Goal: Task Accomplishment & Management: Manage account settings

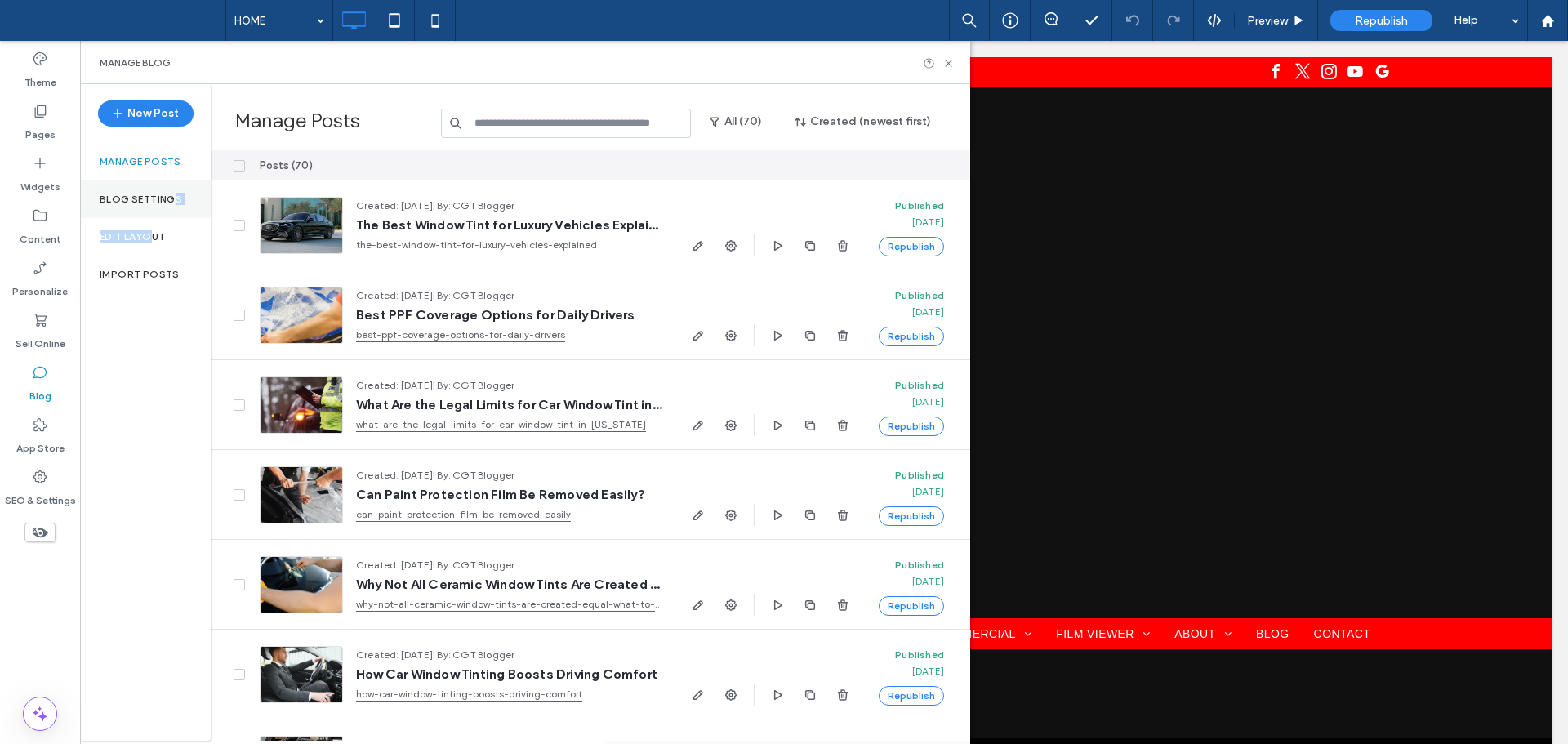
drag, startPoint x: 154, startPoint y: 237, endPoint x: 173, endPoint y: 187, distance: 53.5
click at [173, 187] on div "New Post Manage posts Blog Settings Edit Layout Import Posts" at bounding box center [146, 413] width 131 height 657
click at [162, 194] on label "Blog Settings" at bounding box center [141, 199] width 82 height 11
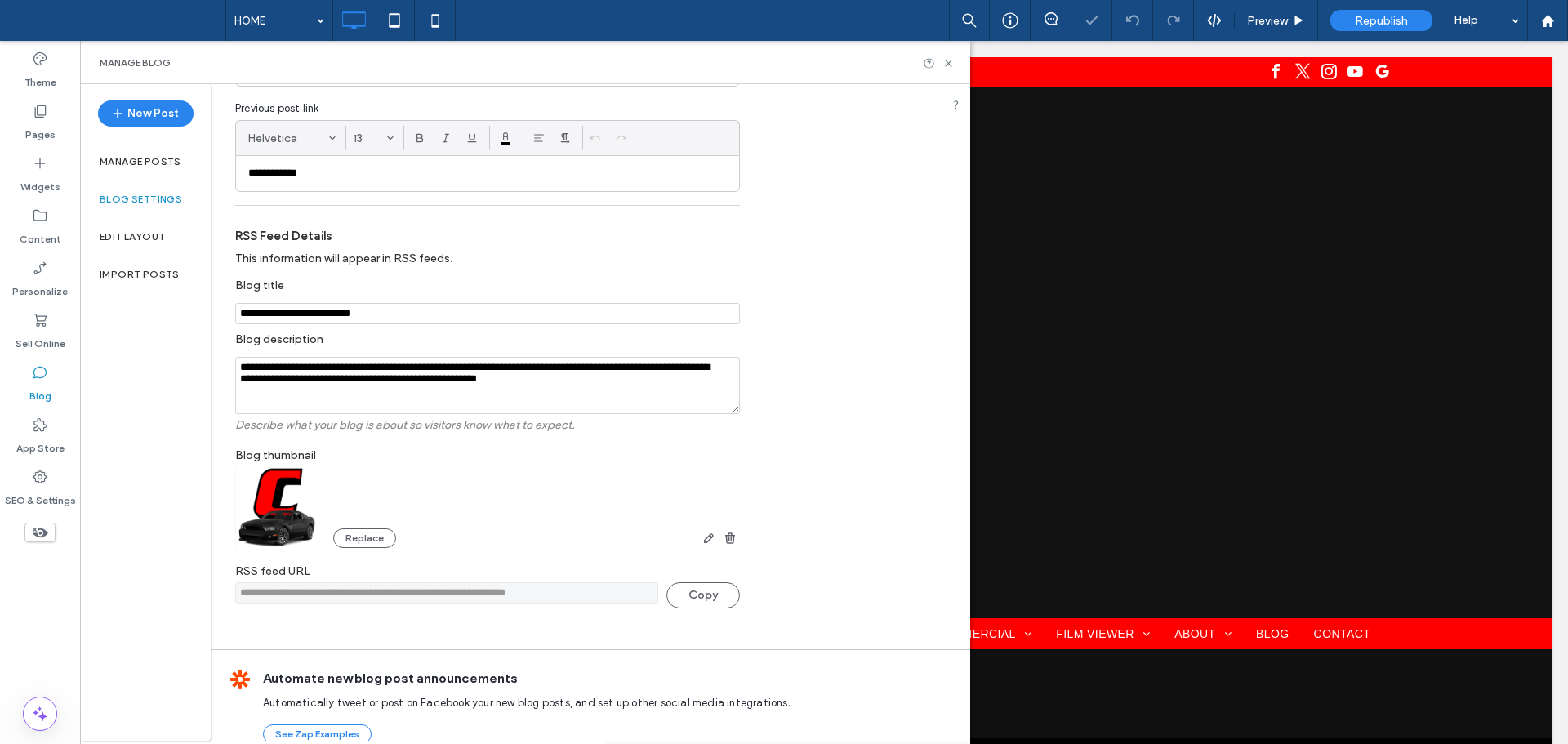
scroll to position [317, 0]
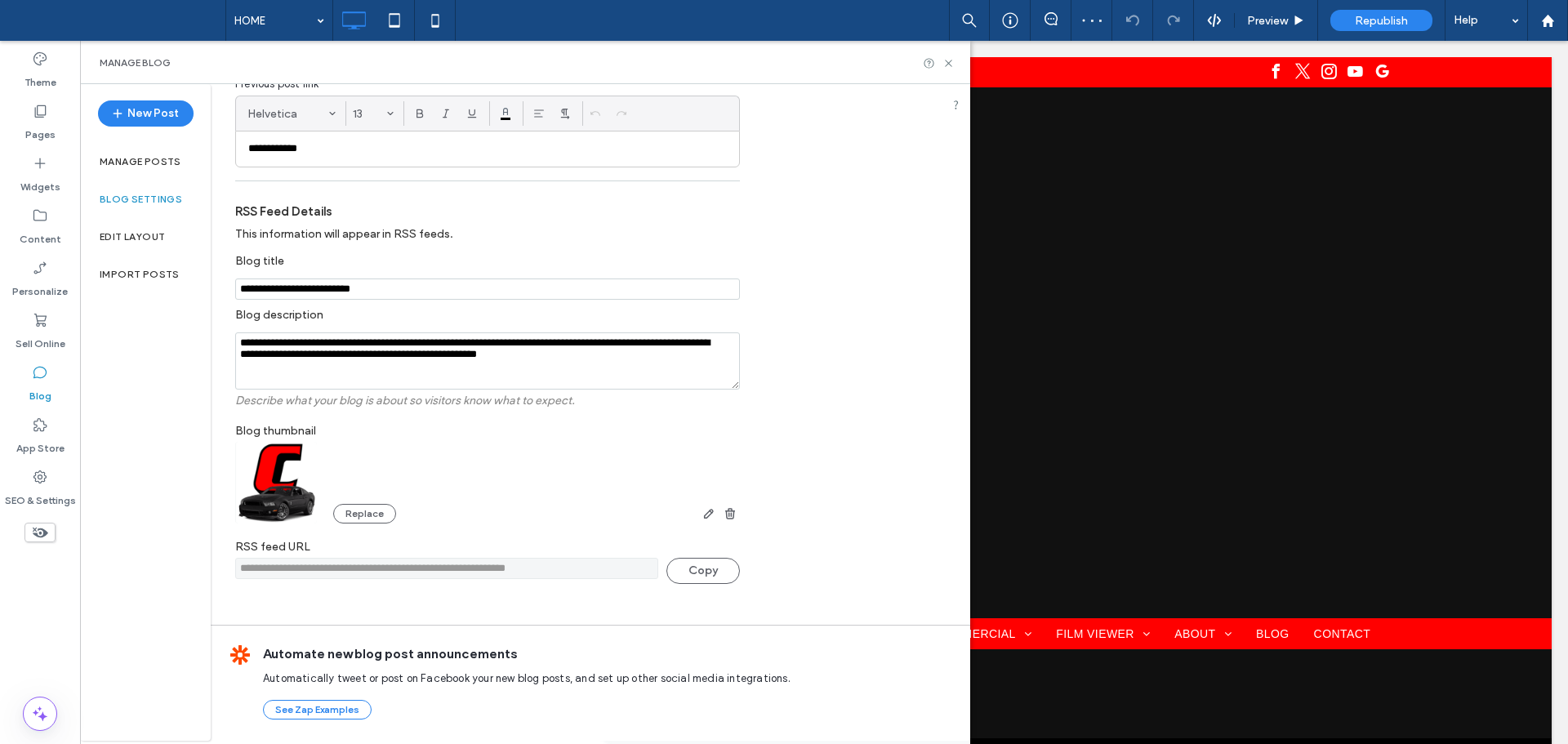
drag, startPoint x: 599, startPoint y: 565, endPoint x: 181, endPoint y: 571, distance: 418.0
click at [181, 571] on div "**********" at bounding box center [526, 413] width 890 height 657
click at [187, 486] on div "New Post Manage posts Blog Settings Edit Layout Import Posts" at bounding box center [146, 413] width 131 height 657
click at [153, 165] on label "Manage posts" at bounding box center [140, 162] width 81 height 11
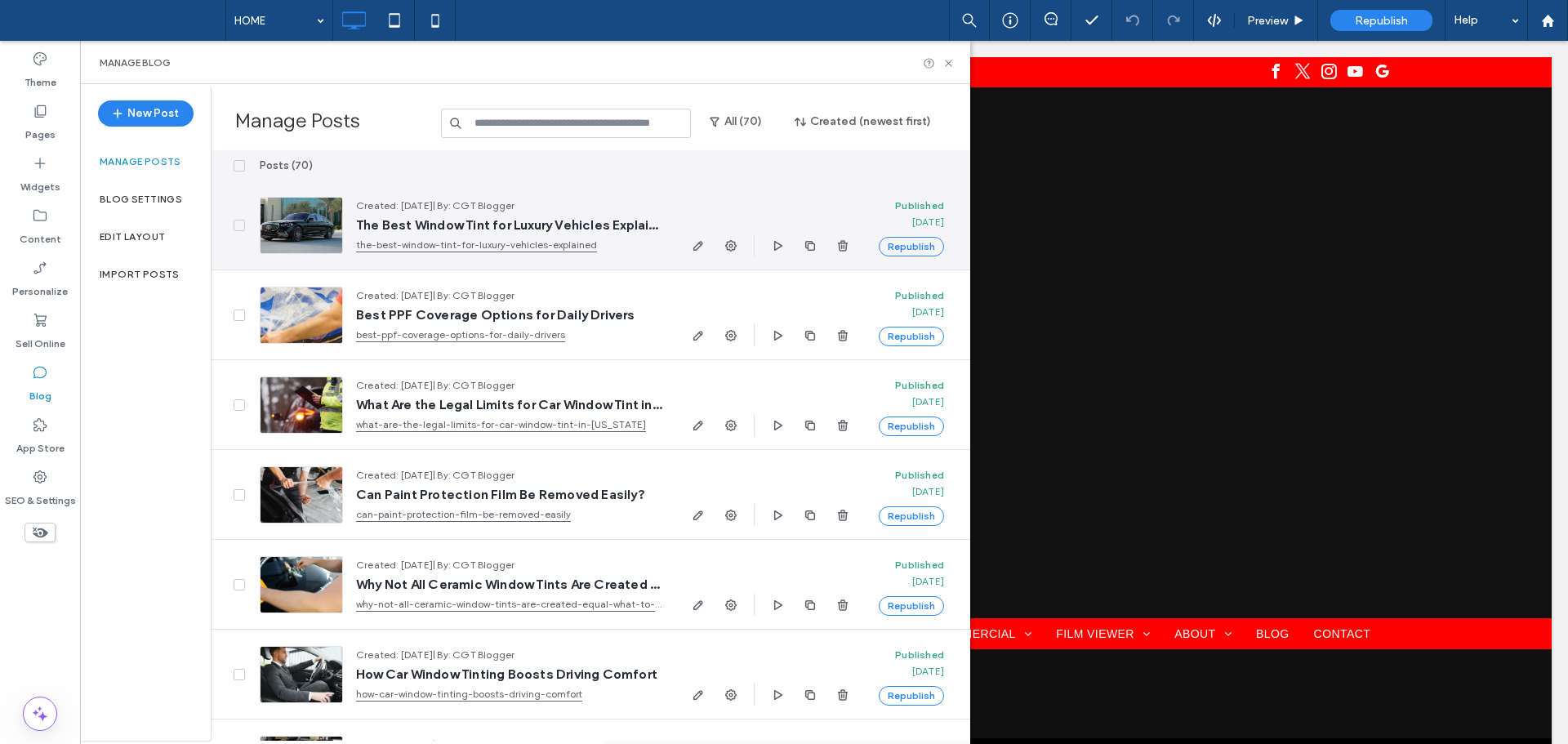
click at [721, 246] on div at bounding box center [771, 245] width 165 height 22
click at [732, 248] on icon "button" at bounding box center [731, 246] width 13 height 13
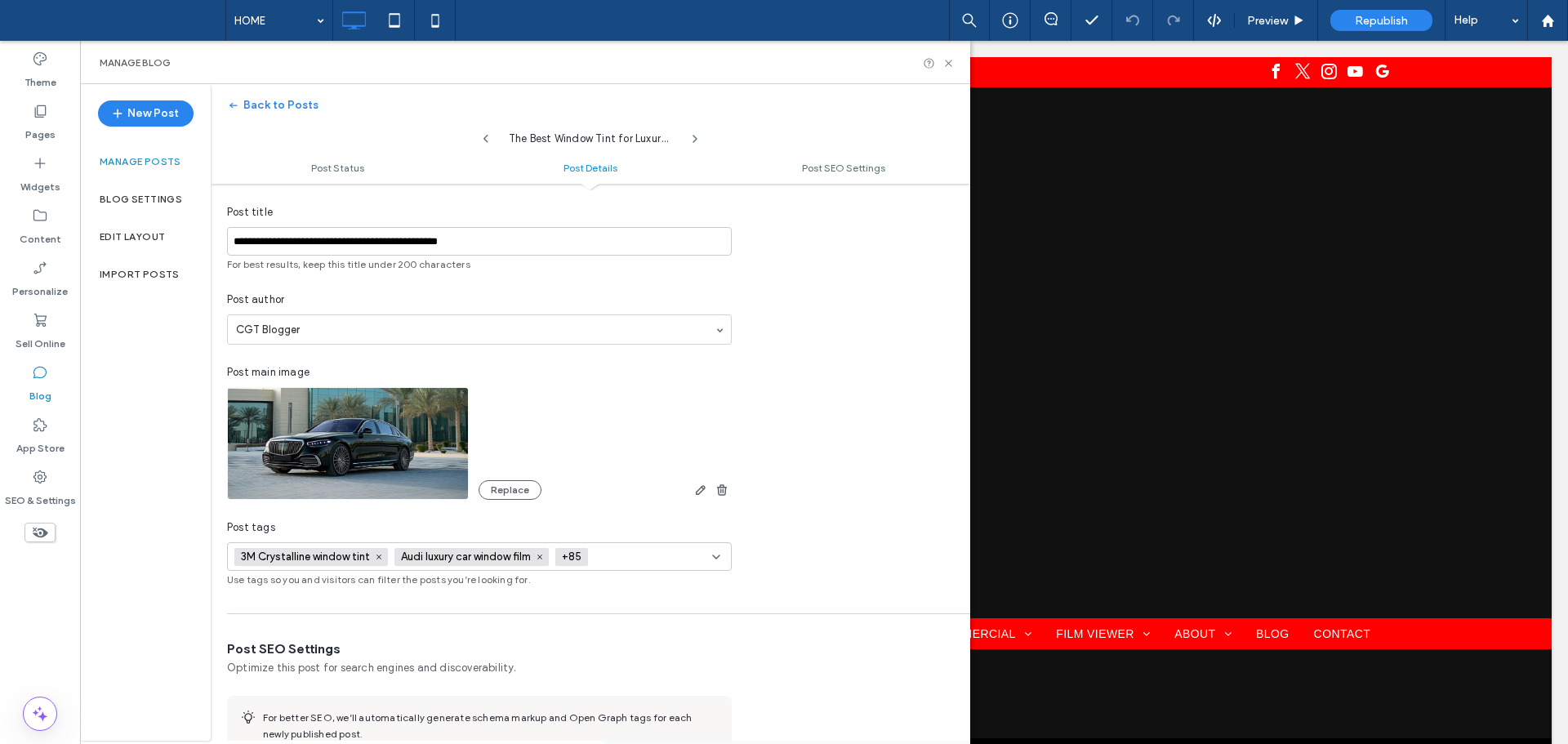
scroll to position [490, 0]
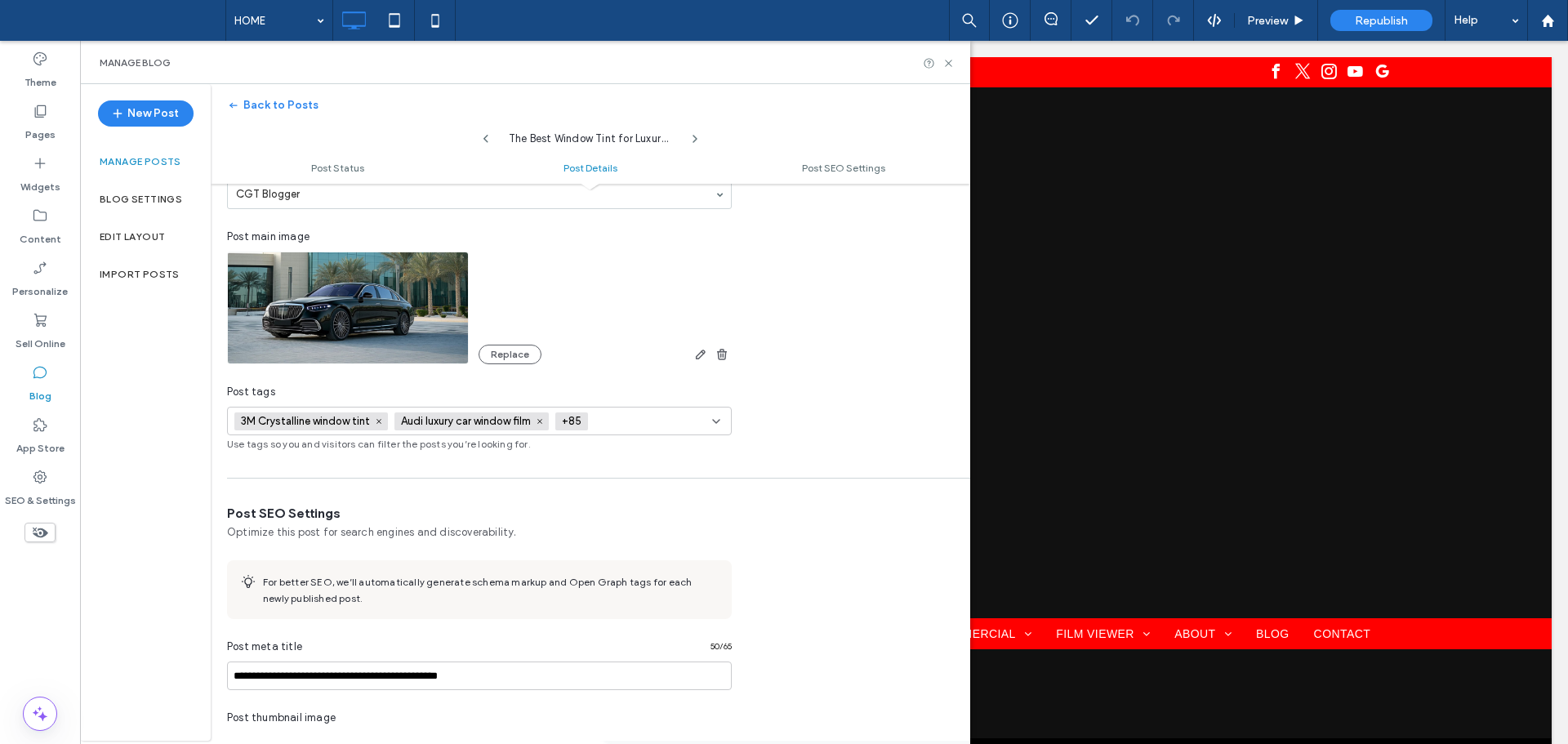
click at [711, 420] on icon at bounding box center [717, 421] width 13 height 13
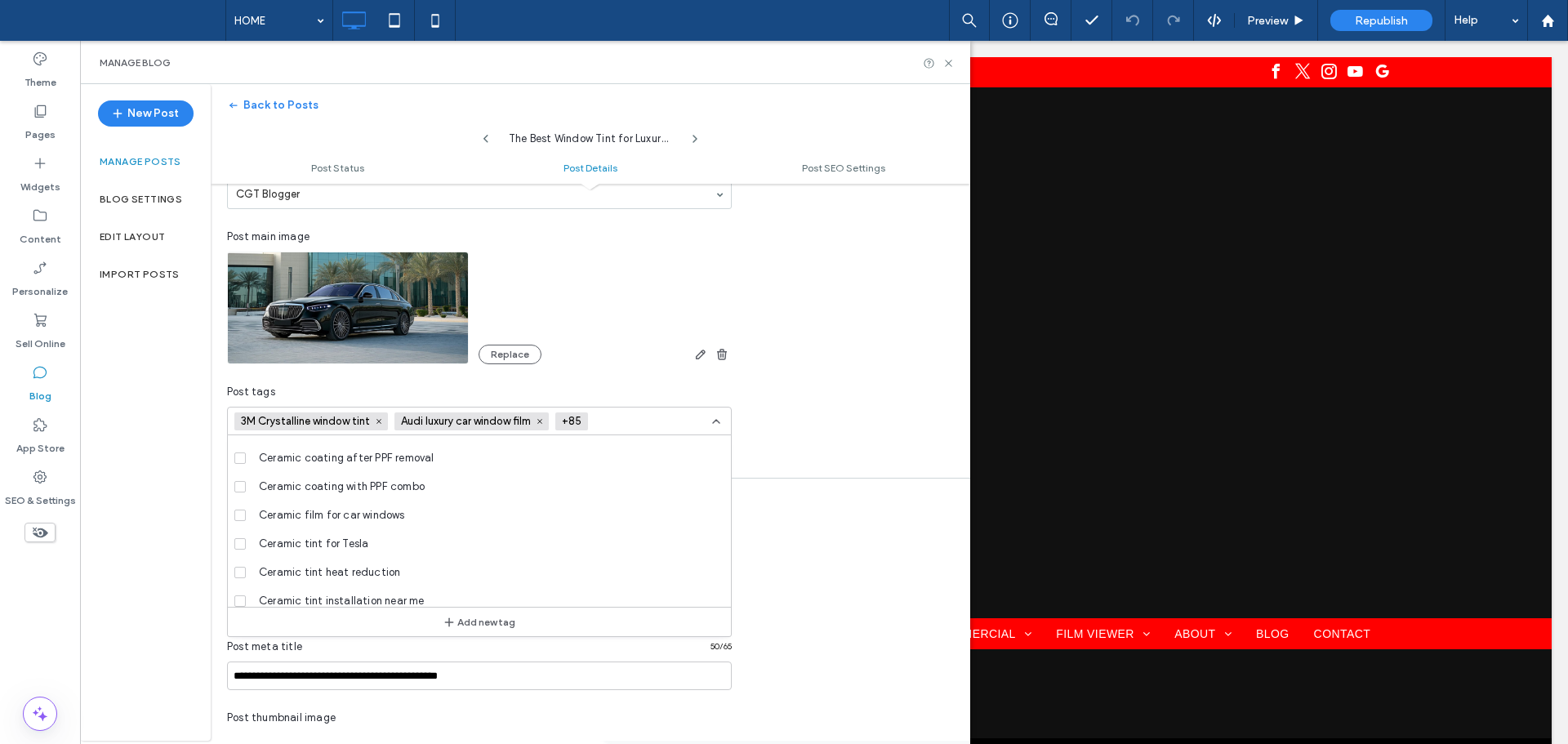
scroll to position [6046, 0]
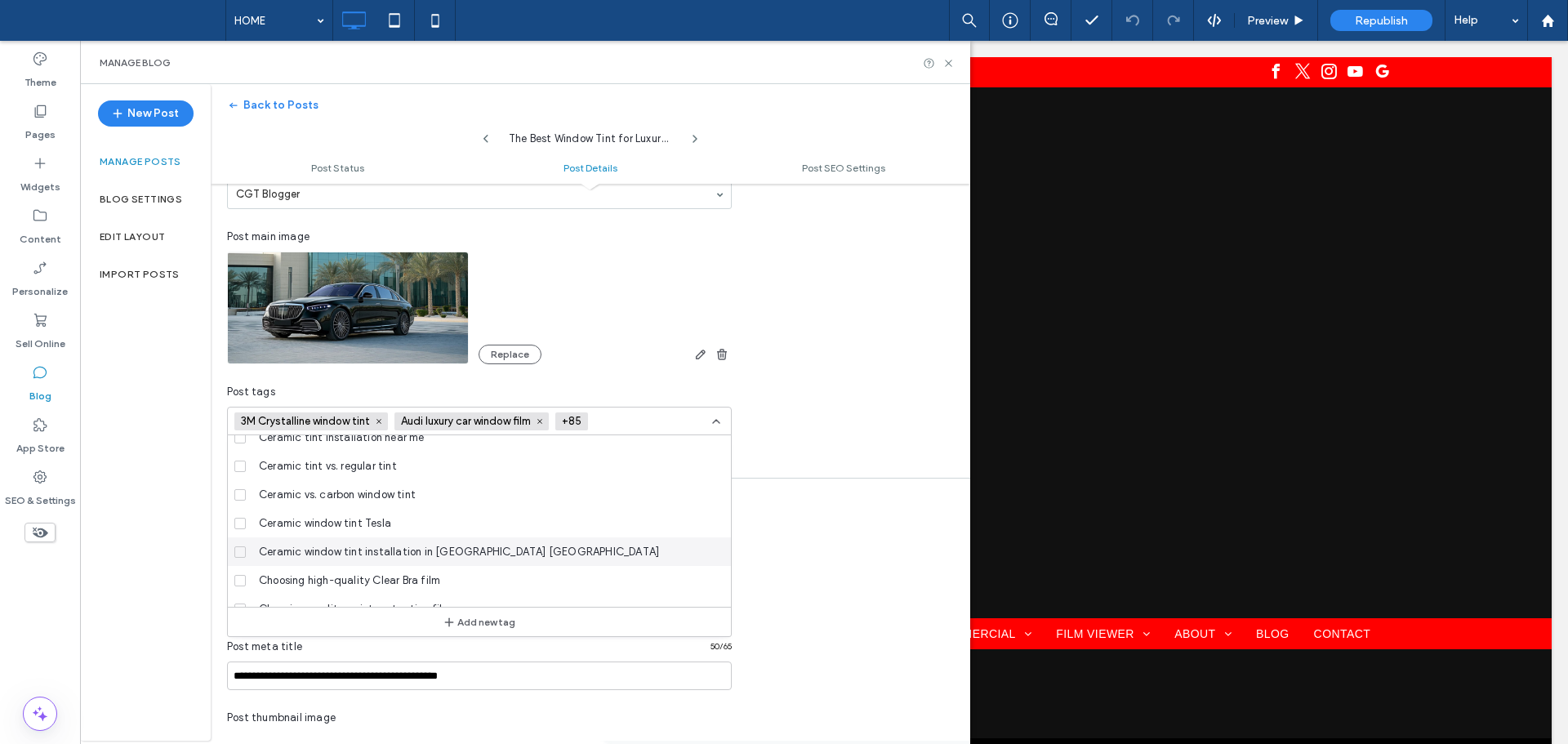
click at [159, 575] on div "New Post Manage posts Blog Settings Edit Layout Import Posts" at bounding box center [146, 413] width 131 height 657
click at [719, 424] on icon at bounding box center [717, 421] width 13 height 13
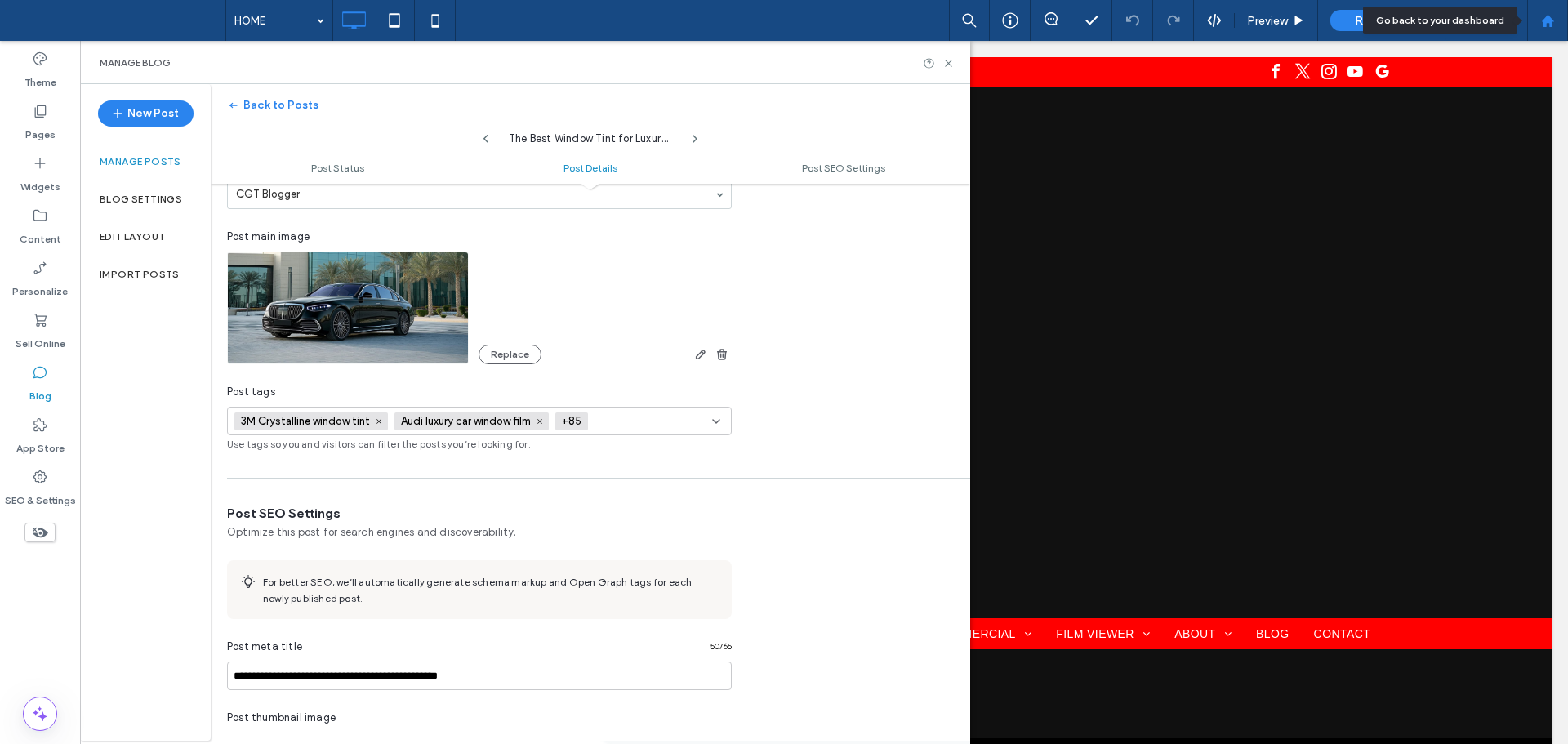
click at [1541, 25] on icon at bounding box center [1548, 21] width 14 height 14
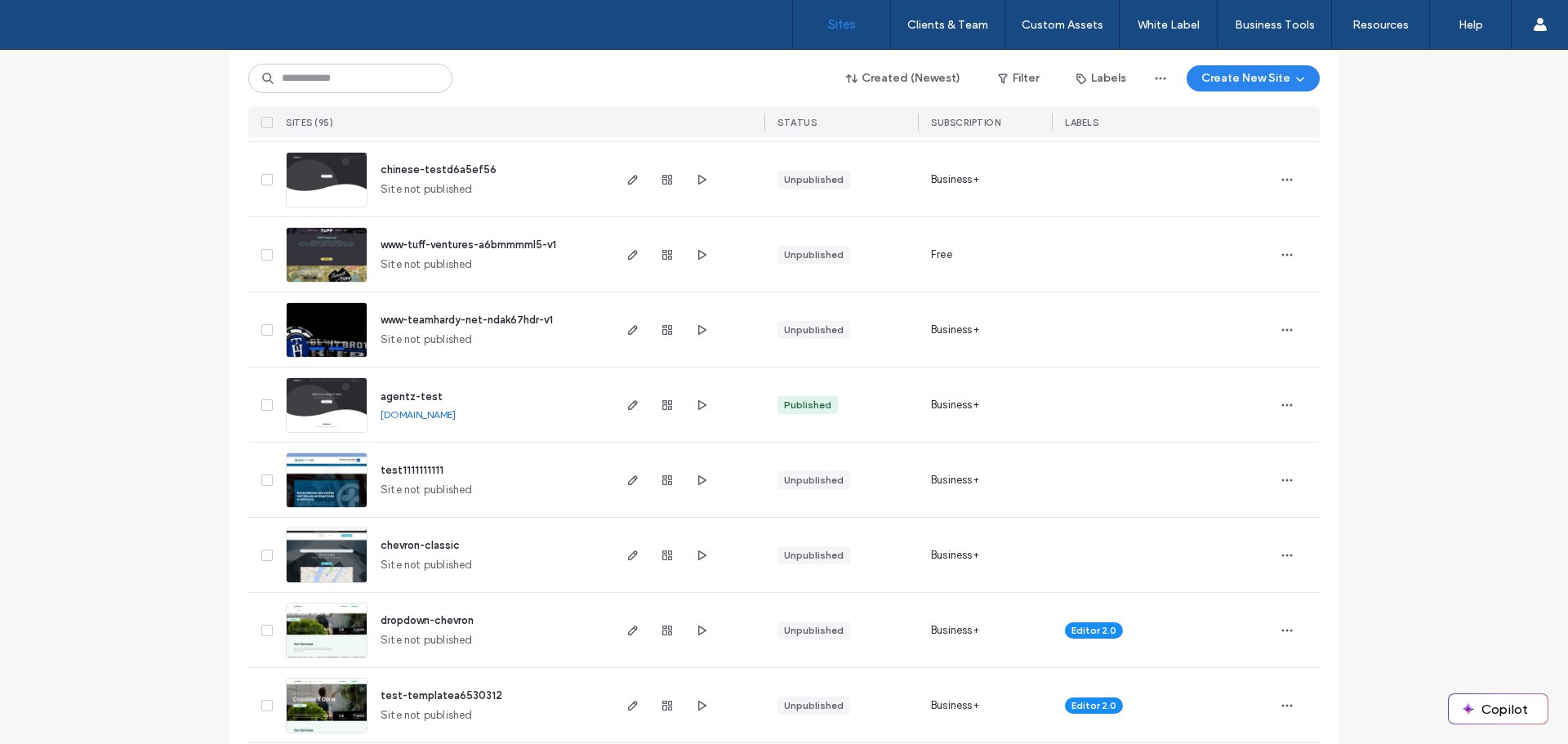
scroll to position [1471, 0]
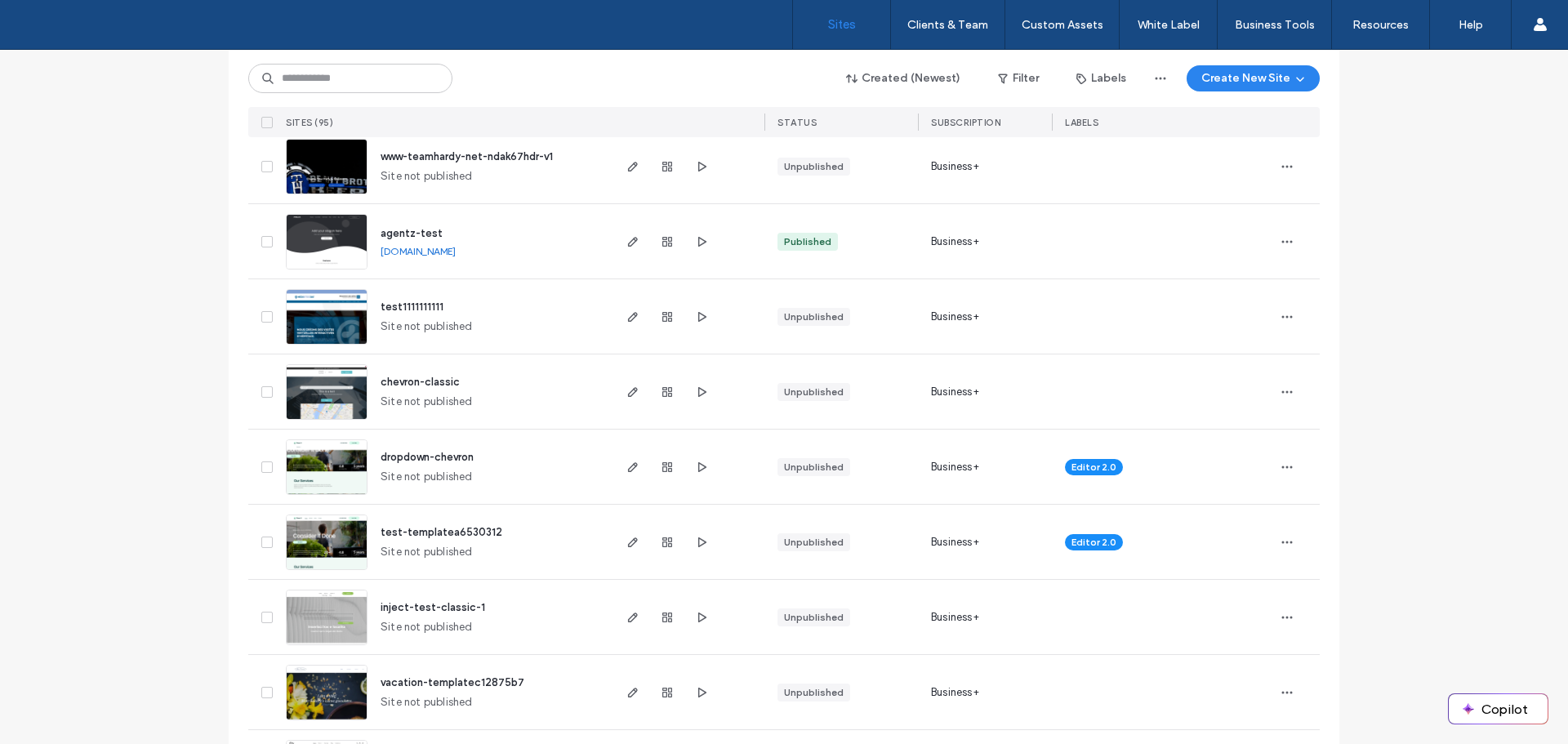
click at [331, 248] on img at bounding box center [327, 270] width 80 height 111
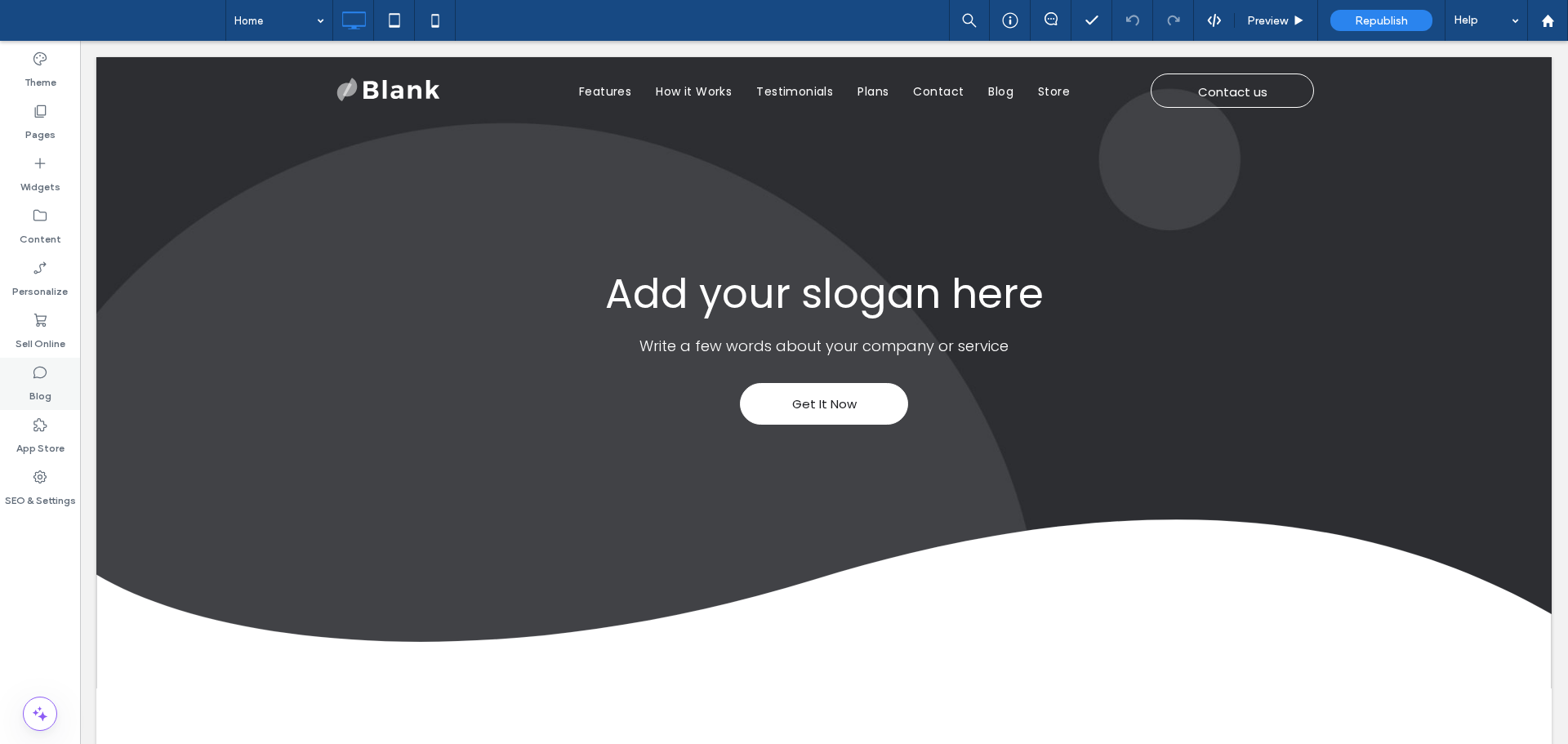
click at [60, 383] on div "Blog" at bounding box center [40, 384] width 80 height 53
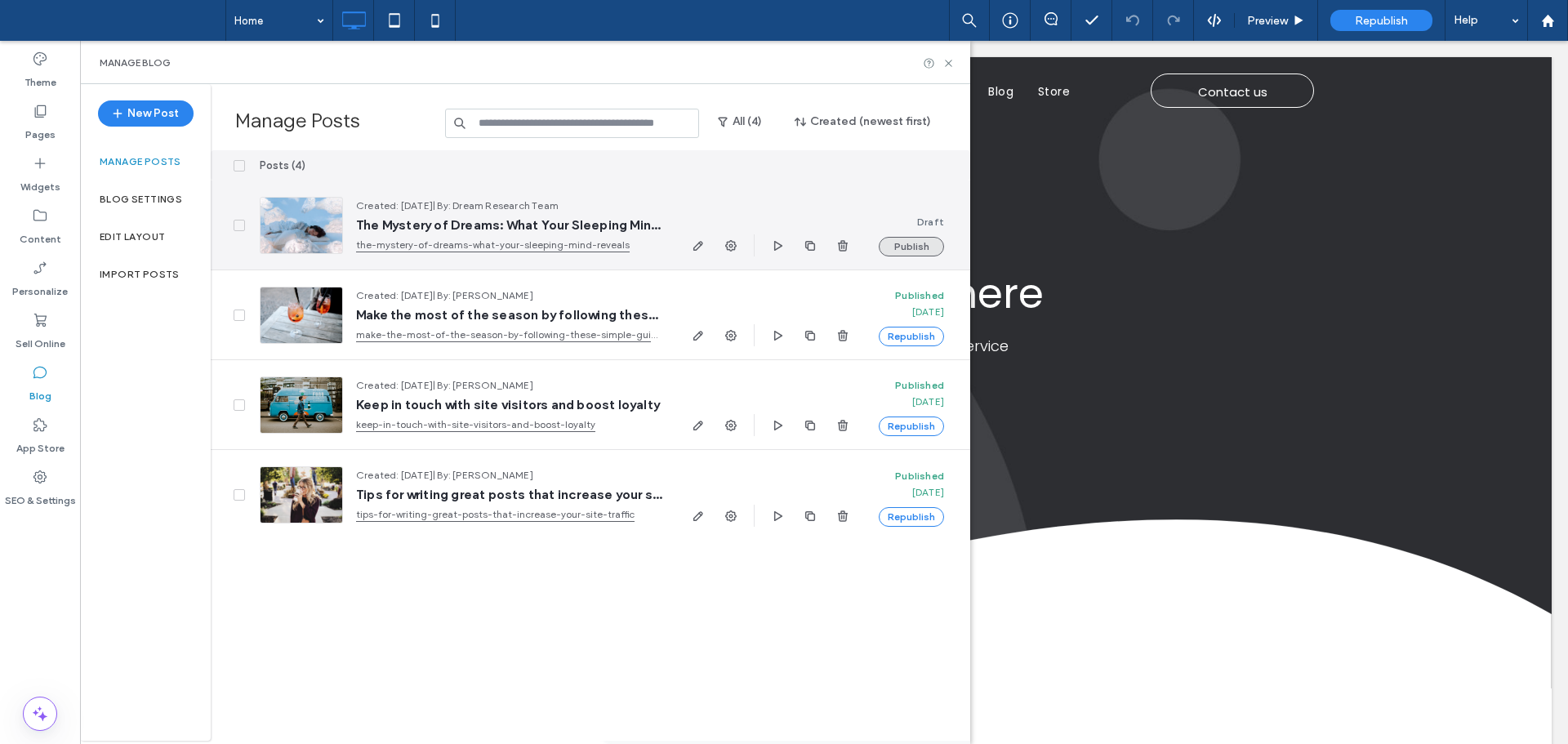
click at [905, 247] on button "Publish" at bounding box center [911, 246] width 65 height 19
click at [728, 242] on use "button" at bounding box center [731, 246] width 11 height 11
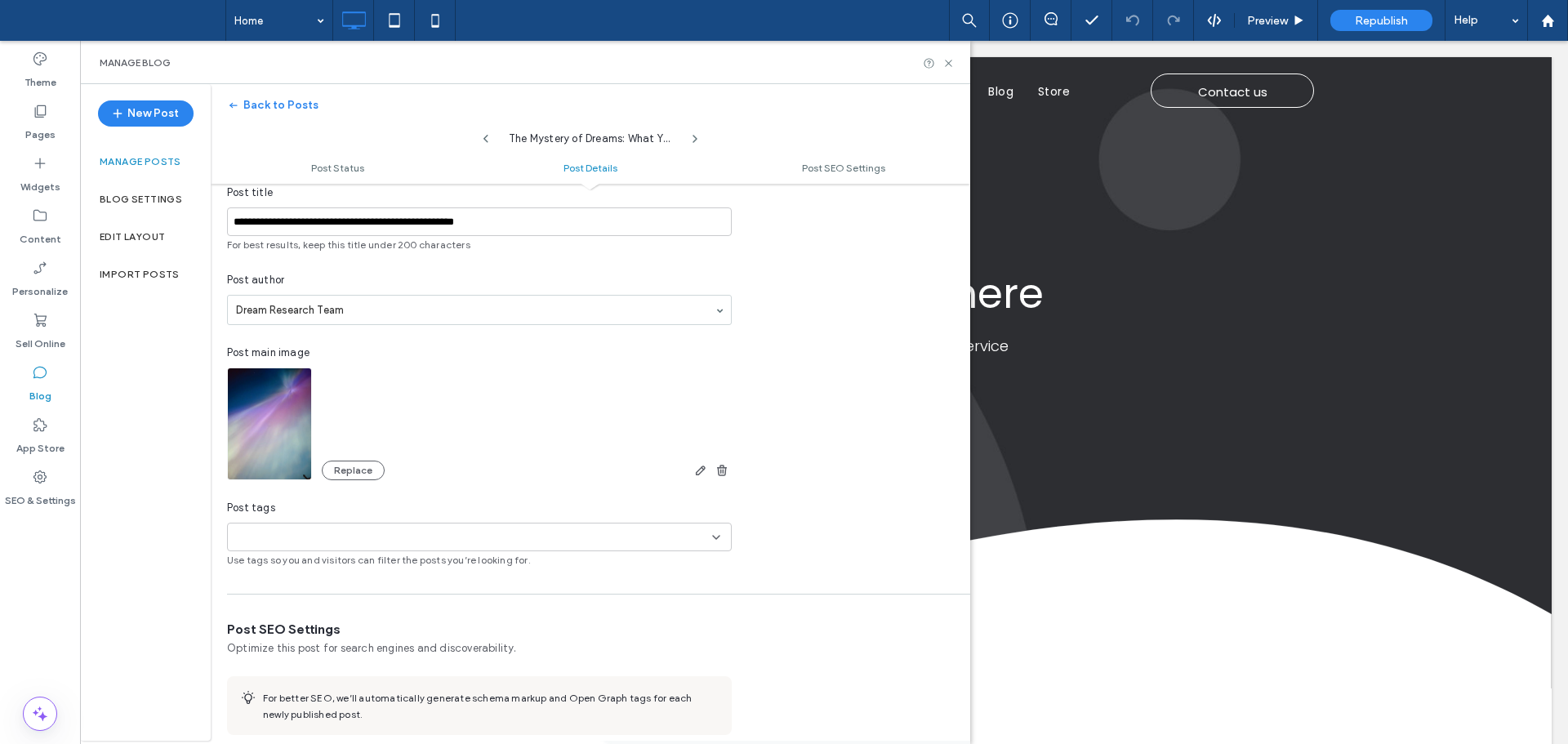
scroll to position [410, 0]
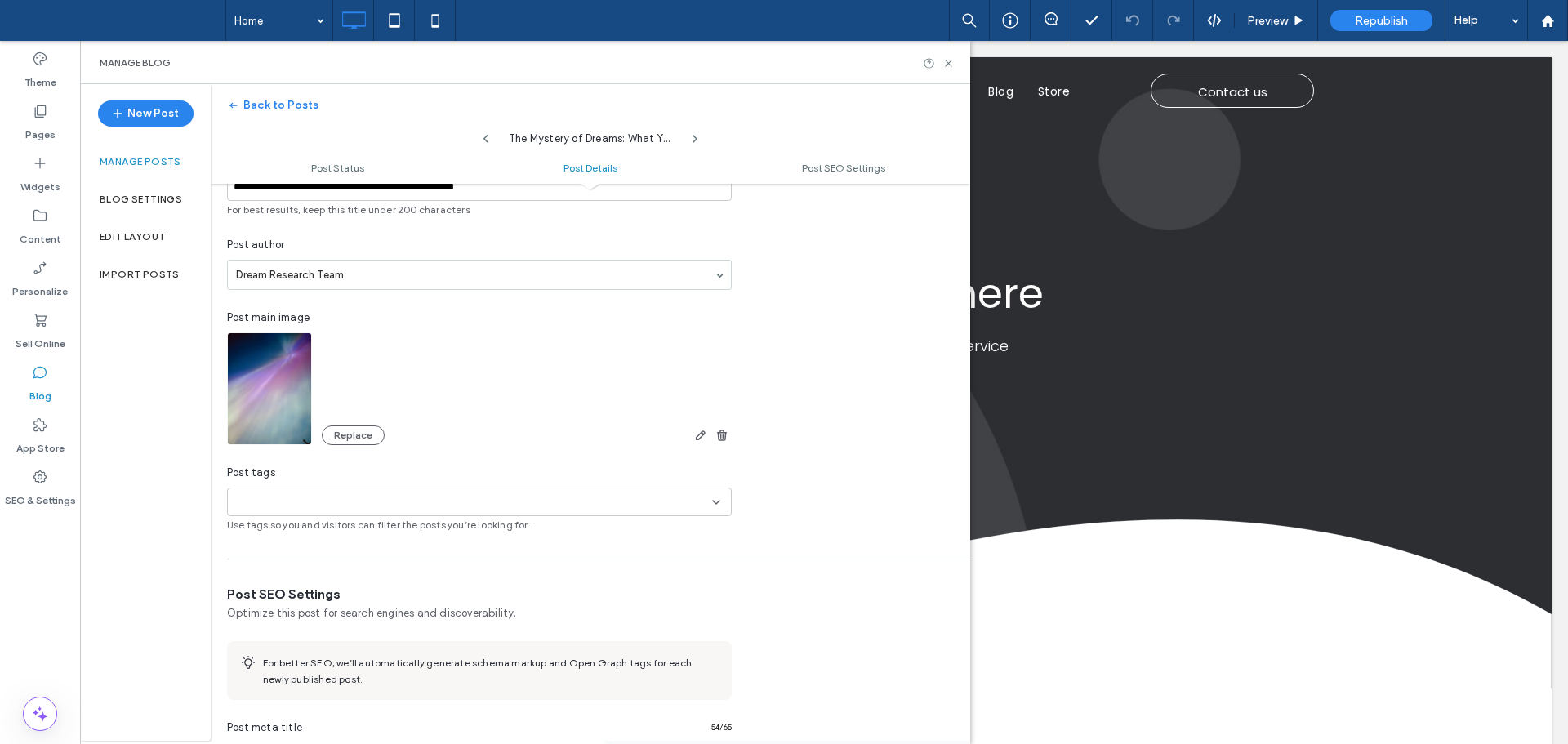
click at [470, 506] on div "+0 +0" at bounding box center [473, 502] width 478 height 27
click at [481, 532] on button "Add new tag" at bounding box center [480, 531] width 94 height 19
click at [248, 501] on icon at bounding box center [250, 503] width 9 height 9
click at [279, 507] on div "**********" at bounding box center [784, 372] width 1568 height 744
type input "******"
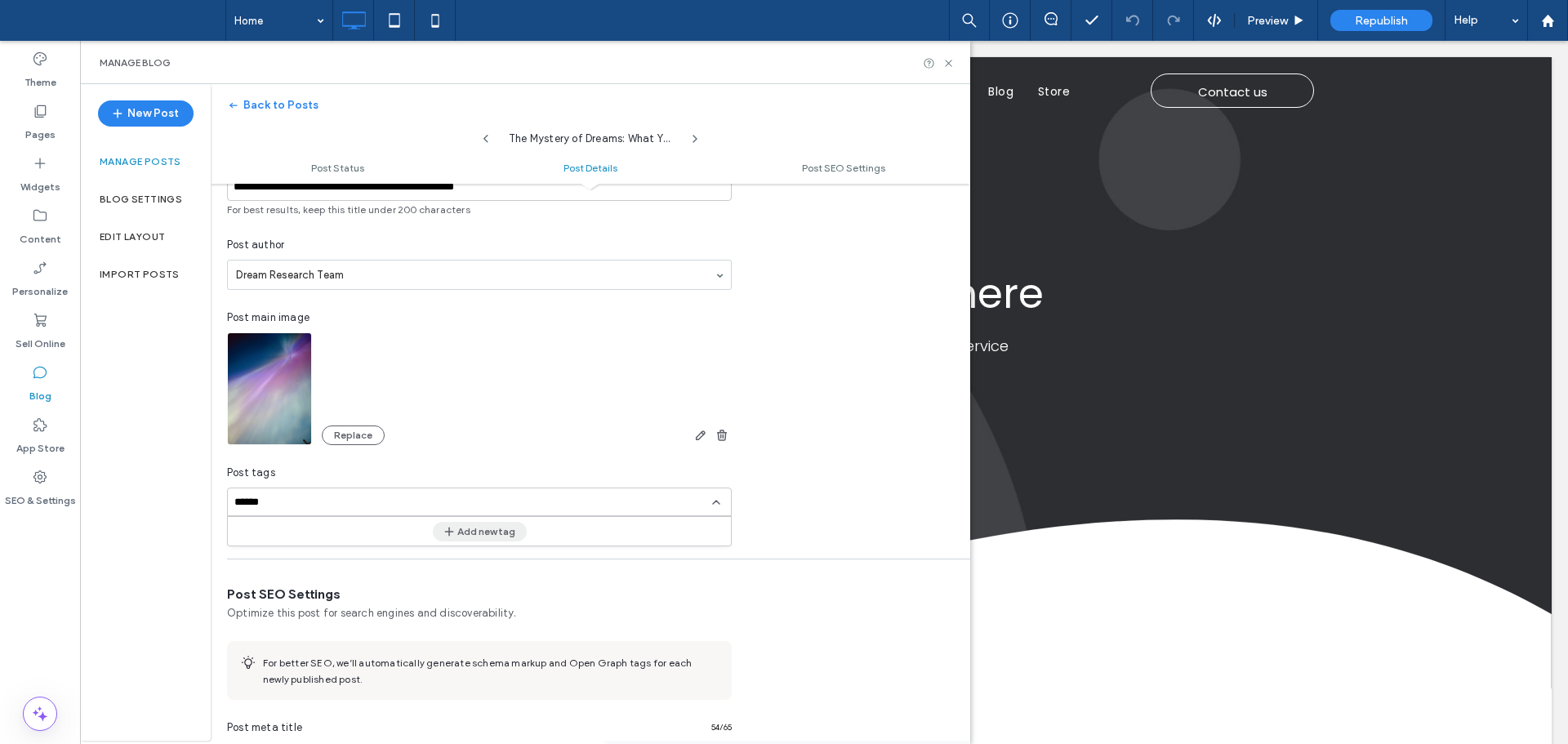
click at [485, 531] on button "Add new tag" at bounding box center [480, 531] width 94 height 19
click at [484, 561] on button "Add new tag" at bounding box center [480, 560] width 94 height 19
click at [248, 499] on icon at bounding box center [250, 503] width 9 height 9
click at [359, 510] on div at bounding box center [359, 502] width 113 height 27
type input "*******"
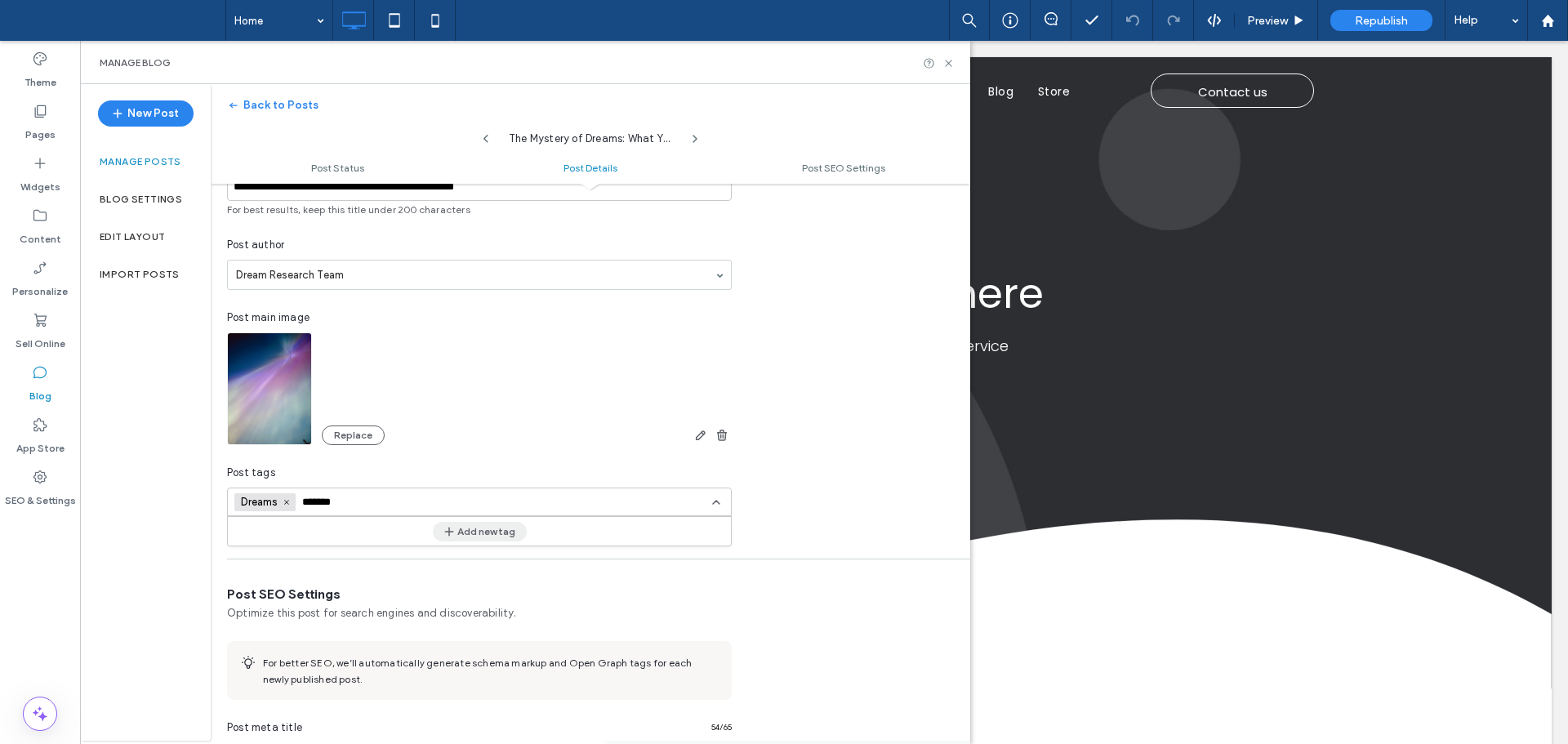
click at [493, 531] on button "Add new tag" at bounding box center [480, 531] width 94 height 19
drag, startPoint x: 840, startPoint y: 448, endPoint x: 838, endPoint y: 440, distance: 8.2
click at [840, 447] on div "**********" at bounding box center [591, 313] width 760 height 439
click at [694, 137] on use at bounding box center [694, 139] width 3 height 7
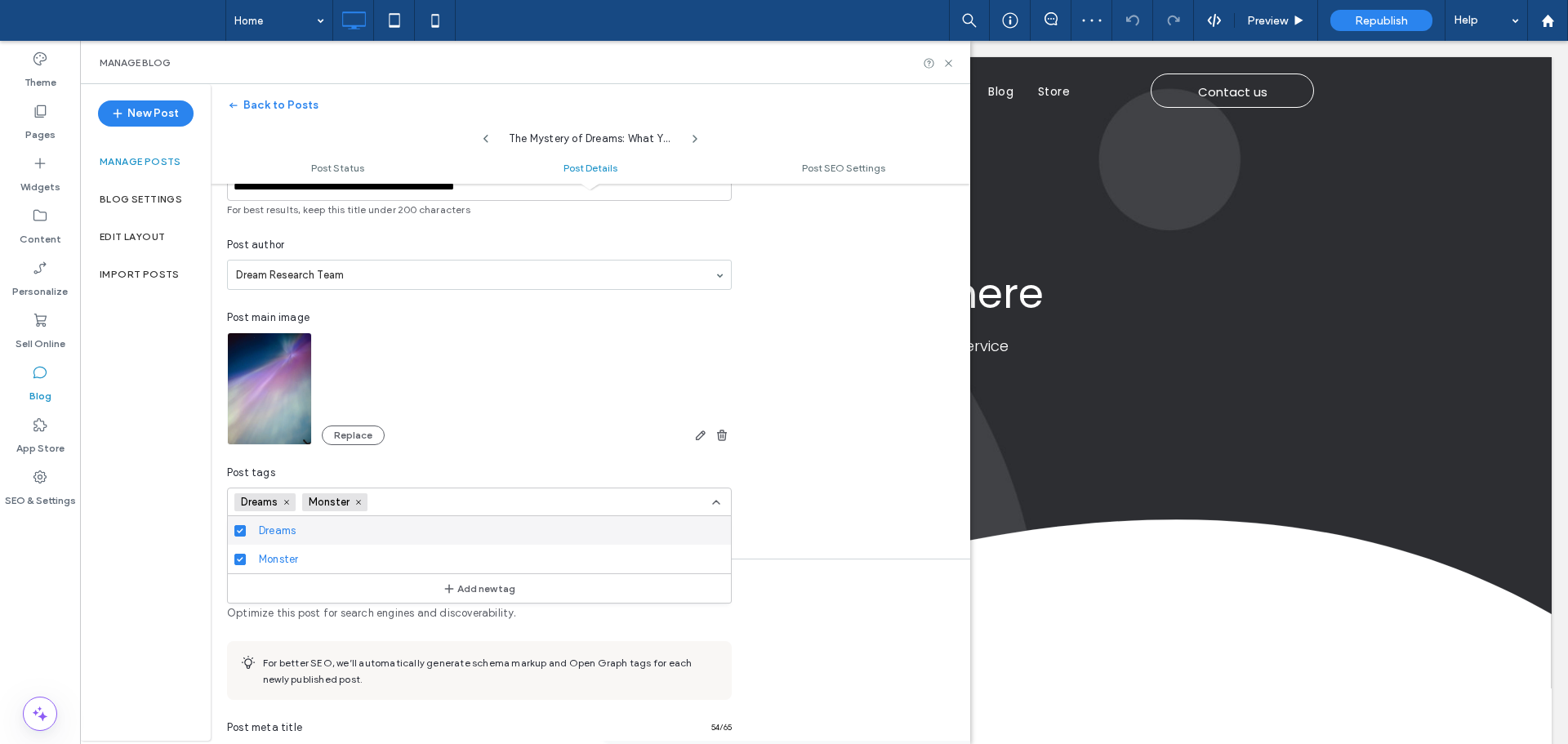
type input "**********"
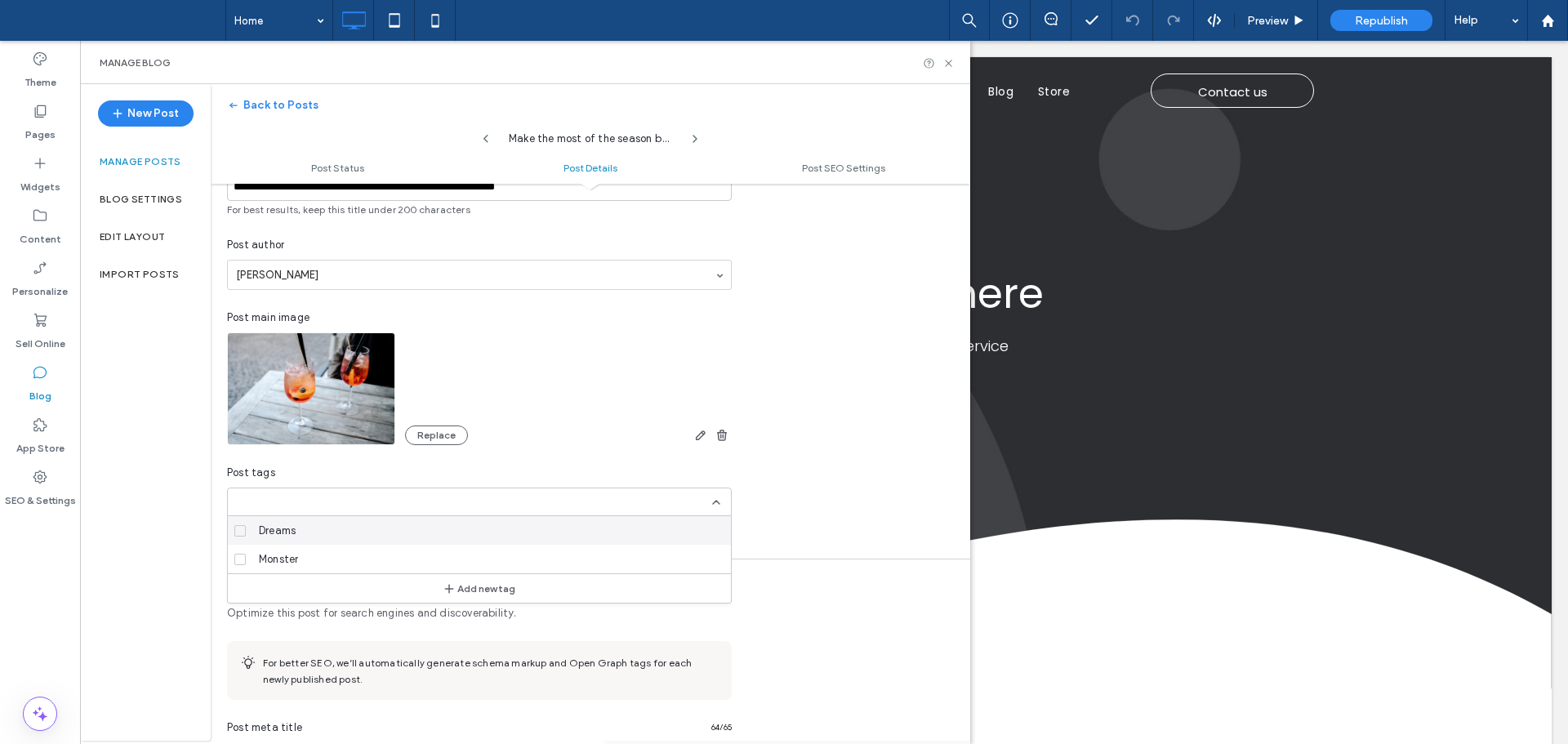
click at [304, 531] on div "Dreams" at bounding box center [485, 530] width 465 height 29
click at [399, 500] on input at bounding box center [359, 503] width 113 height 13
type input "******"
click at [489, 531] on button "Add new tag" at bounding box center [480, 531] width 94 height 19
click at [877, 569] on div "**********" at bounding box center [591, 533] width 760 height 1520
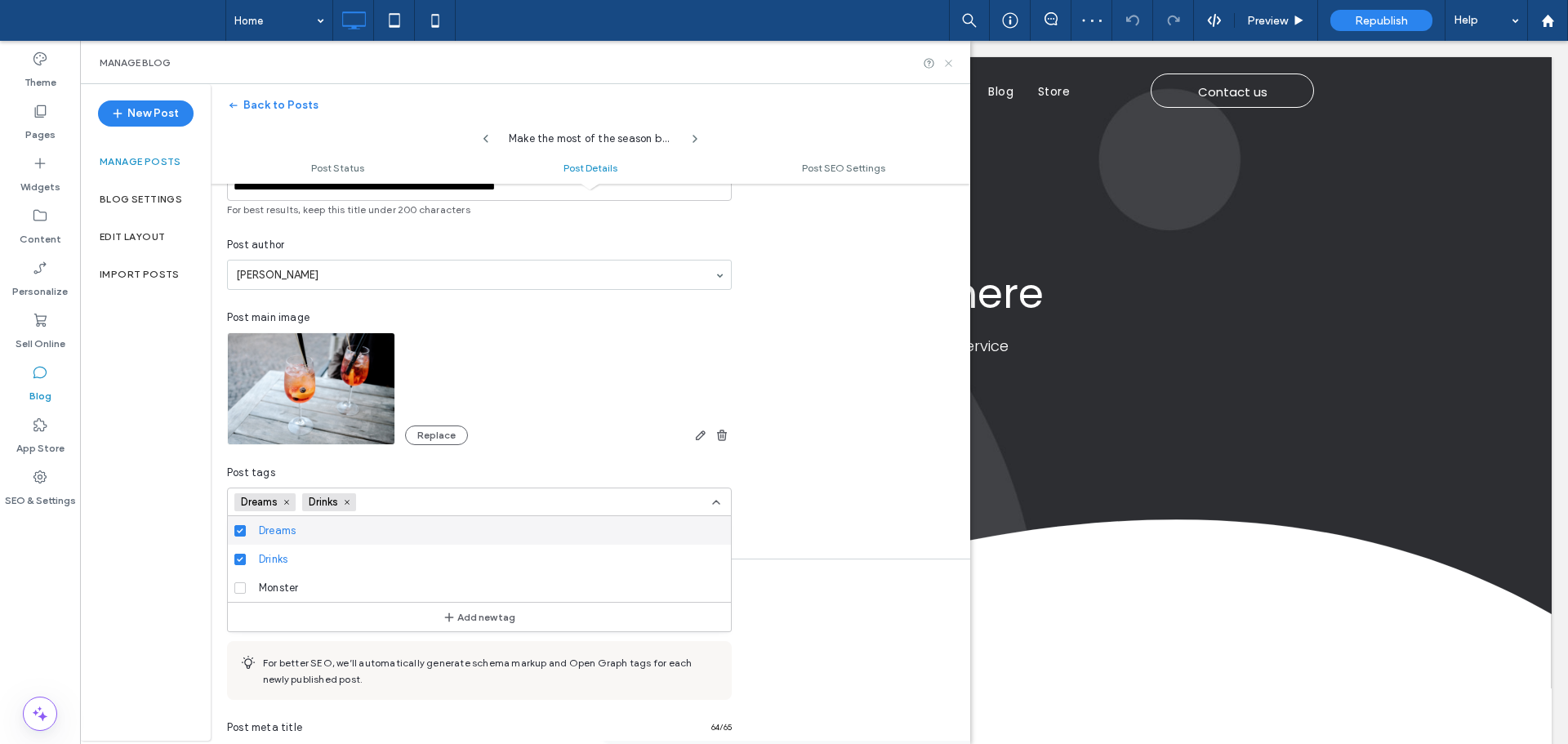
click at [947, 64] on use at bounding box center [948, 62] width 7 height 7
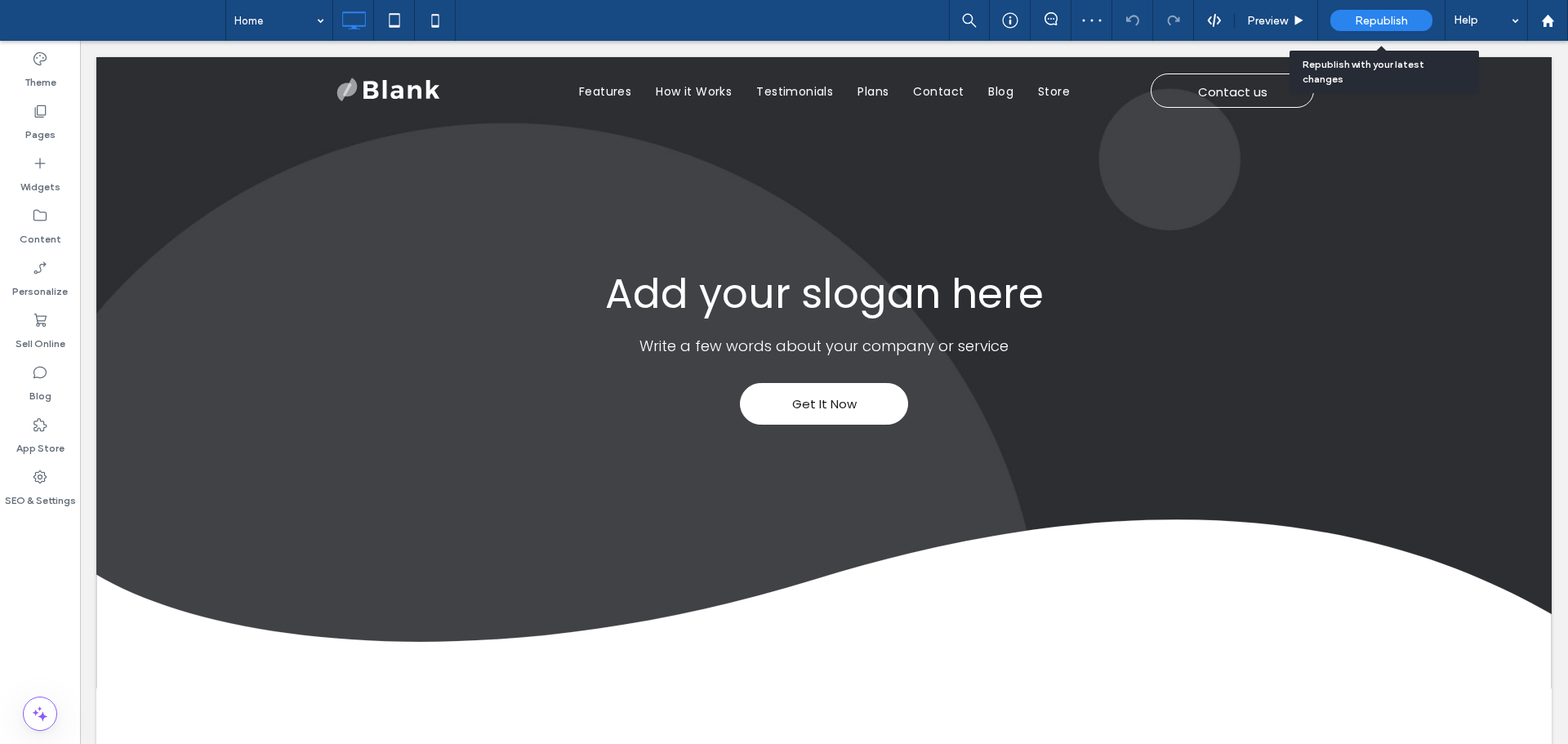
click at [1344, 17] on div "Republish" at bounding box center [1381, 20] width 102 height 21
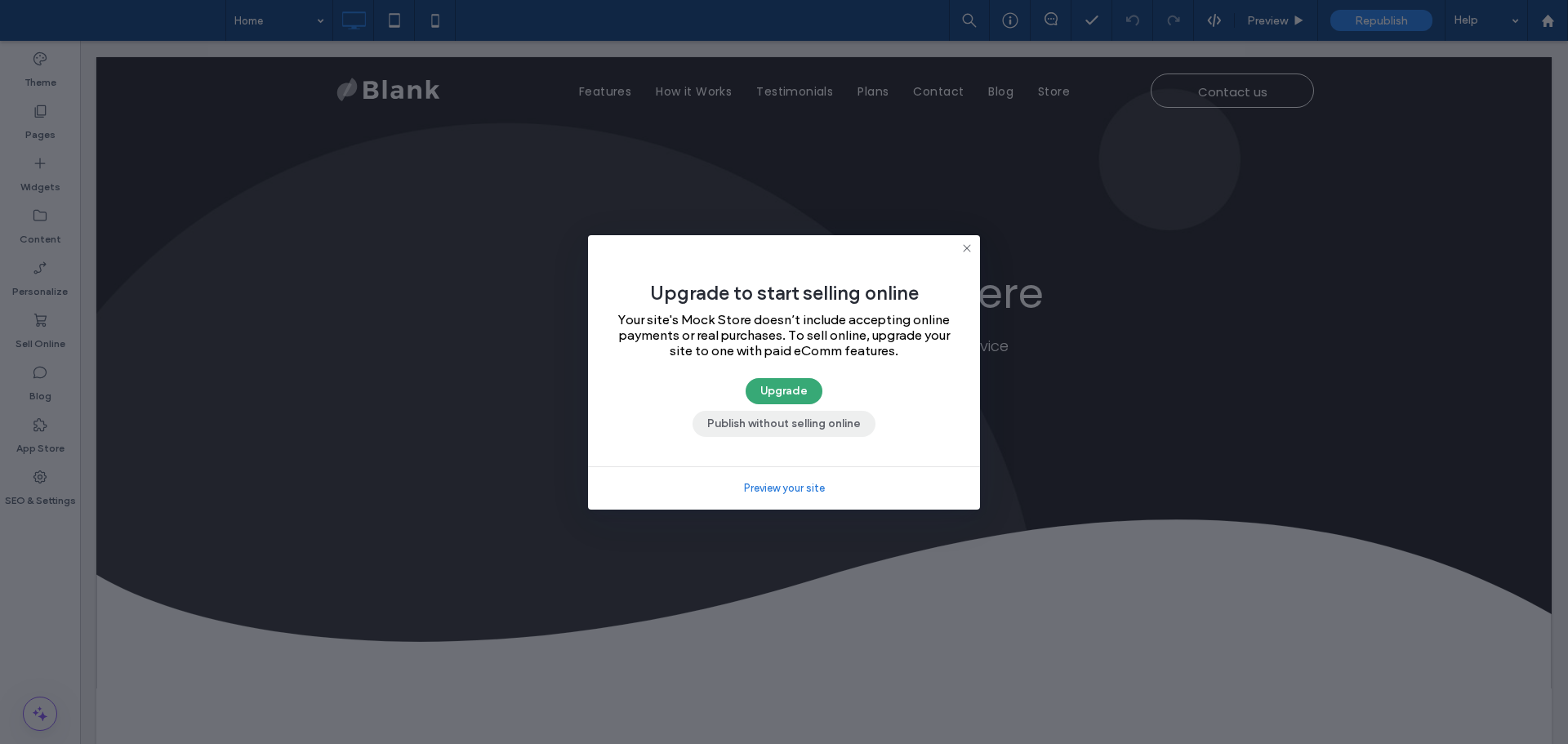
click at [794, 430] on button "Publish without selling online" at bounding box center [784, 423] width 183 height 26
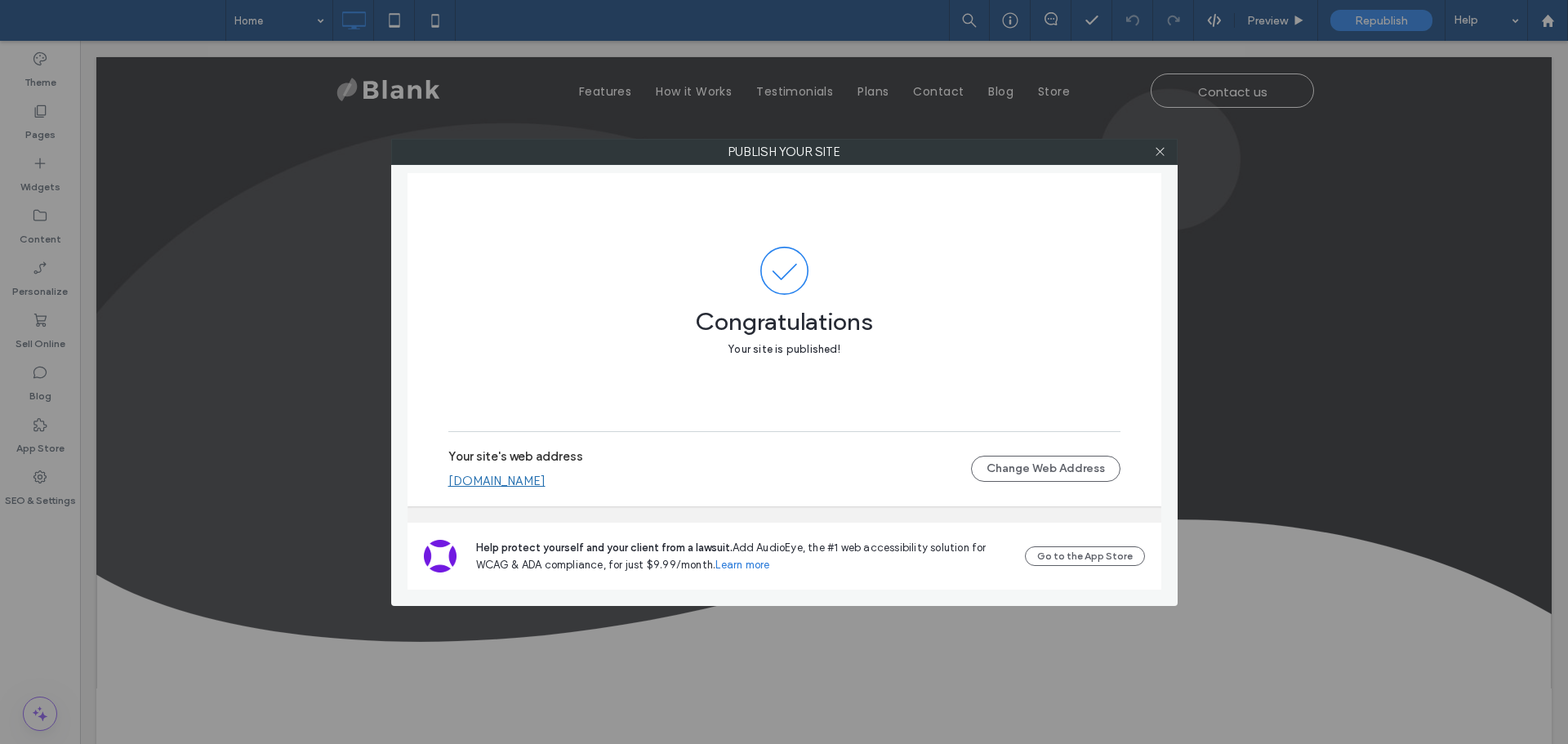
click at [1167, 153] on div at bounding box center [1161, 152] width 25 height 25
drag, startPoint x: 1161, startPoint y: 153, endPoint x: 1122, endPoint y: 172, distance: 43.4
click at [1161, 152] on icon at bounding box center [1160, 151] width 12 height 12
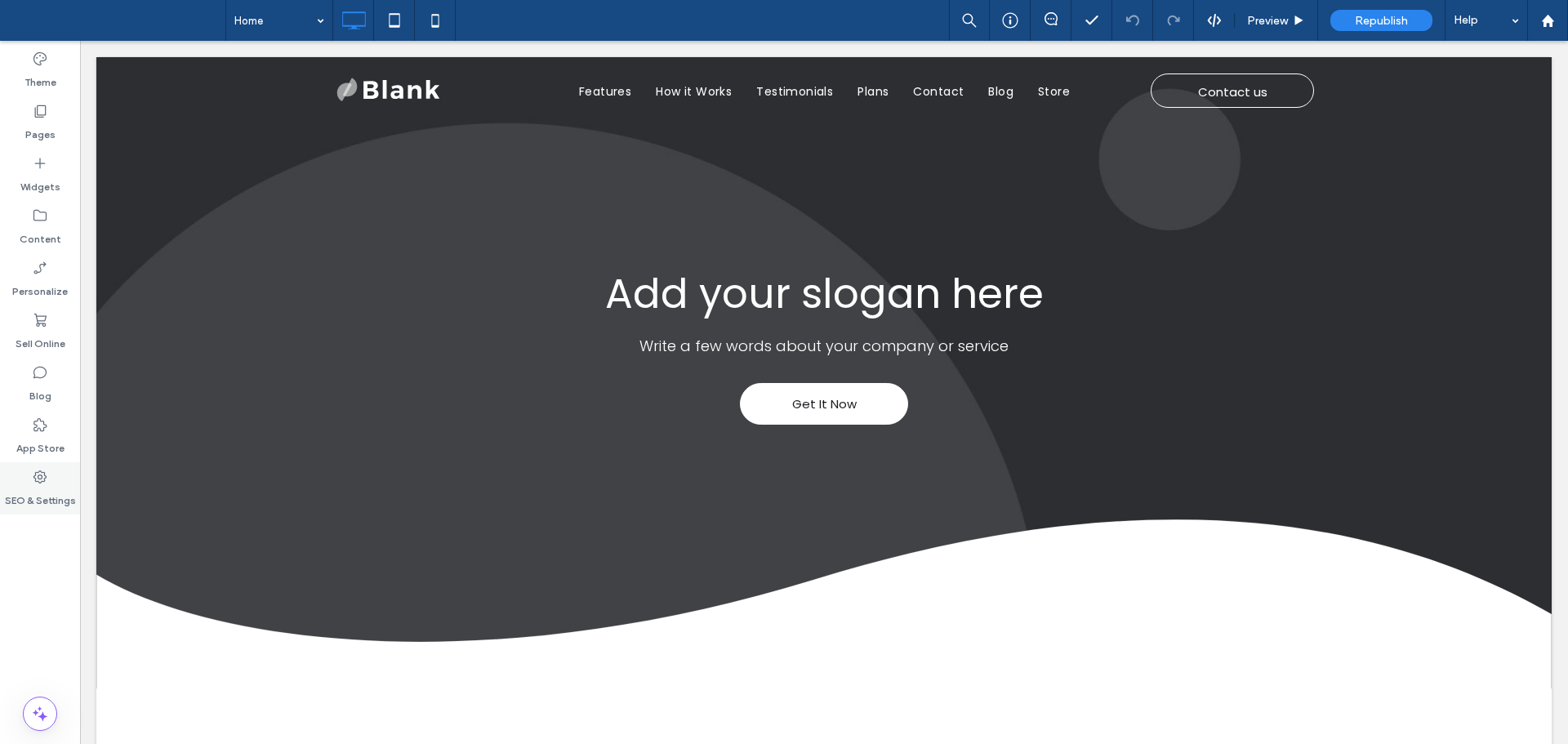
click at [35, 494] on label "SEO & Settings" at bounding box center [40, 497] width 71 height 23
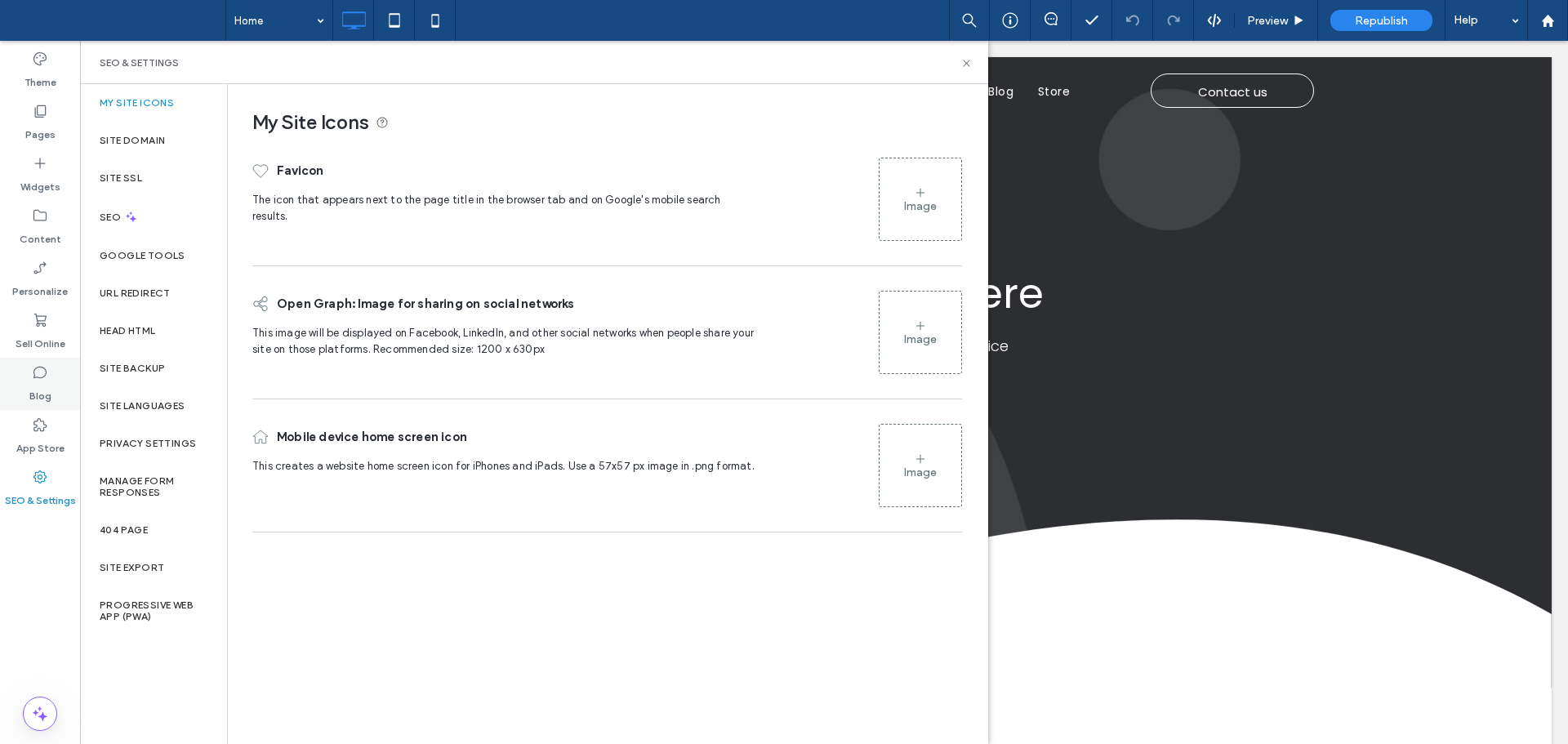
click at [54, 359] on div "Blog" at bounding box center [40, 384] width 80 height 53
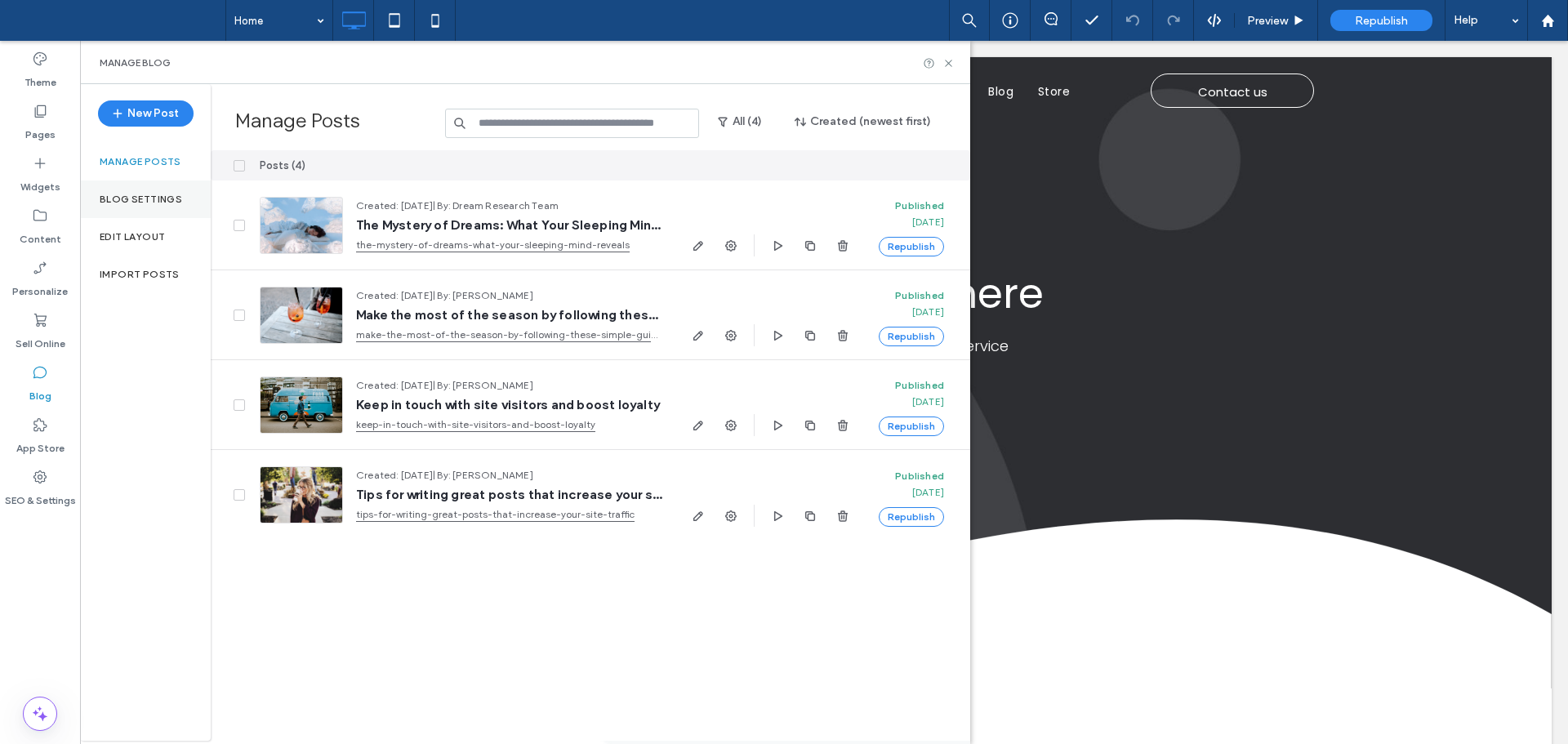
click at [159, 200] on label "Blog Settings" at bounding box center [141, 199] width 82 height 11
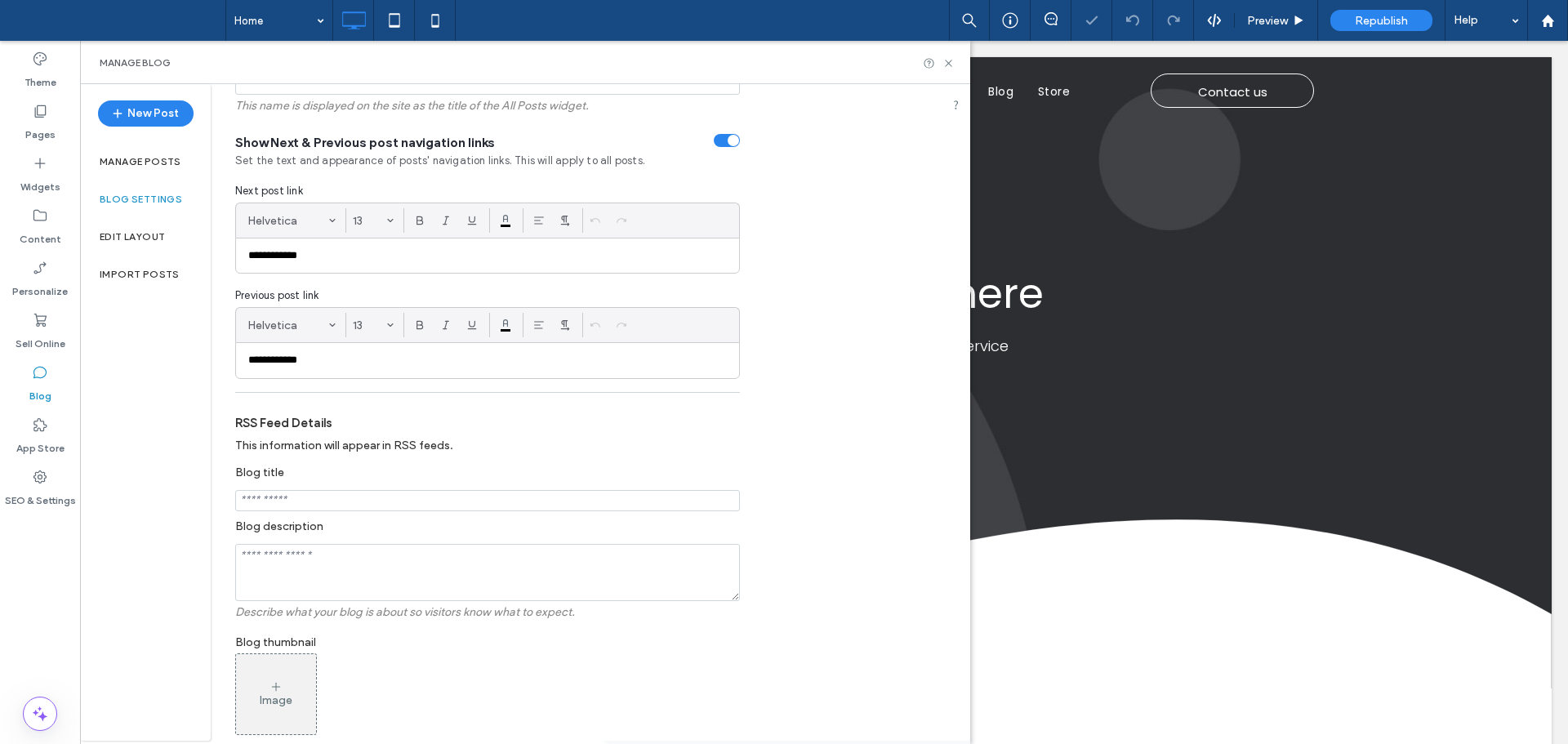
scroll to position [317, 0]
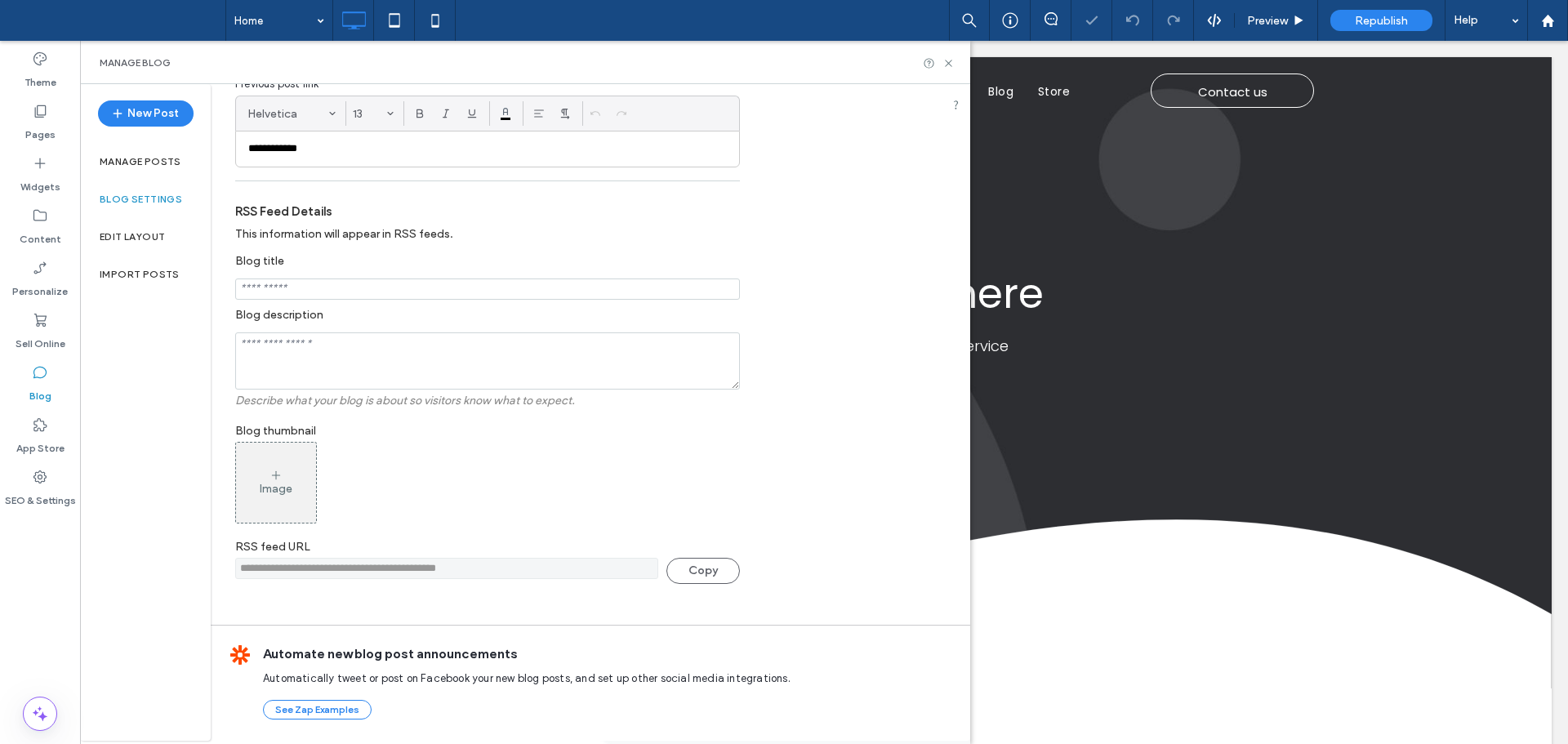
drag, startPoint x: 515, startPoint y: 563, endPoint x: 230, endPoint y: 563, distance: 285.0
click at [230, 563] on div "**********" at bounding box center [591, 197] width 760 height 856
click at [148, 156] on label "Manage posts" at bounding box center [140, 162] width 81 height 11
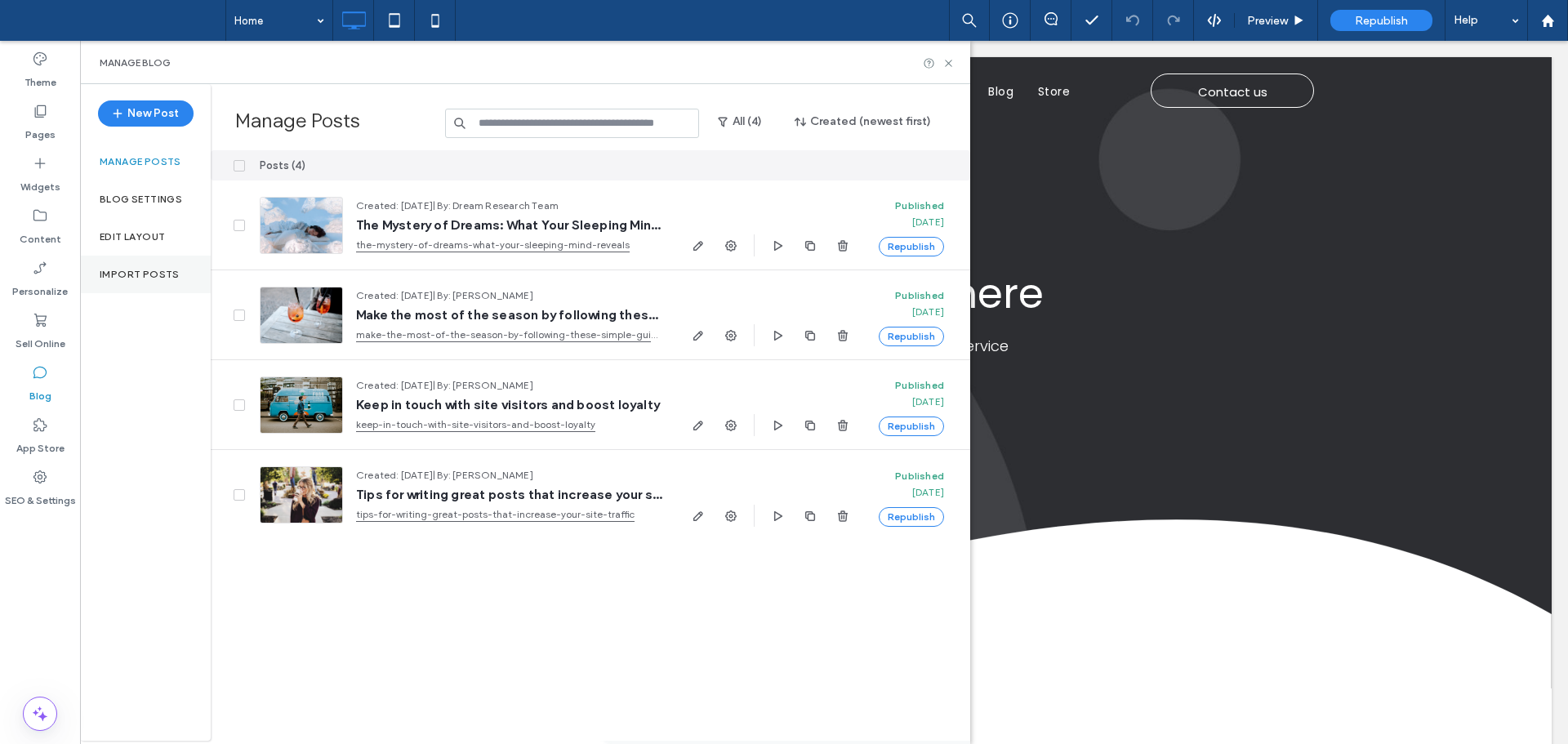
click at [149, 264] on div "Import Posts" at bounding box center [146, 274] width 131 height 37
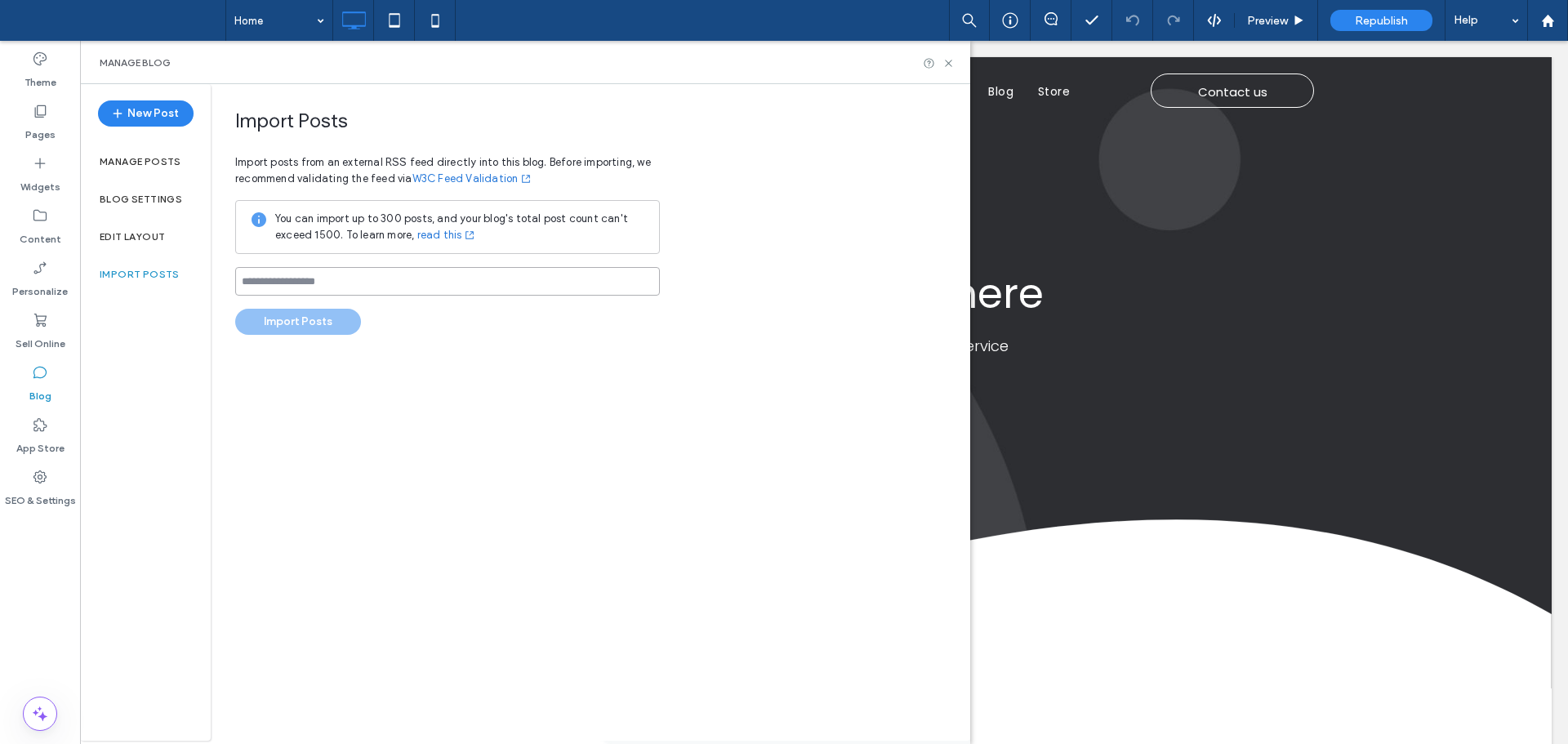
click at [411, 284] on input at bounding box center [448, 282] width 425 height 29
click at [153, 163] on label "Manage posts" at bounding box center [140, 162] width 81 height 11
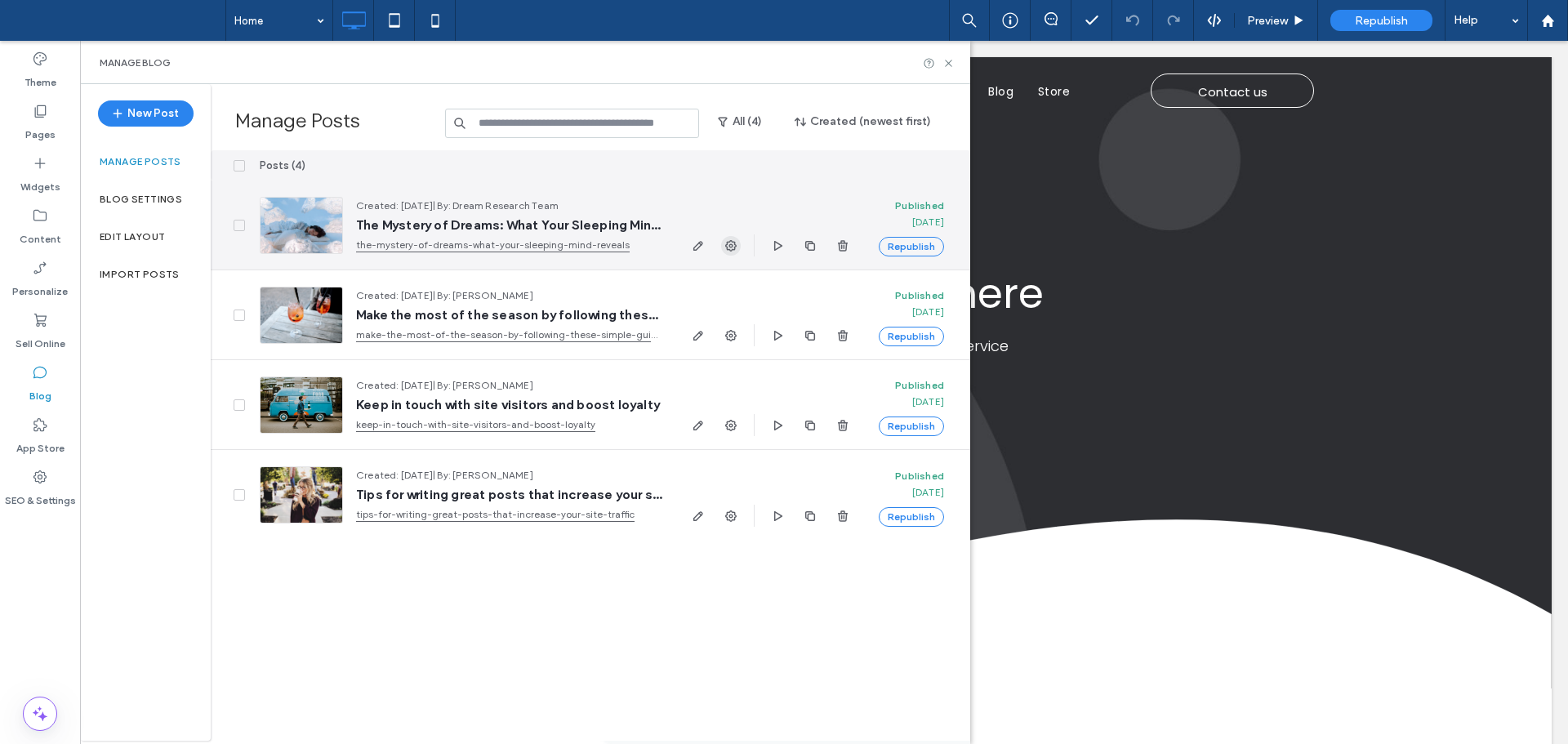
click at [731, 248] on icon "button" at bounding box center [731, 246] width 13 height 13
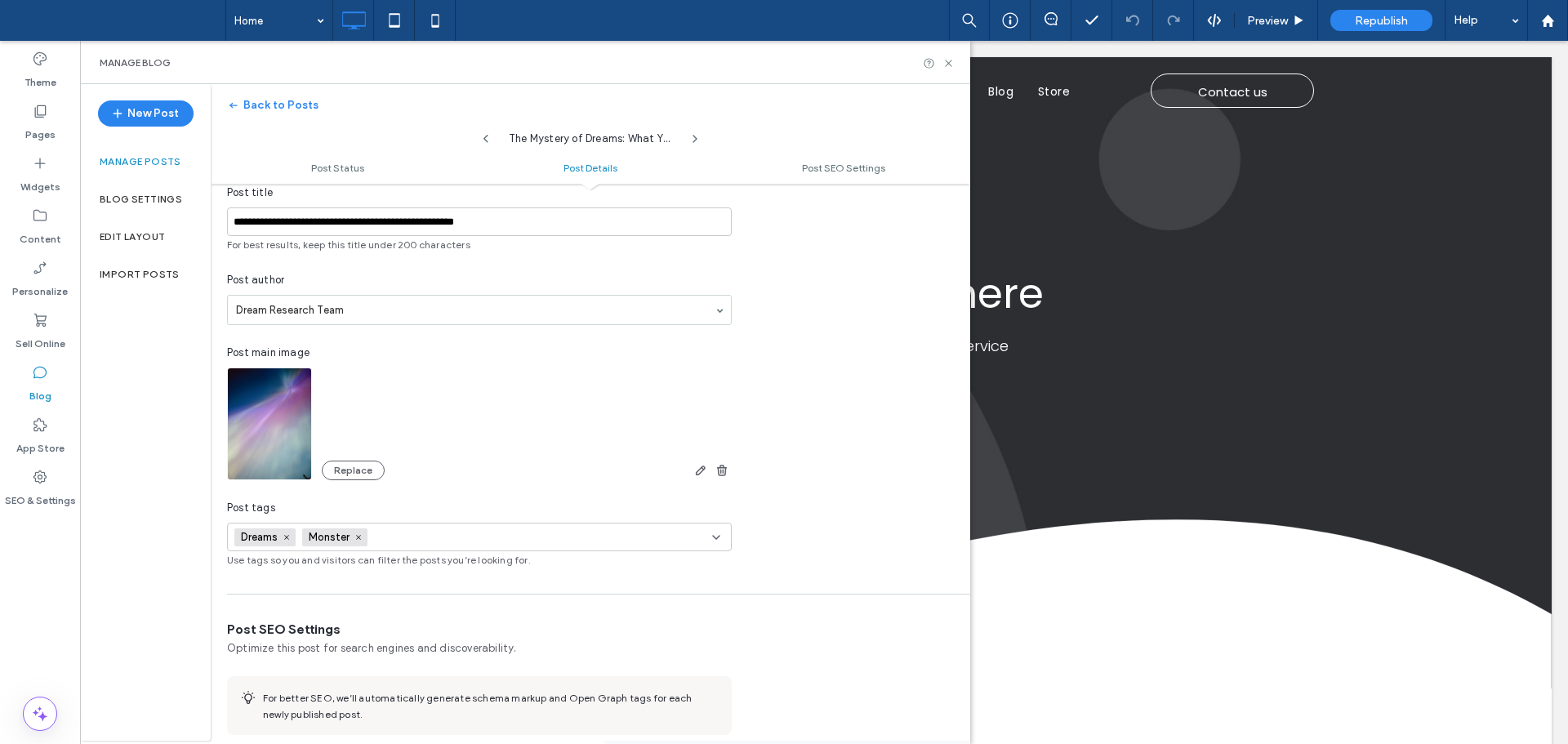
scroll to position [410, 0]
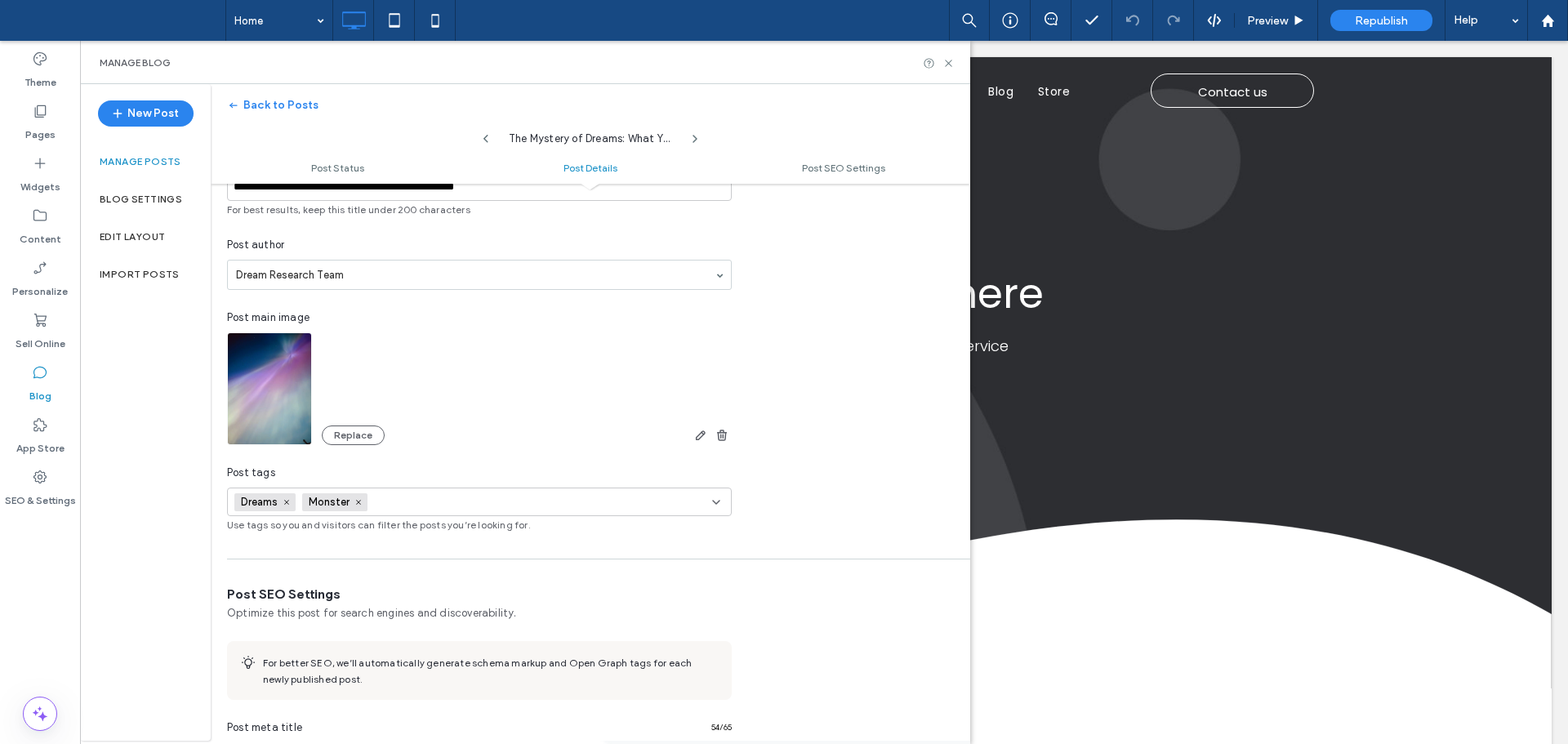
click at [454, 496] on input at bounding box center [431, 503] width 113 height 13
type input "**********"
click at [483, 536] on button "Add new tag" at bounding box center [480, 531] width 94 height 19
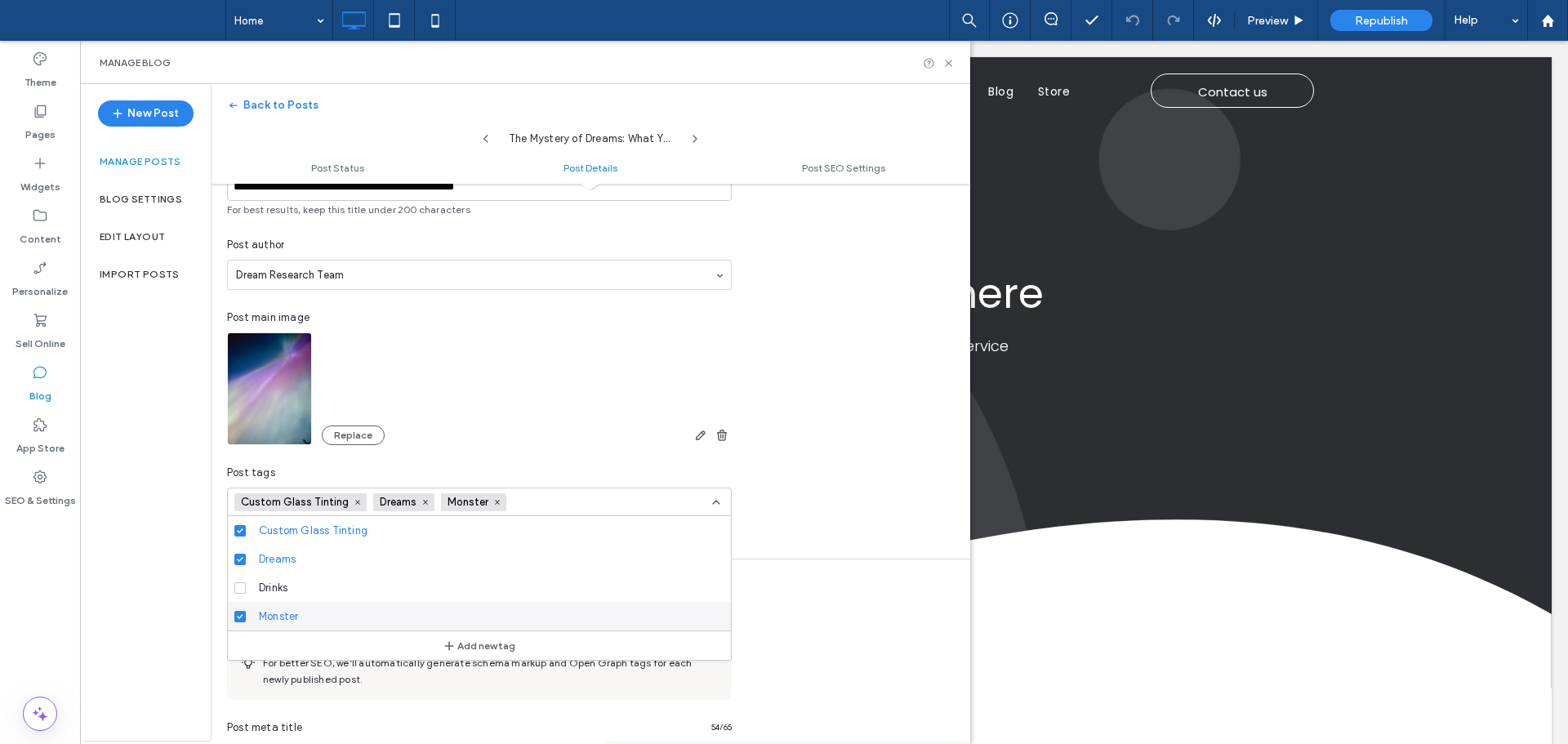
click at [184, 586] on div "New Post Manage posts Blog Settings Edit Layout Import Posts" at bounding box center [146, 413] width 131 height 657
click at [164, 272] on label "Import Posts" at bounding box center [140, 275] width 80 height 11
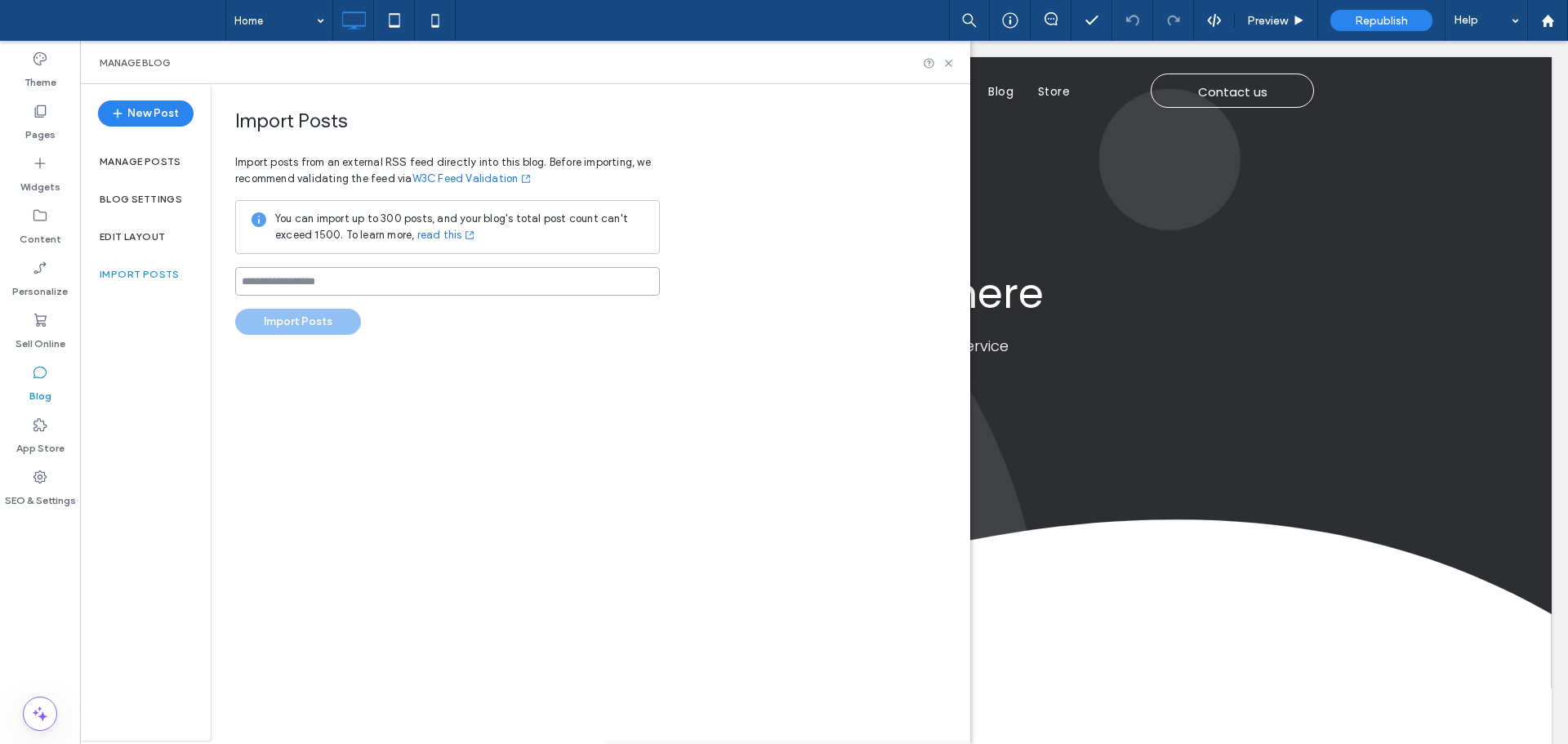
click at [376, 277] on input at bounding box center [448, 282] width 425 height 29
paste input "**********"
type input "**********"
click at [370, 373] on div "**********" at bounding box center [591, 413] width 760 height 657
drag, startPoint x: 316, startPoint y: 315, endPoint x: 236, endPoint y: 273, distance: 90.4
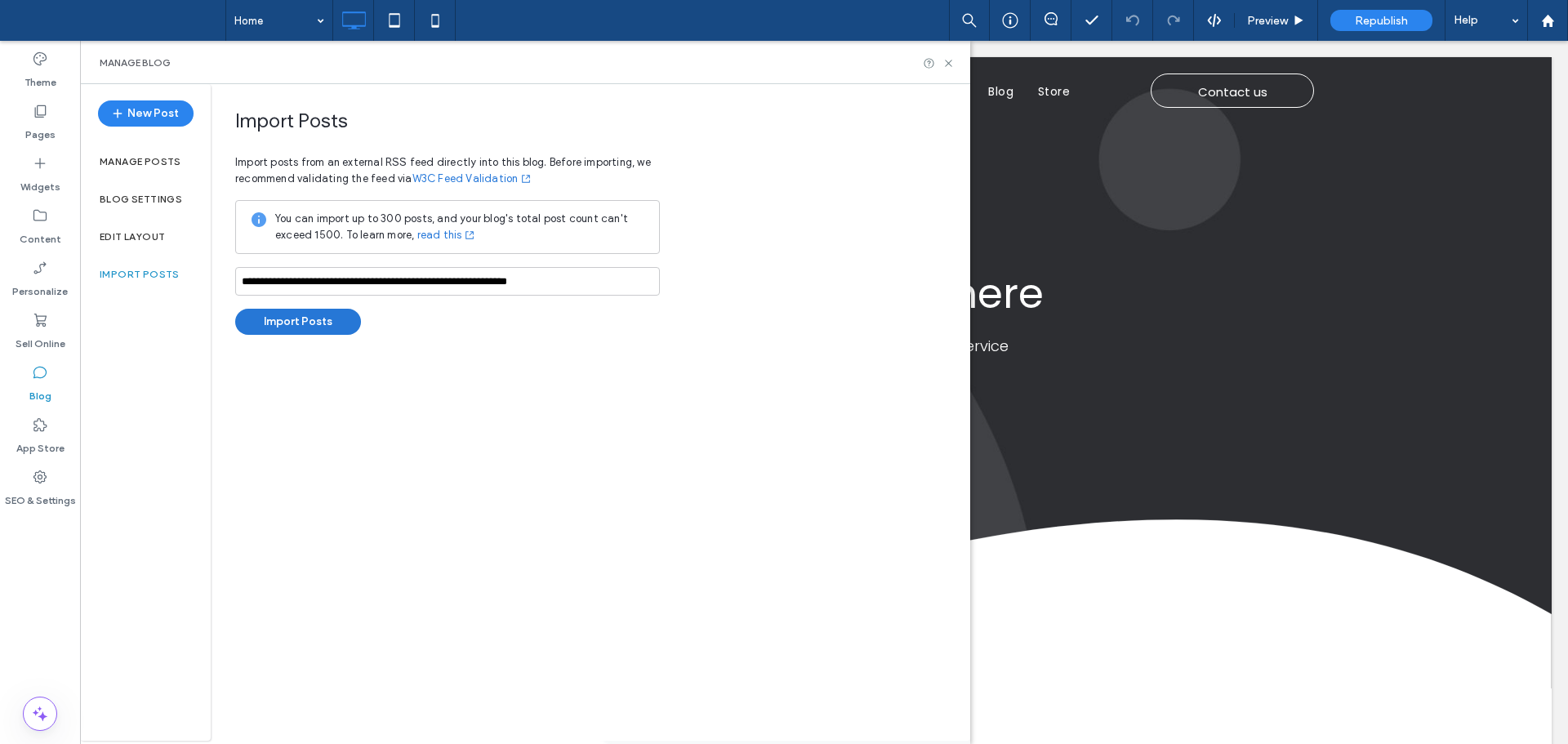
click at [316, 314] on button "Import Posts" at bounding box center [298, 322] width 125 height 26
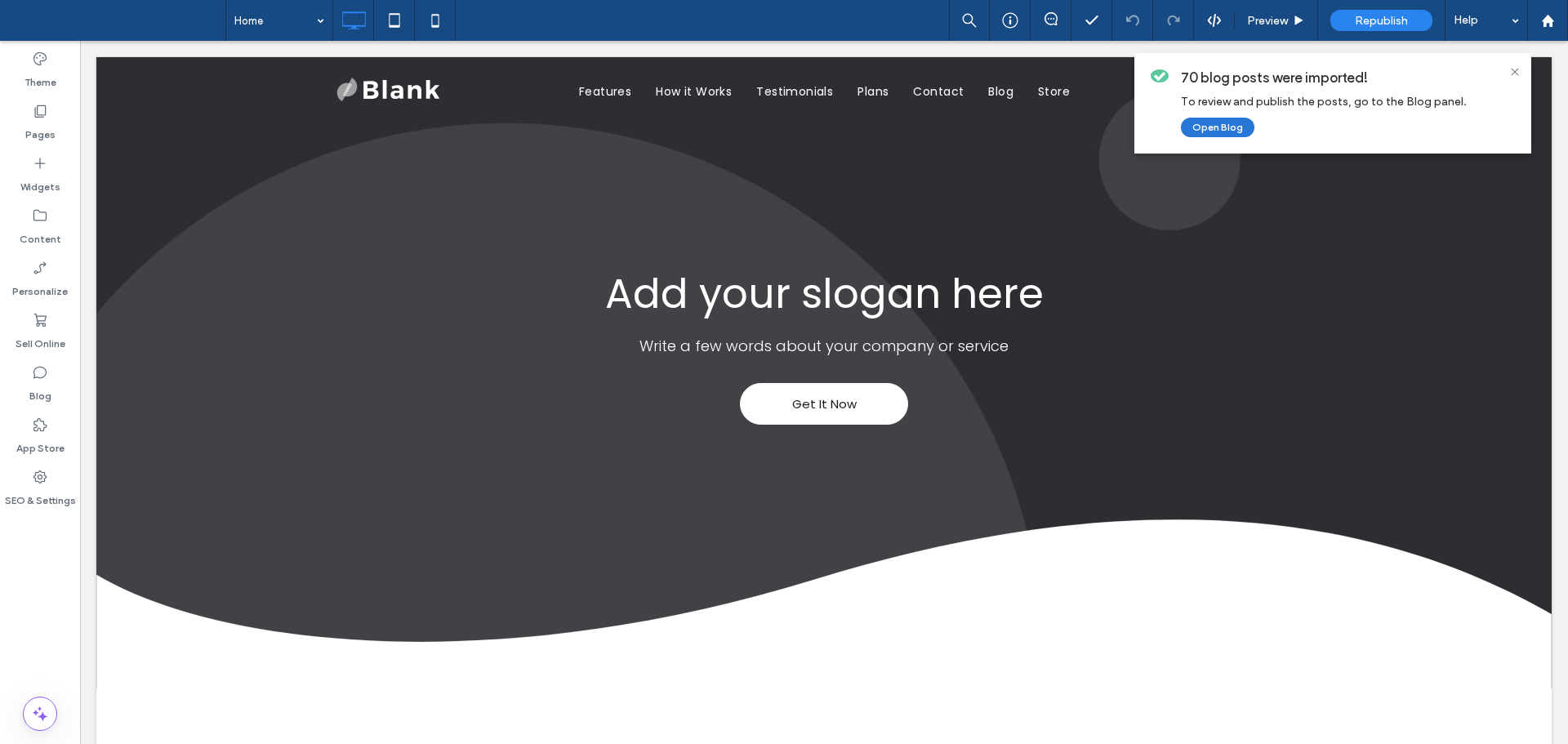
click at [1218, 123] on button "Open Blog" at bounding box center [1218, 127] width 74 height 19
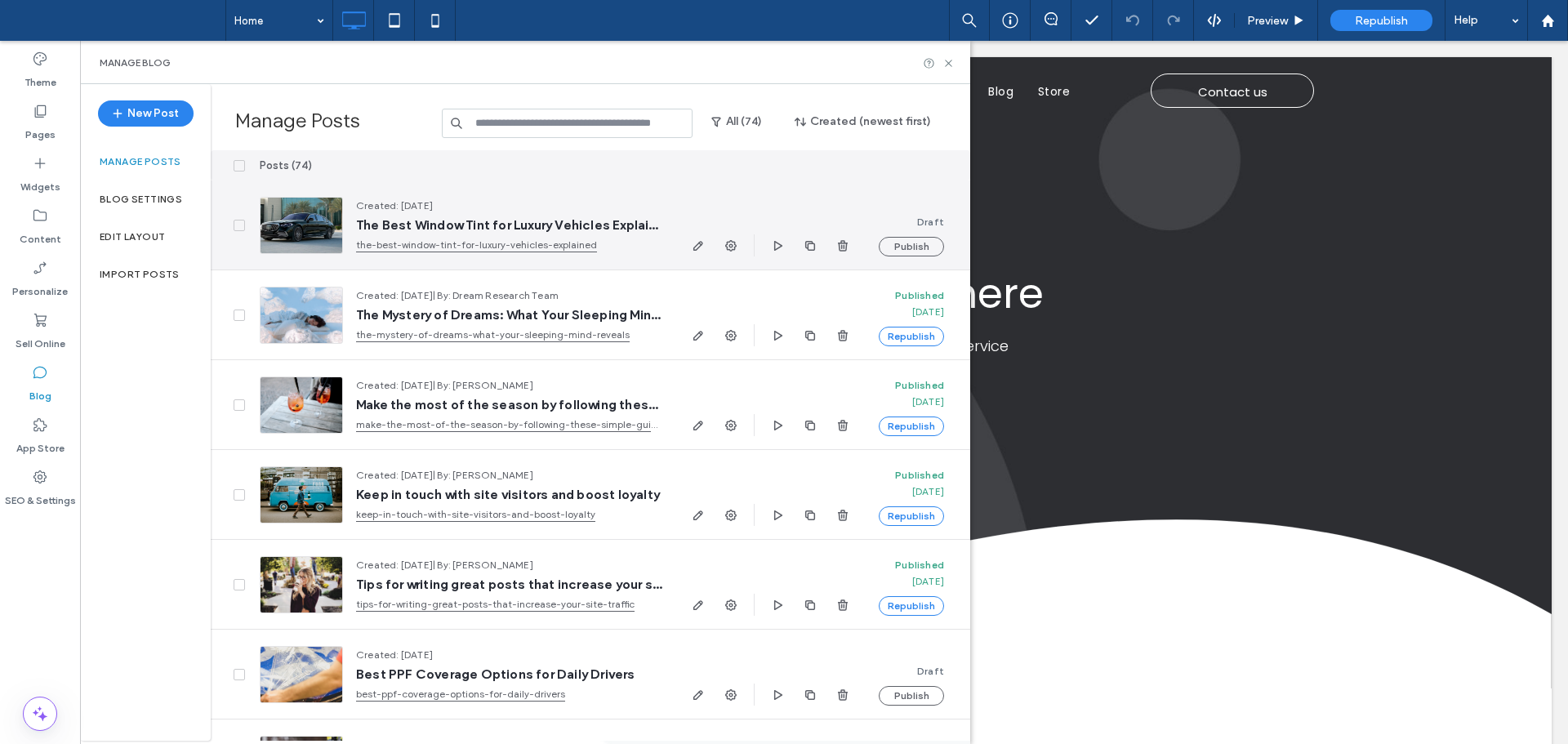
click at [306, 223] on div at bounding box center [301, 226] width 83 height 57
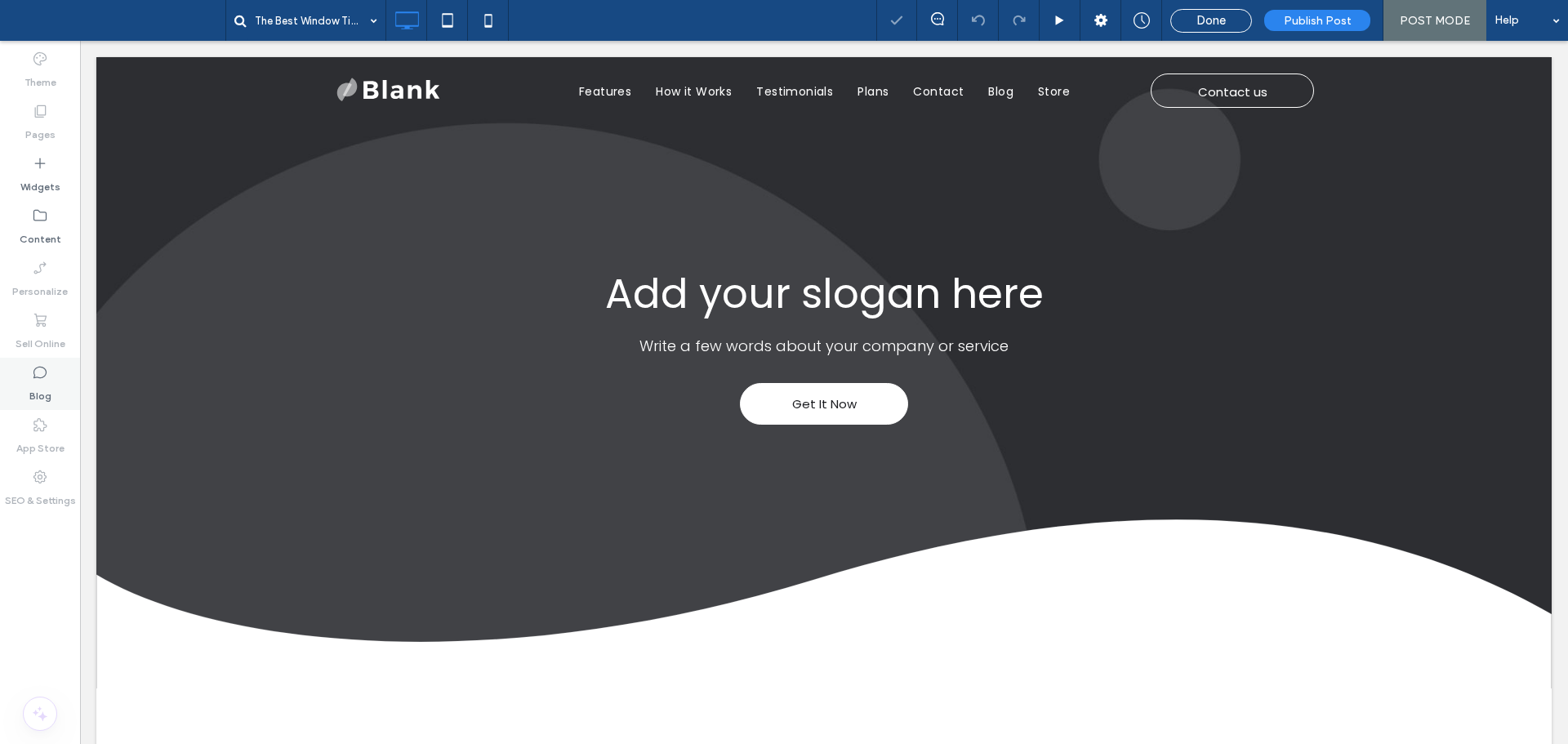
click at [46, 374] on use at bounding box center [40, 372] width 13 height 12
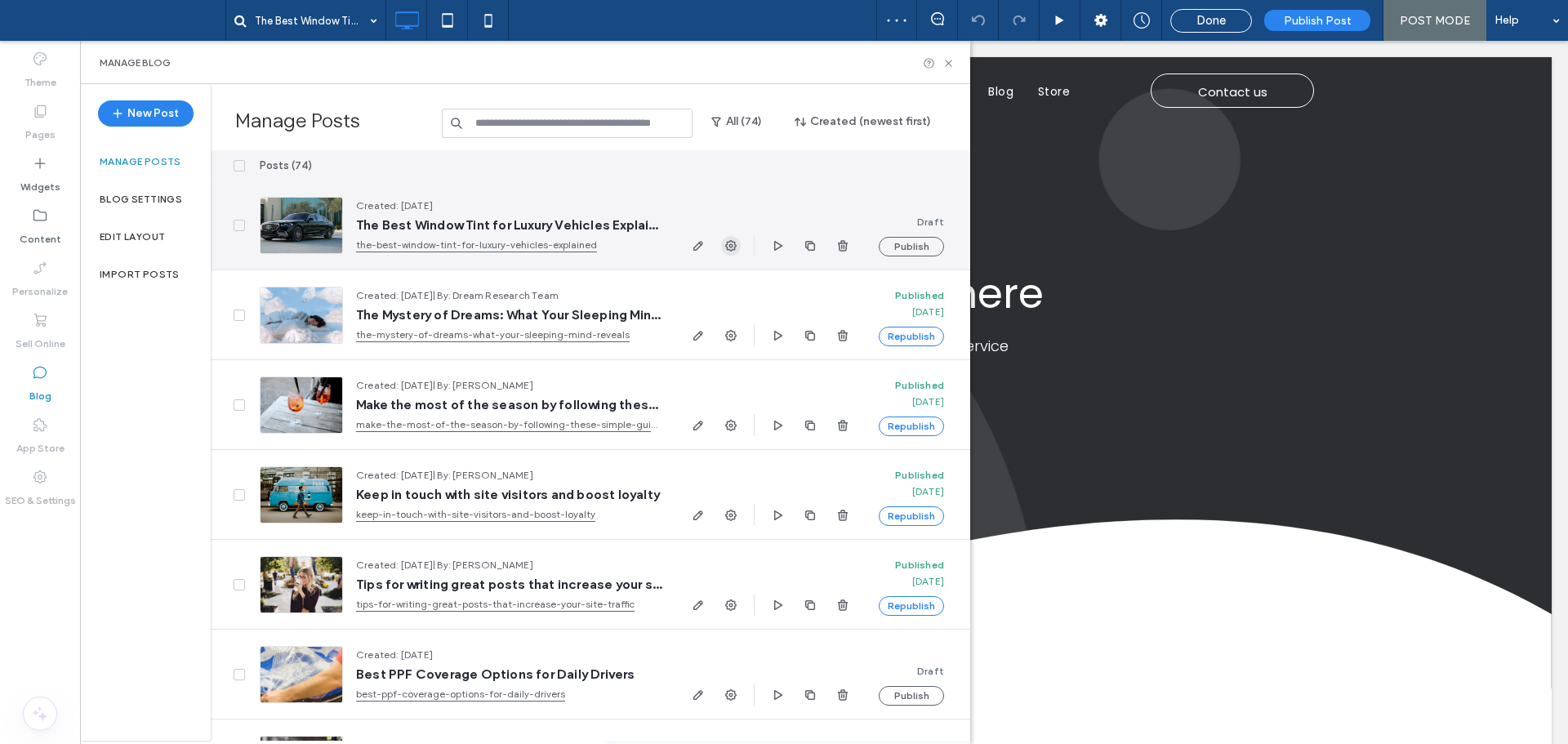
click at [730, 248] on icon "button" at bounding box center [731, 246] width 13 height 13
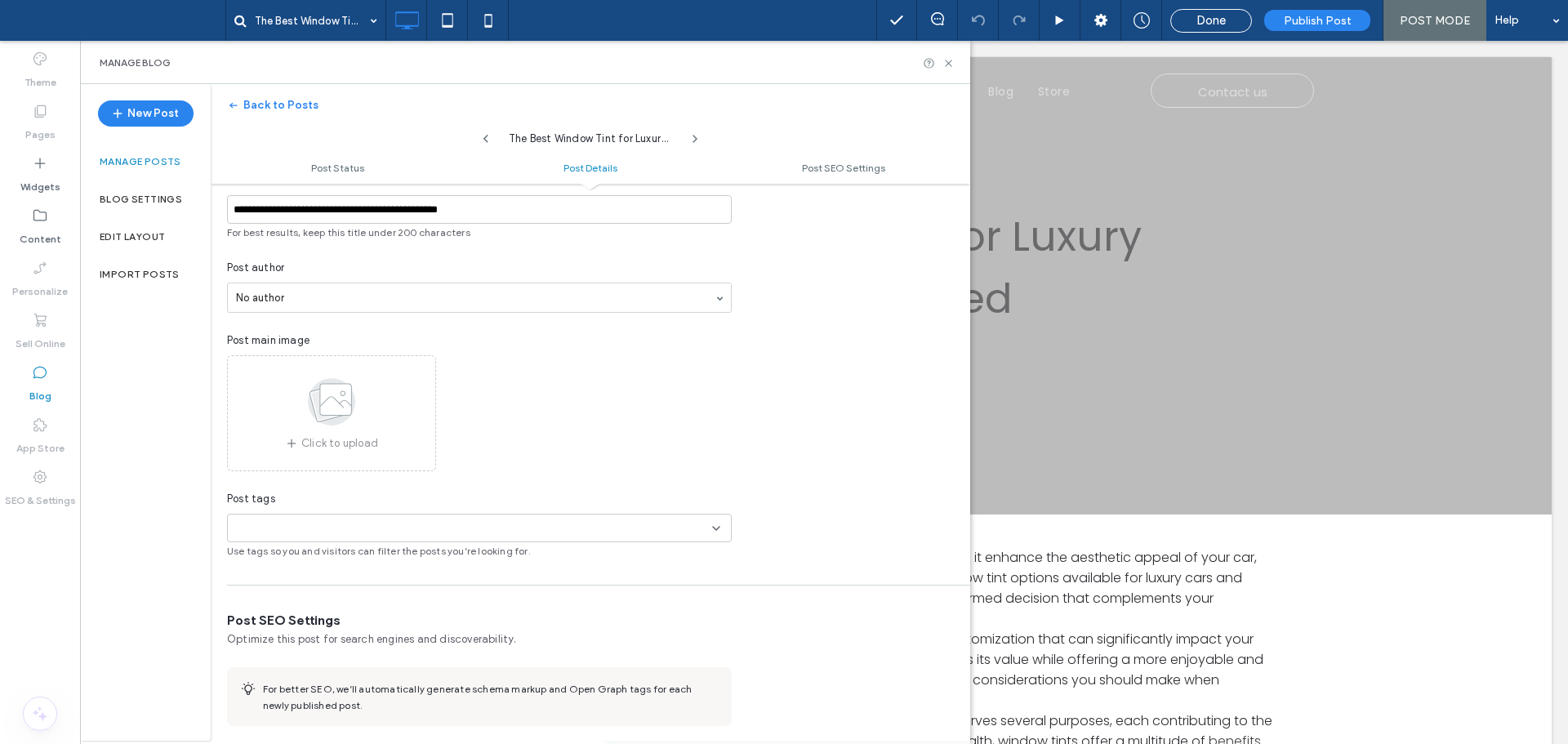
scroll to position [410, 0]
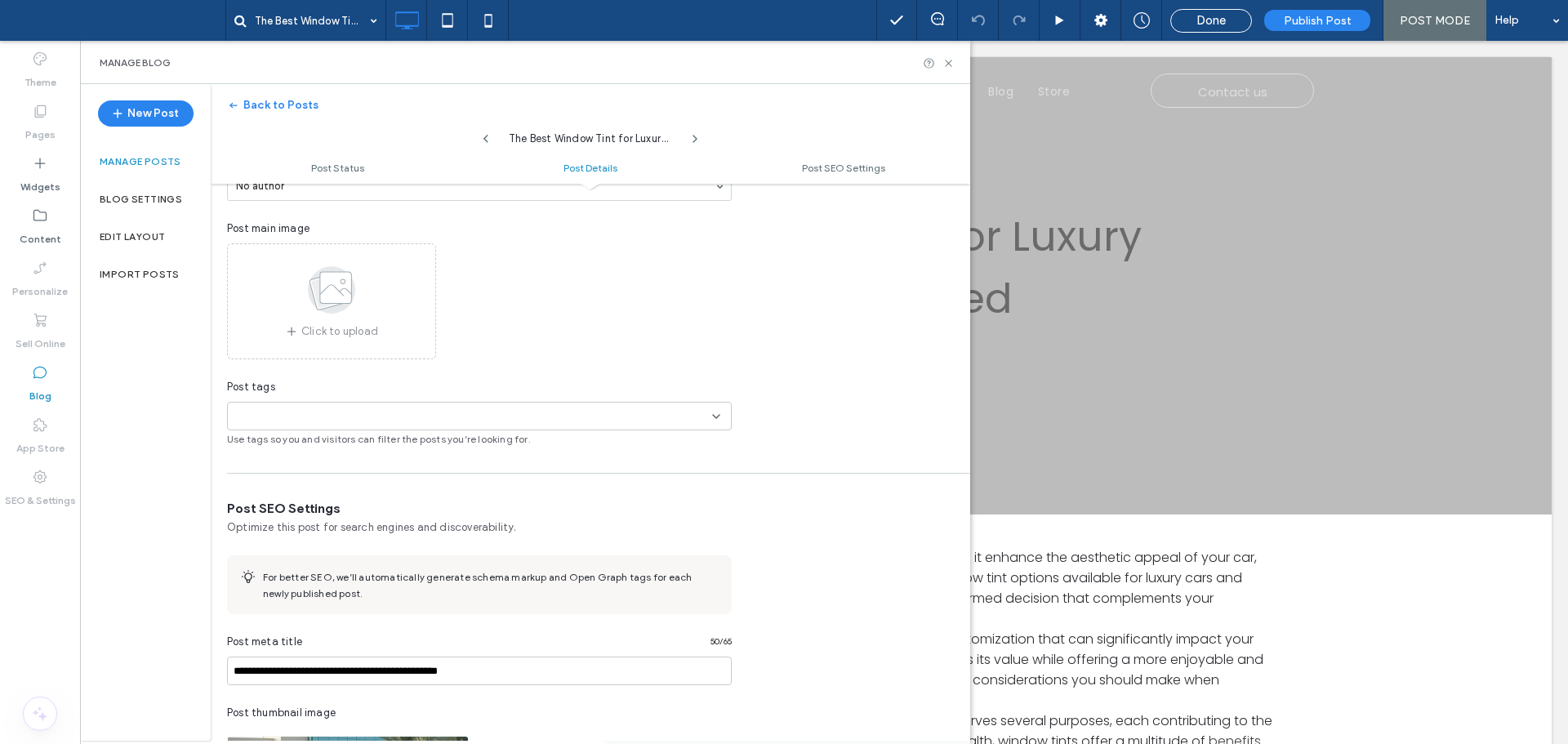
click at [660, 408] on div "+0 +0" at bounding box center [473, 417] width 478 height 27
click at [343, 448] on span "Custom Glass Tinting" at bounding box center [312, 445] width 108 height 16
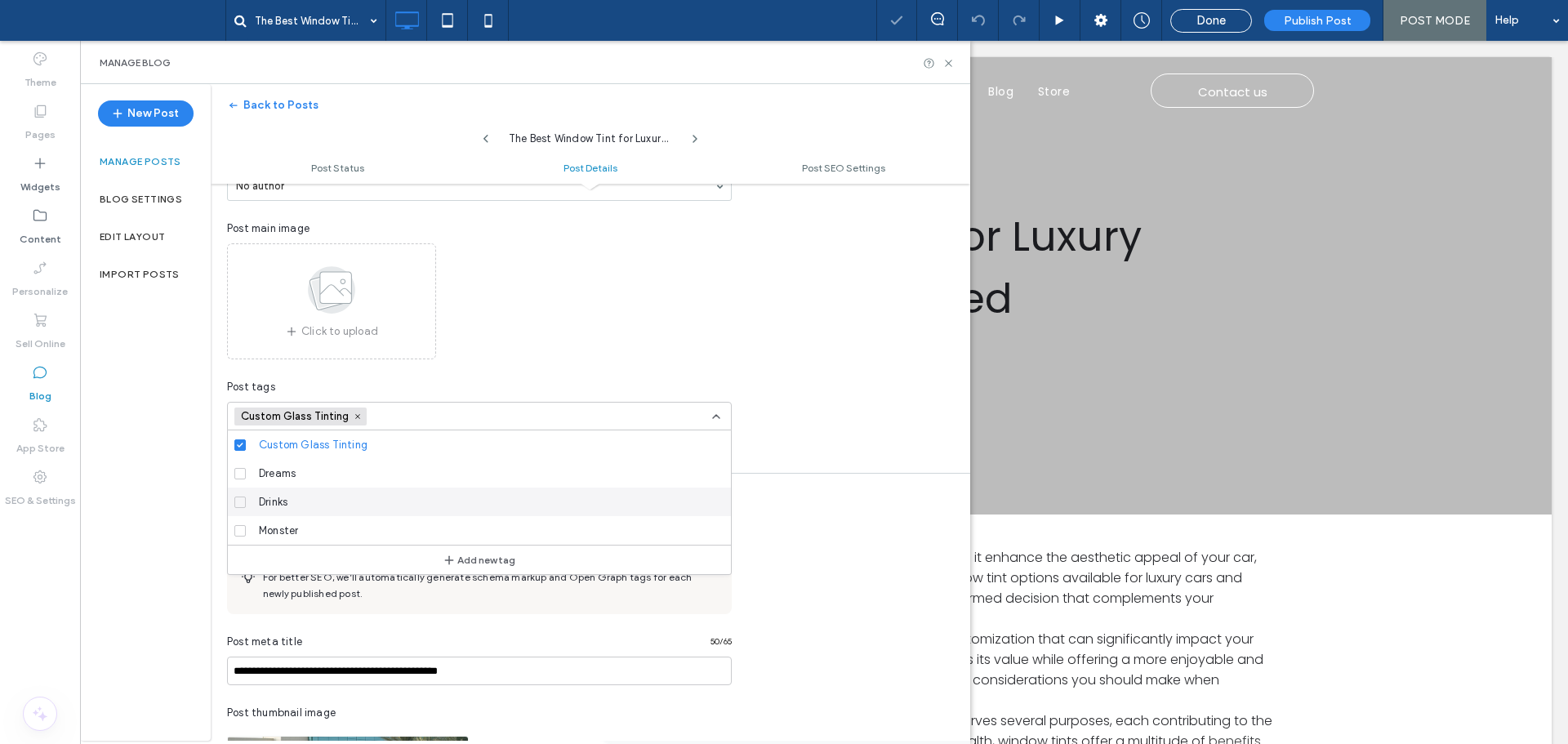
scroll to position [0, 0]
click at [142, 420] on div "New Post Manage posts Blog Settings Edit Layout Import Posts" at bounding box center [146, 413] width 131 height 657
drag, startPoint x: 350, startPoint y: 414, endPoint x: 356, endPoint y: 427, distance: 14.3
click at [352, 415] on span at bounding box center [358, 417] width 11 height 11
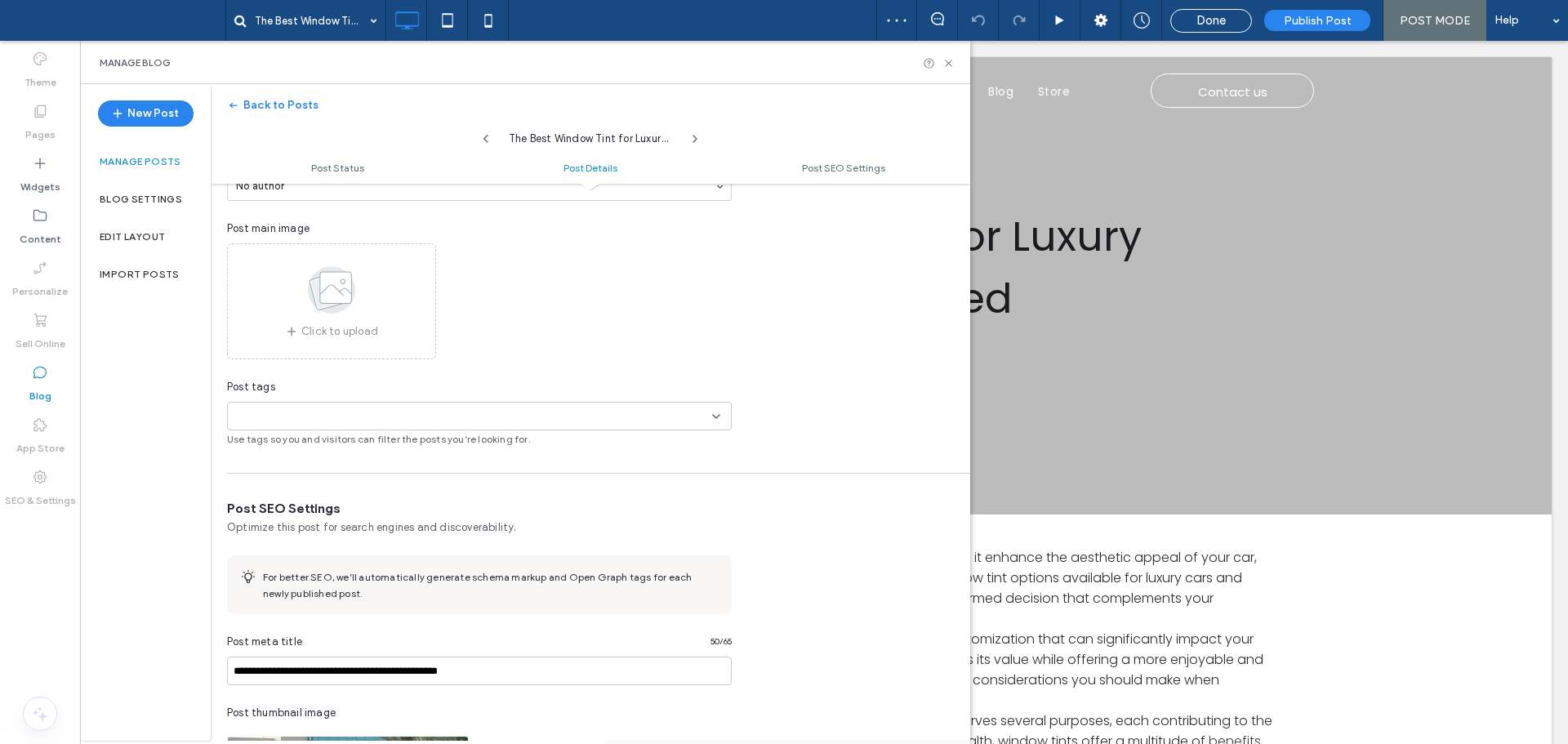
click at [330, 415] on div "**********" at bounding box center [784, 372] width 1568 height 744
click at [363, 417] on div "+0 +0" at bounding box center [473, 417] width 478 height 27
click at [329, 442] on span "Custom Glass Tinting" at bounding box center [312, 445] width 108 height 16
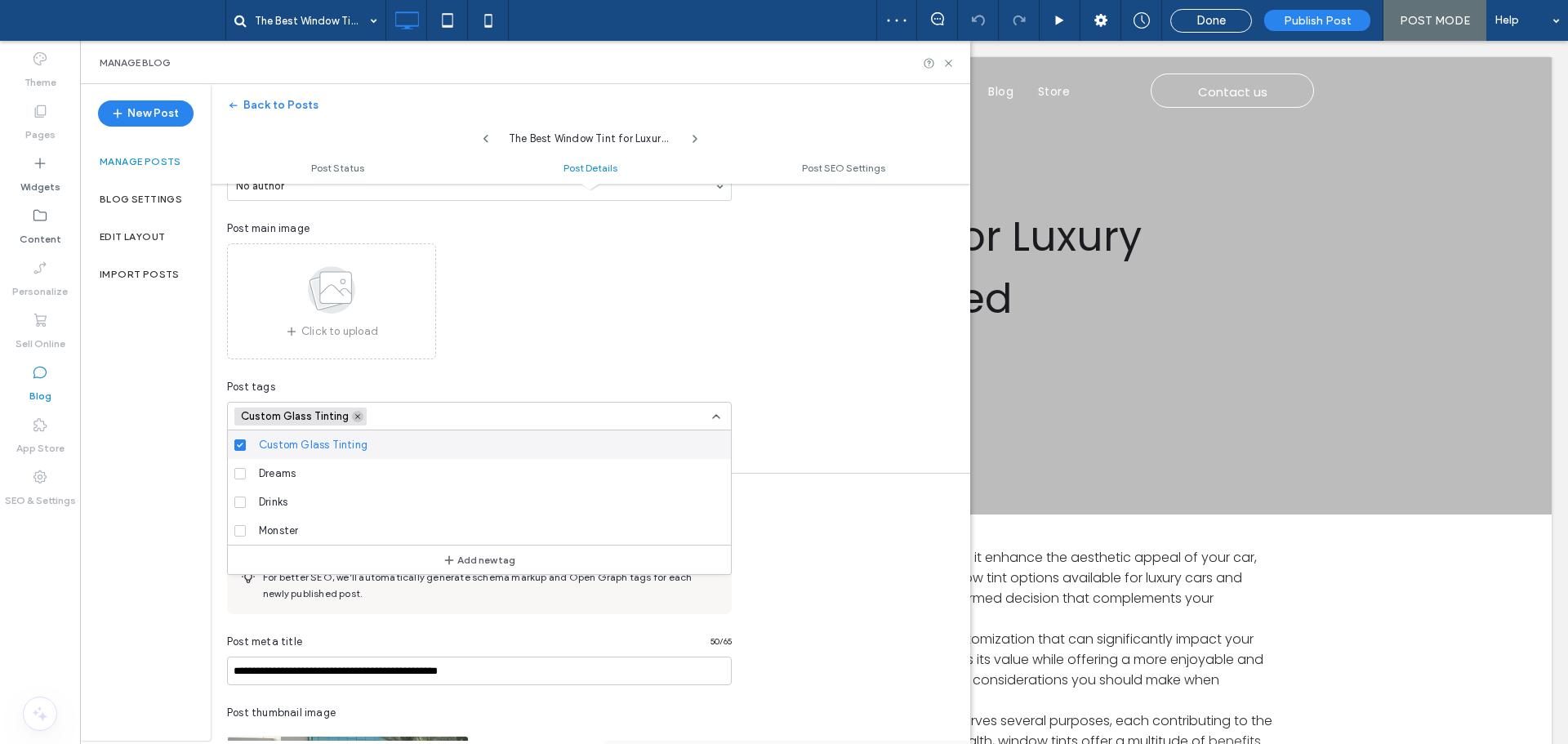
click at [355, 413] on span at bounding box center [358, 417] width 11 height 11
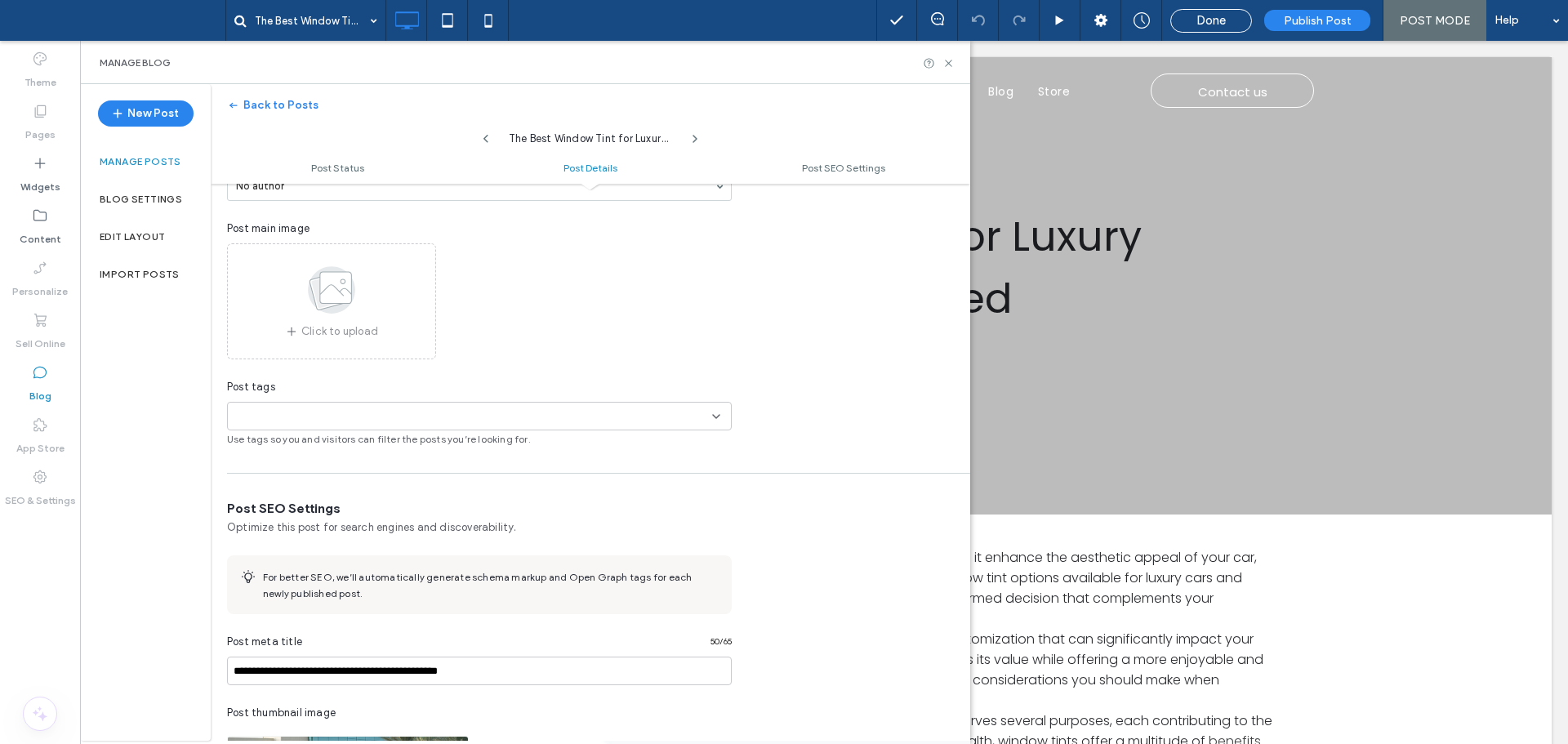
click at [201, 533] on div "New Post Manage posts Blog Settings Edit Layout Import Posts" at bounding box center [146, 413] width 131 height 657
click at [183, 535] on div "New Post Manage posts Blog Settings Edit Layout Import Posts" at bounding box center [146, 413] width 131 height 657
click at [707, 413] on div "+0 +0" at bounding box center [473, 417] width 478 height 27
click at [168, 439] on div "New Post Manage posts Blog Settings Edit Layout Import Posts" at bounding box center [146, 413] width 131 height 657
click at [170, 418] on div "New Post Manage posts Blog Settings Edit Layout Import Posts" at bounding box center [146, 413] width 131 height 657
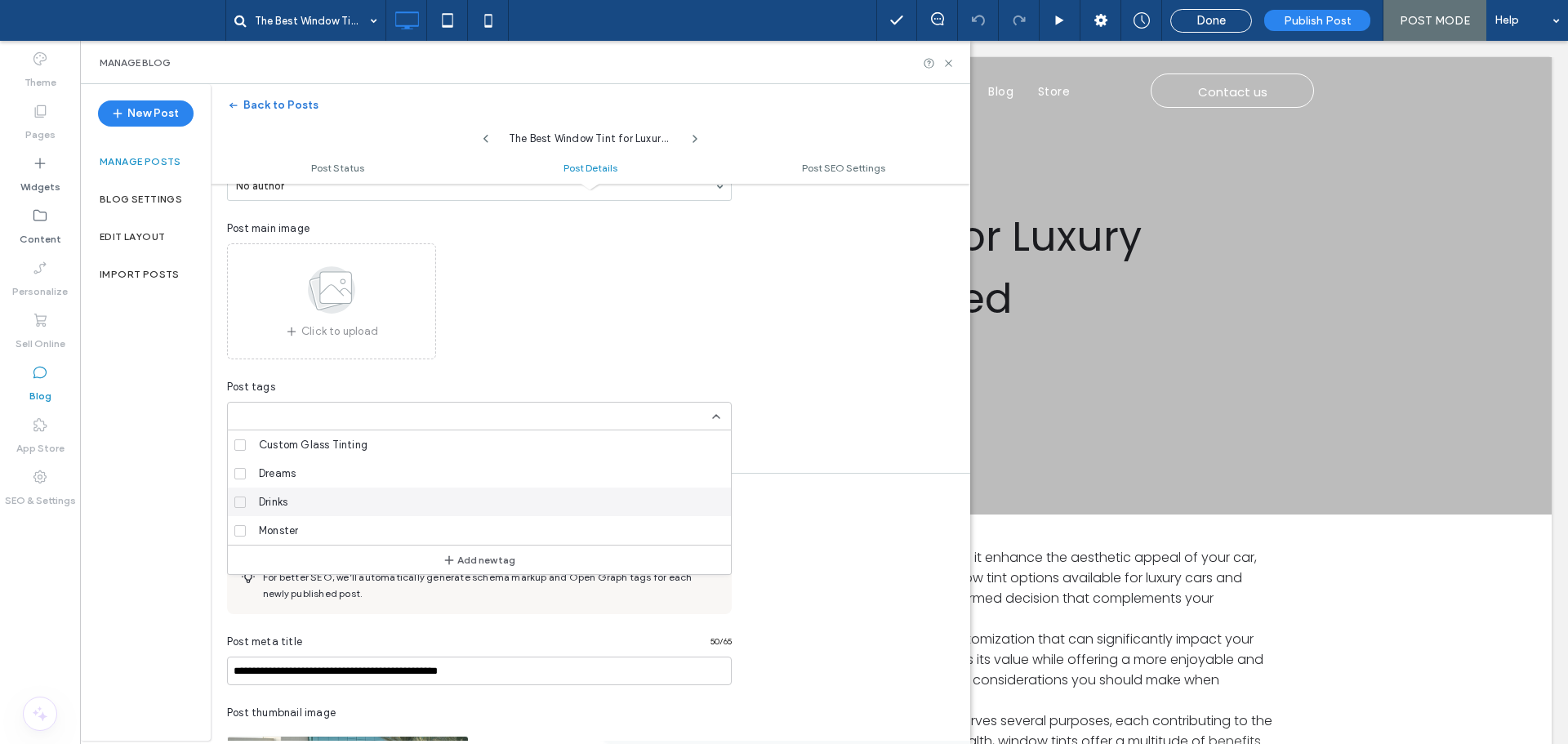
click at [241, 104] on span "button" at bounding box center [235, 105] width 16 height 25
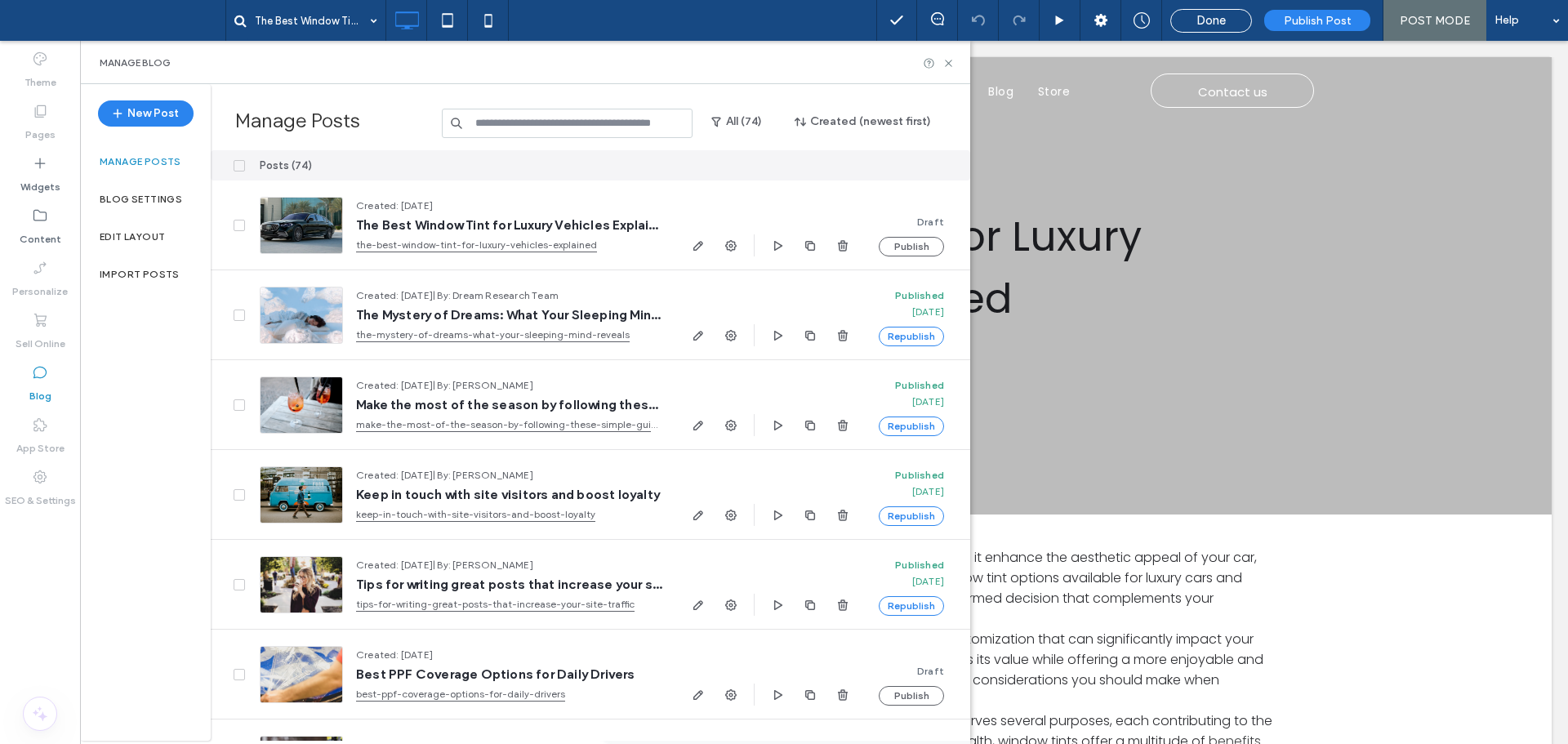
click at [541, 118] on input at bounding box center [568, 123] width 251 height 30
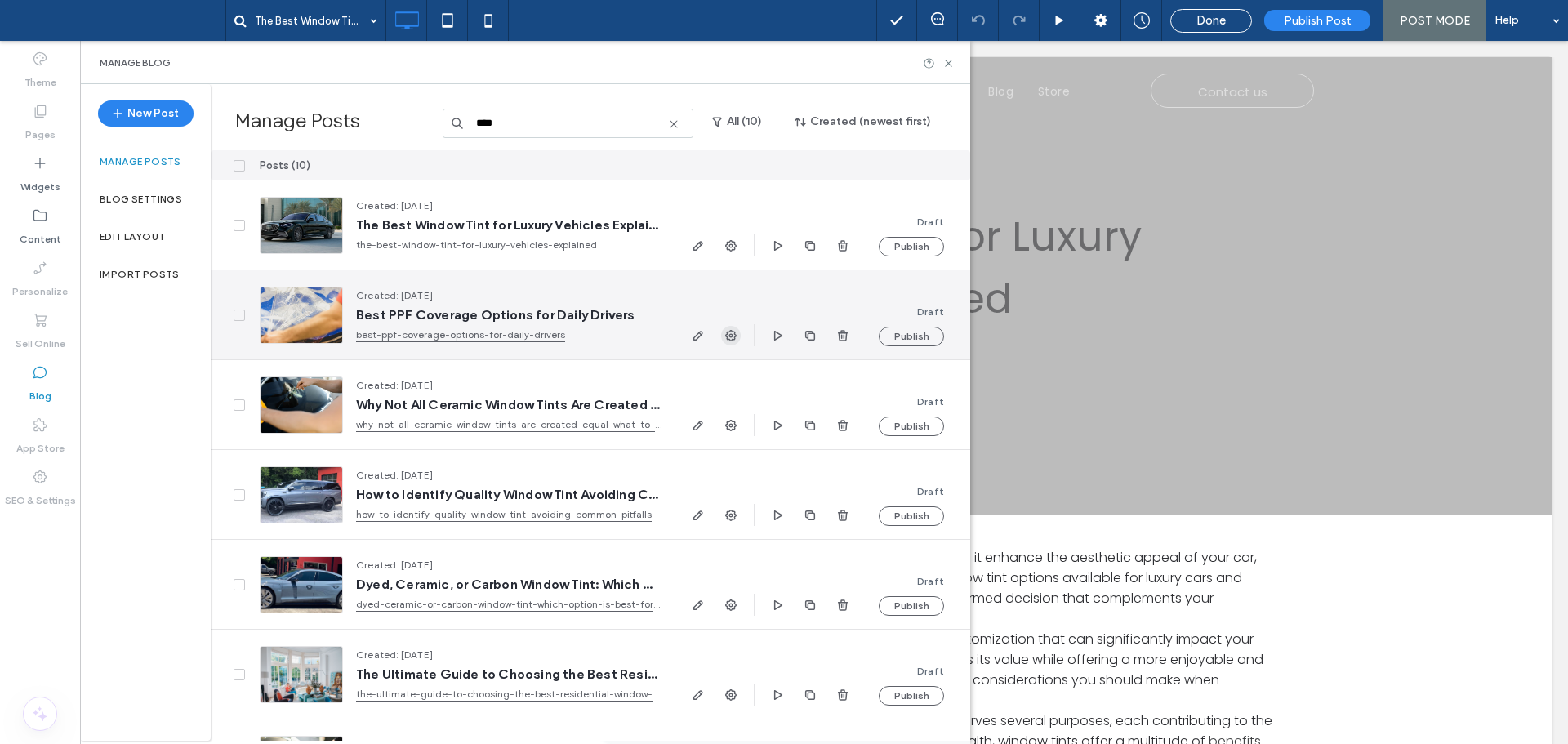
type input "****"
click at [738, 332] on span "button" at bounding box center [730, 335] width 19 height 19
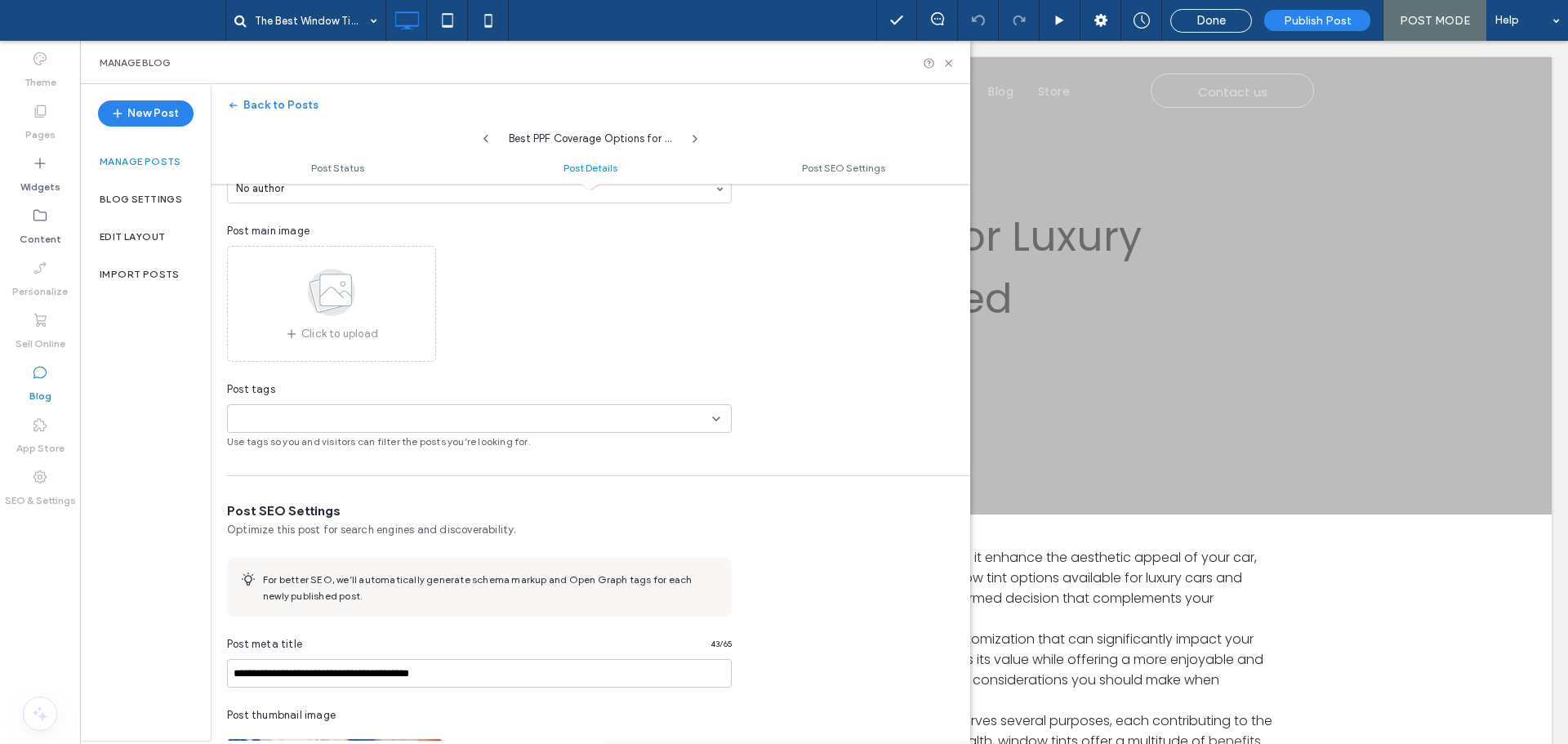
scroll to position [410, 0]
click at [717, 412] on icon at bounding box center [717, 417] width 13 height 13
click at [441, 450] on div "Custom Glass Tinting" at bounding box center [485, 445] width 465 height 29
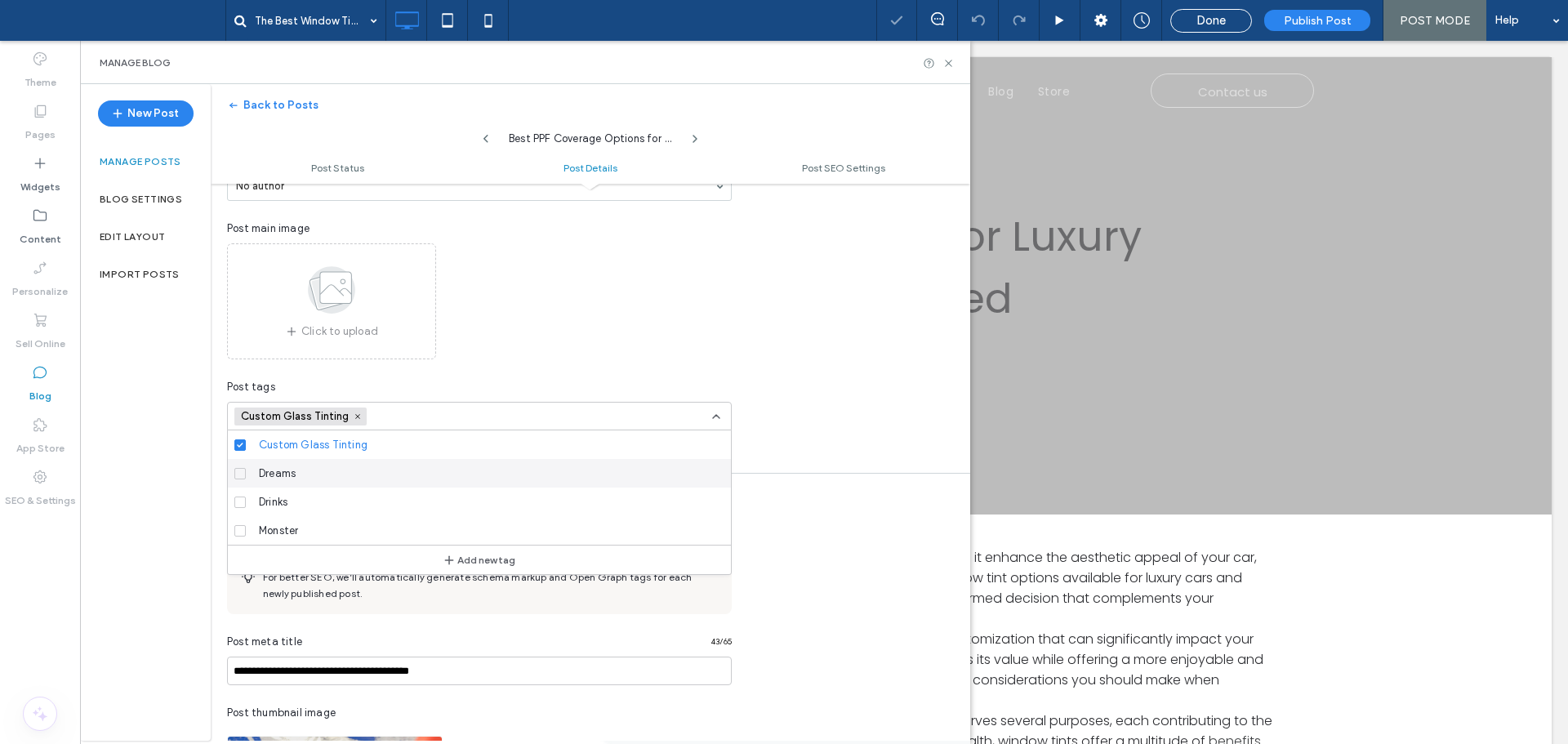
click at [350, 477] on div "Dreams" at bounding box center [485, 474] width 465 height 29
click at [333, 499] on div "Drinks" at bounding box center [485, 502] width 465 height 29
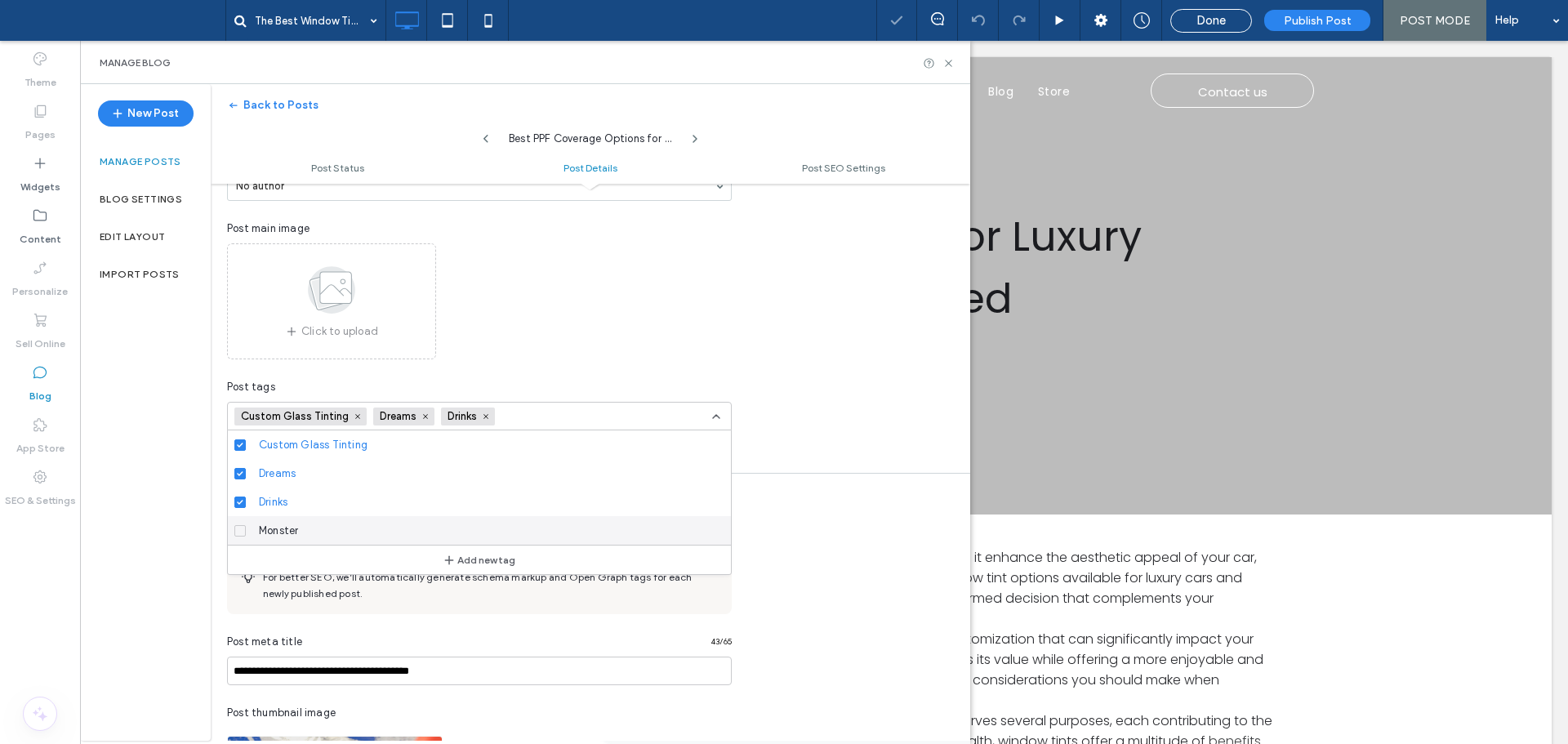
click at [314, 530] on div "Monster" at bounding box center [485, 530] width 465 height 29
click at [146, 528] on div "New Post Manage posts Blog Settings Edit Layout Import Posts" at bounding box center [146, 413] width 131 height 657
drag, startPoint x: 713, startPoint y: 415, endPoint x: 708, endPoint y: 421, distance: 7.8
click at [713, 415] on icon at bounding box center [717, 417] width 13 height 13
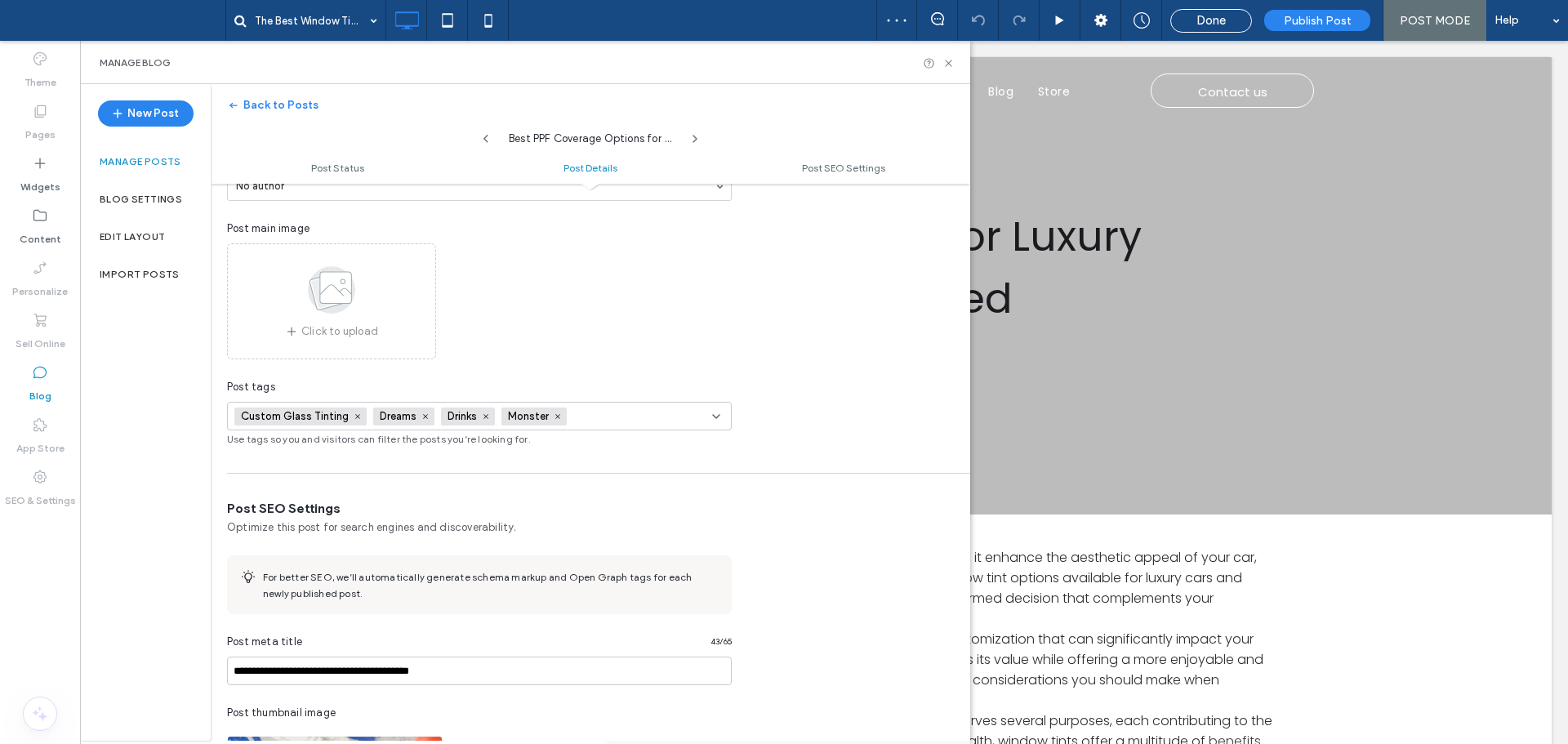
click at [159, 537] on div "New Post Manage posts Blog Settings Edit Layout Import Posts" at bounding box center [146, 413] width 131 height 657
click at [172, 531] on div "New Post Manage posts Blog Settings Edit Layout Import Posts" at bounding box center [146, 413] width 131 height 657
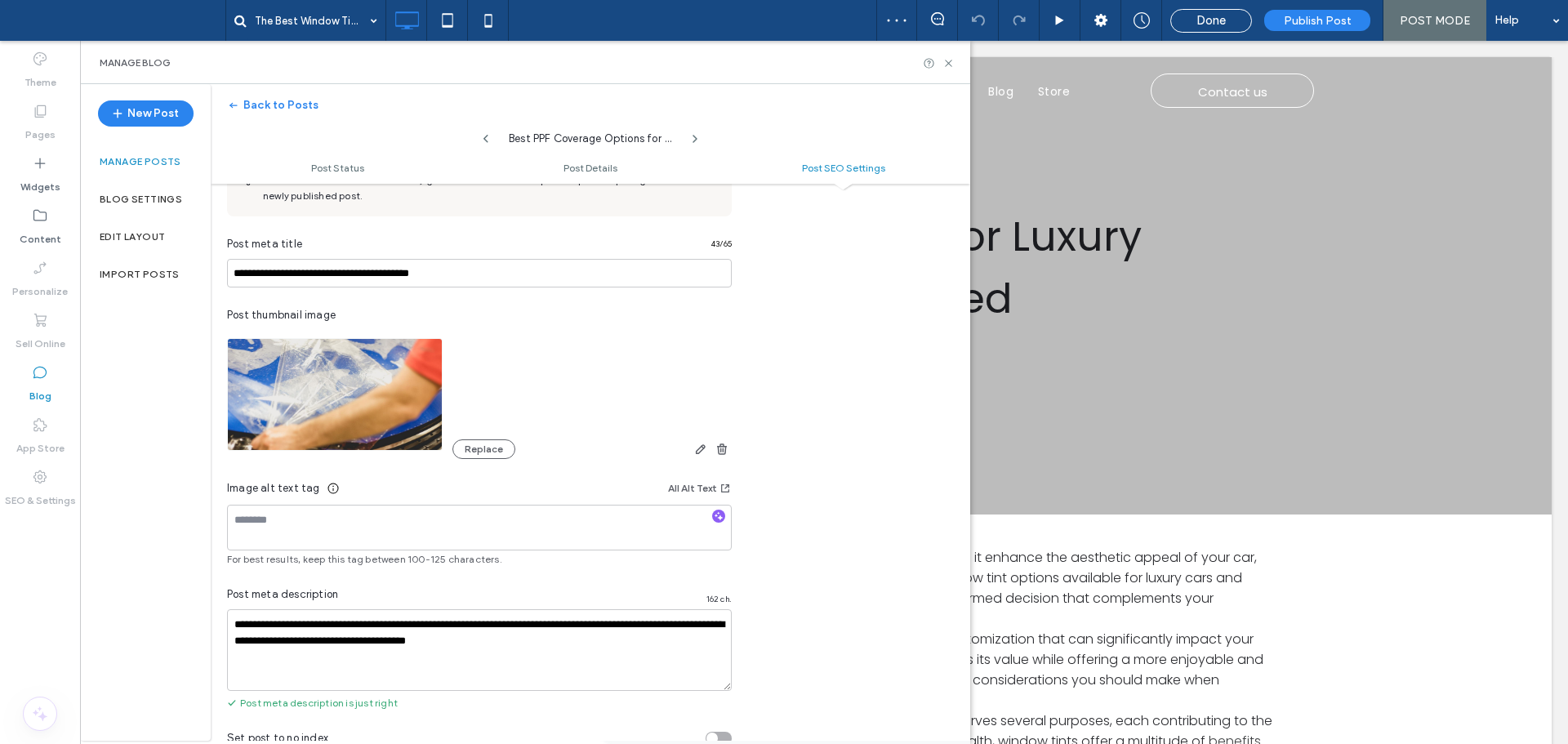
scroll to position [818, 0]
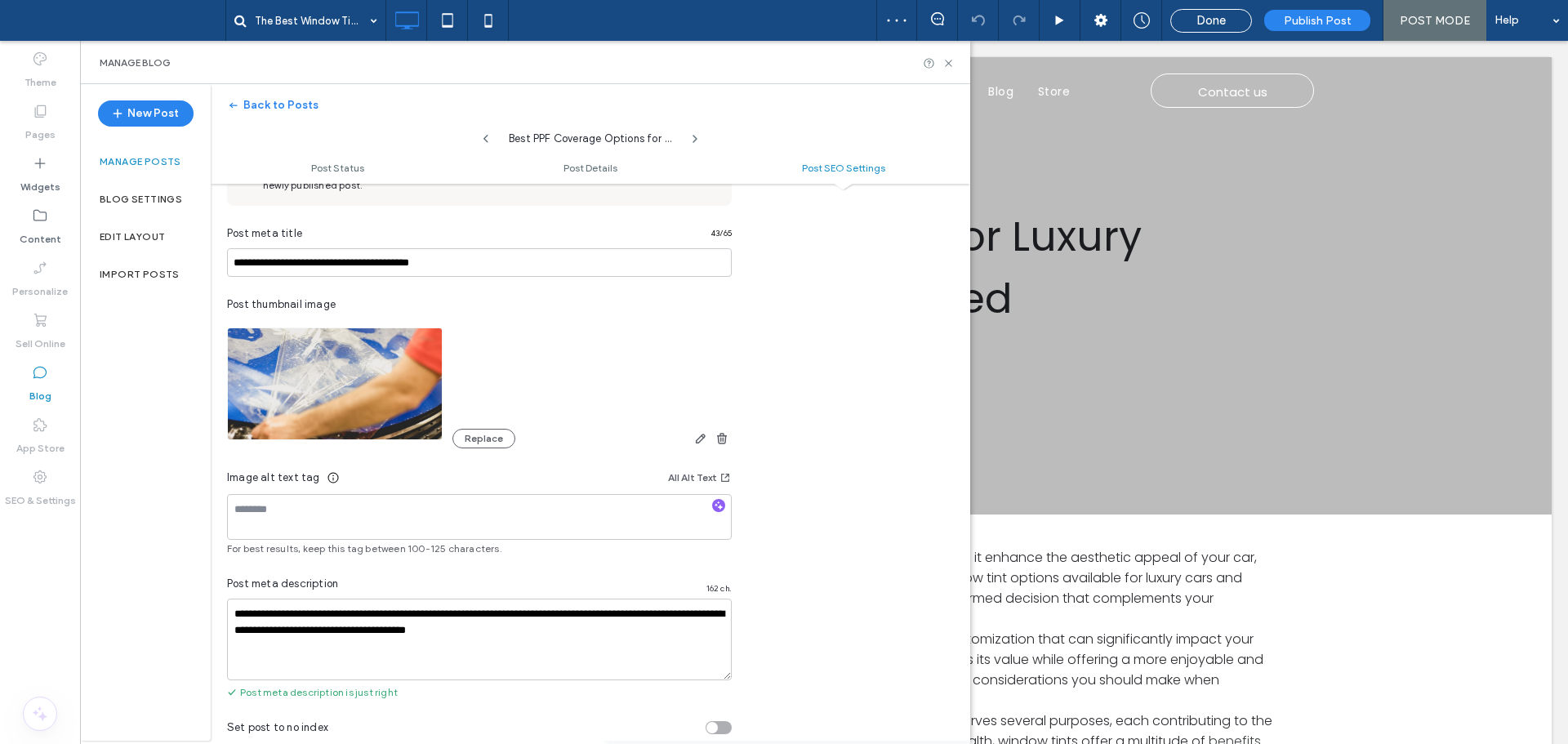
click at [176, 510] on div "New Post Manage posts Blog Settings Edit Layout Import Posts" at bounding box center [146, 413] width 131 height 657
click at [174, 510] on div "New Post Manage posts Blog Settings Edit Layout Import Posts" at bounding box center [146, 413] width 131 height 657
click at [170, 510] on div "New Post Manage posts Blog Settings Edit Layout Import Posts" at bounding box center [146, 413] width 131 height 657
click at [176, 507] on div "New Post Manage posts Blog Settings Edit Layout Import Posts" at bounding box center [146, 413] width 131 height 657
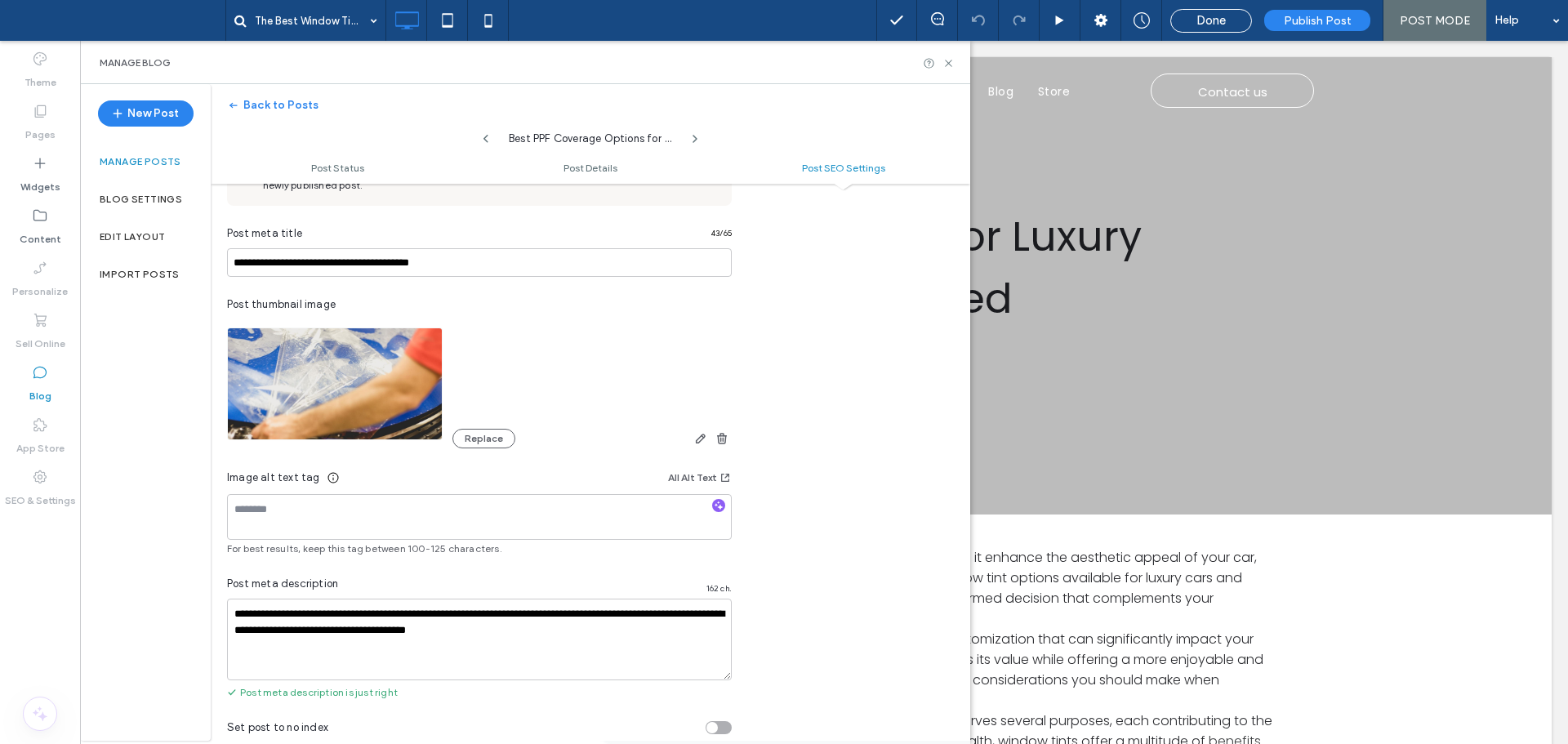
click at [178, 507] on div "New Post Manage posts Blog Settings Edit Layout Import Posts" at bounding box center [146, 413] width 131 height 657
click at [182, 507] on div "New Post Manage posts Blog Settings Edit Layout Import Posts" at bounding box center [146, 413] width 131 height 657
click at [185, 507] on div "New Post Manage posts Blog Settings Edit Layout Import Posts" at bounding box center [146, 413] width 131 height 657
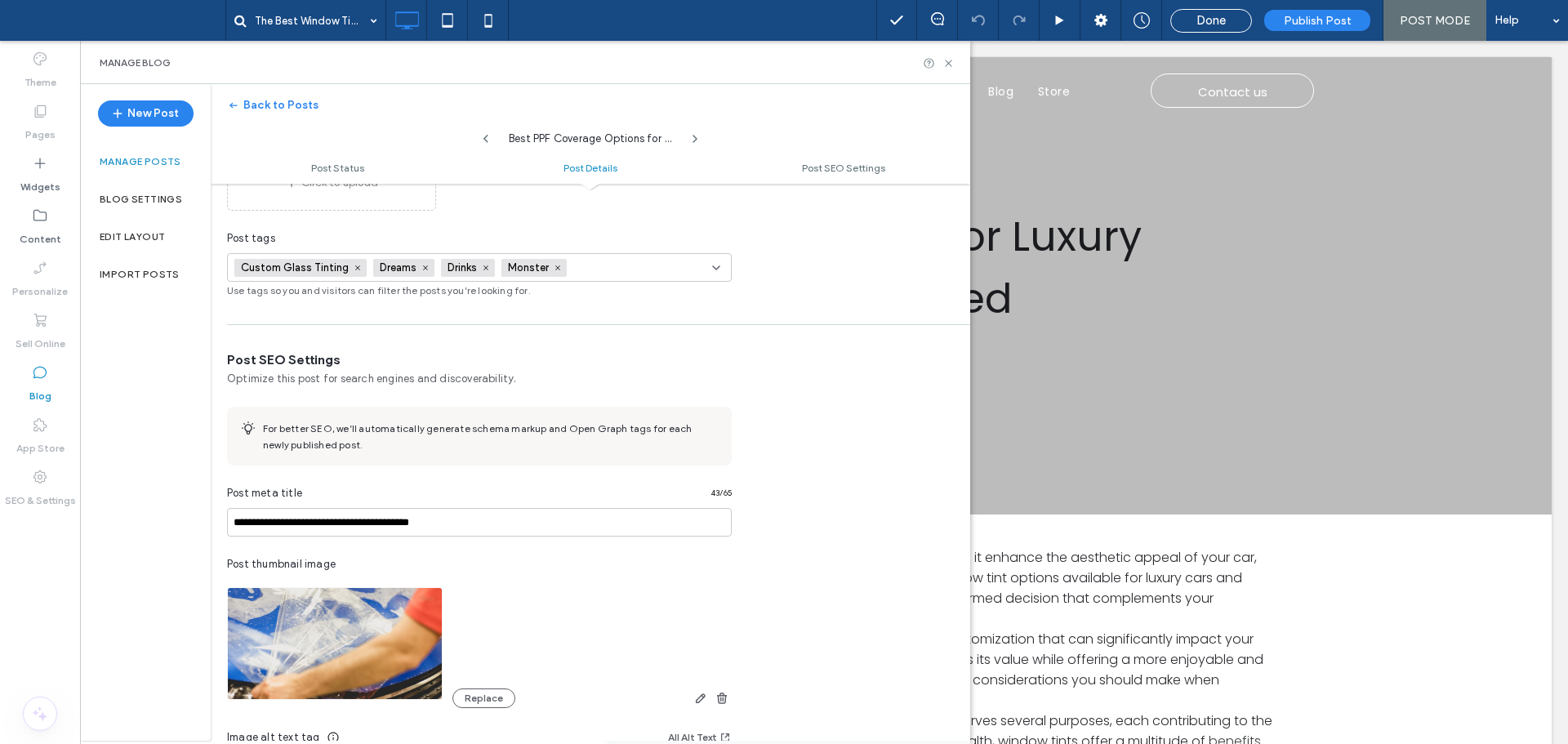
scroll to position [552, 0]
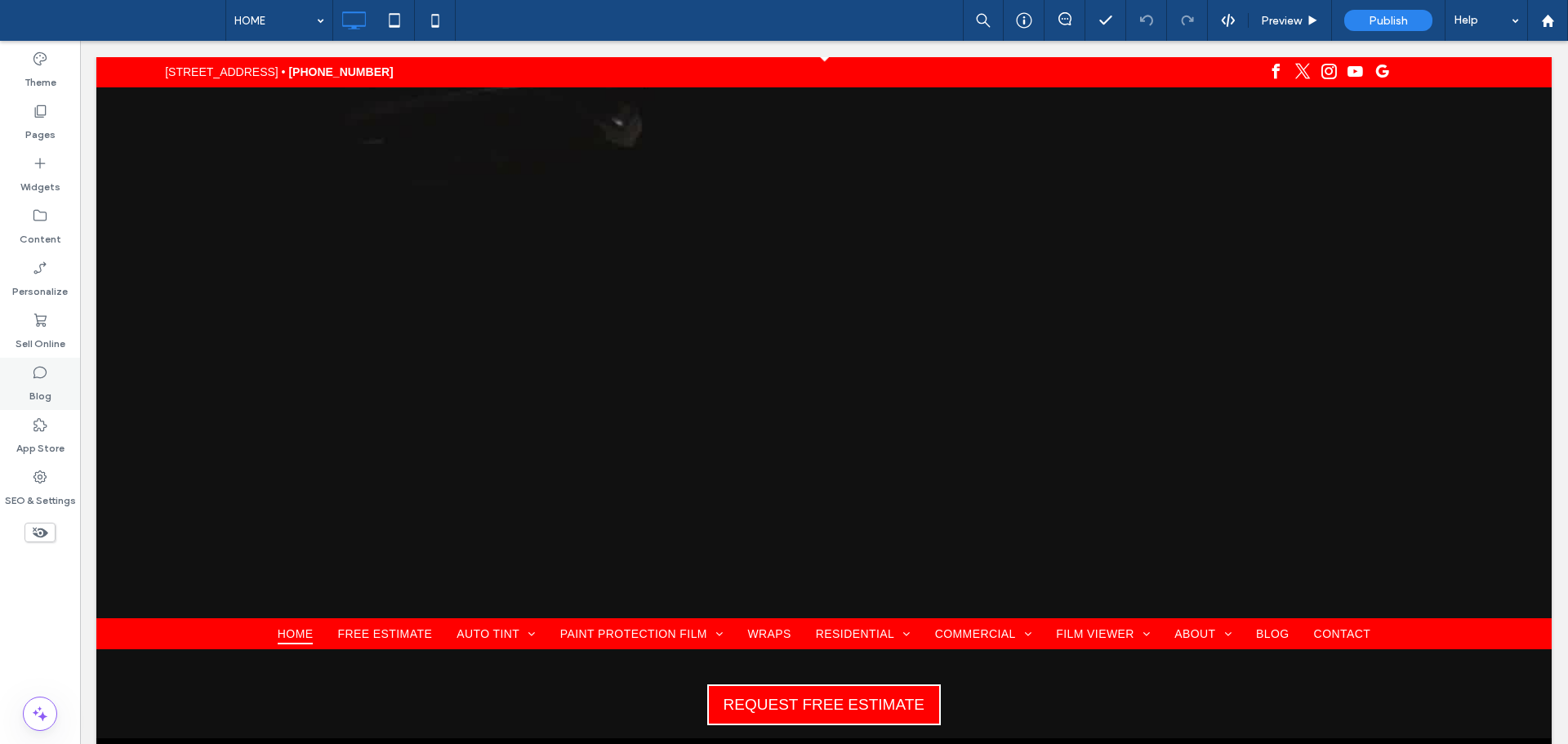
click at [45, 383] on label "Blog" at bounding box center [40, 393] width 22 height 23
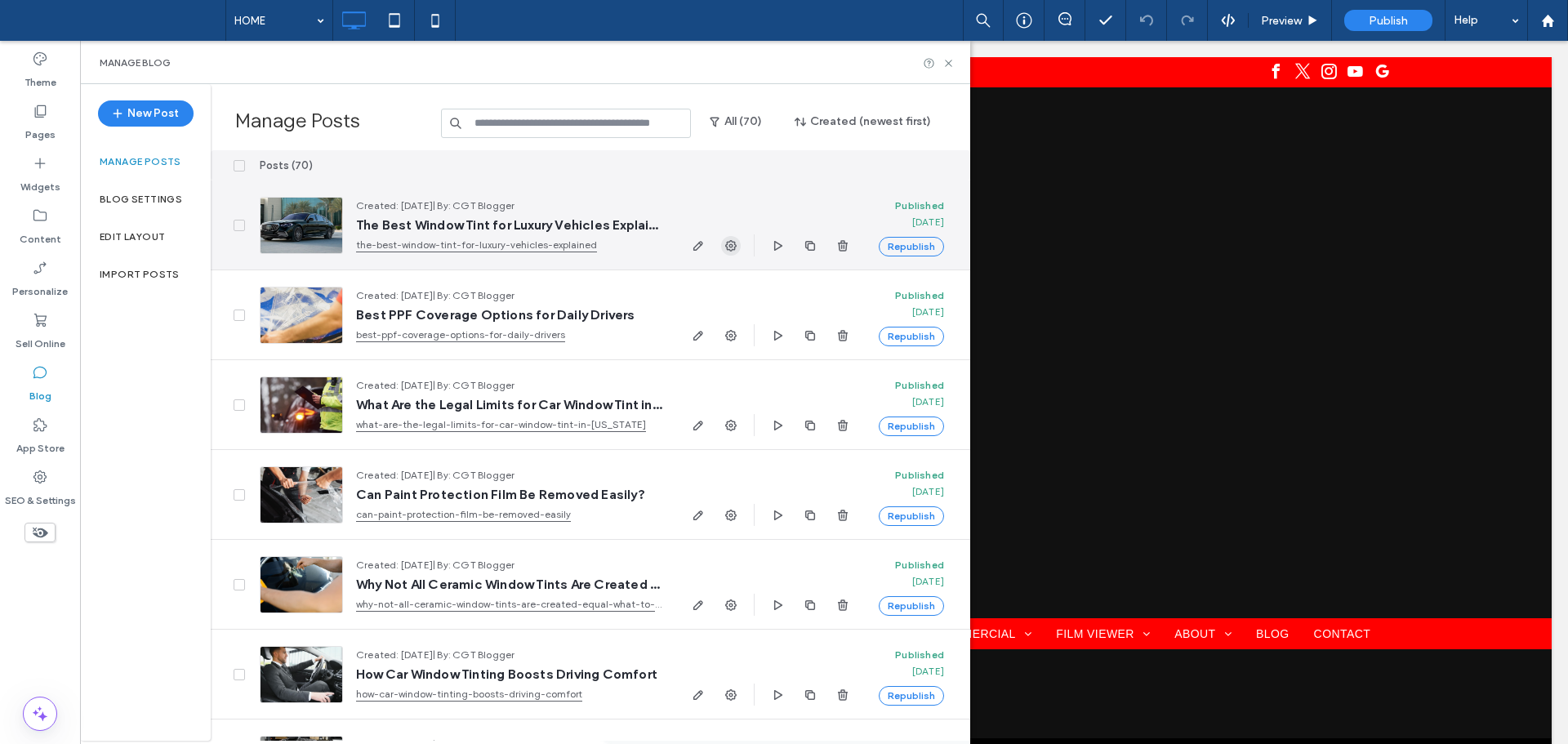
click at [731, 244] on icon "button" at bounding box center [731, 246] width 13 height 13
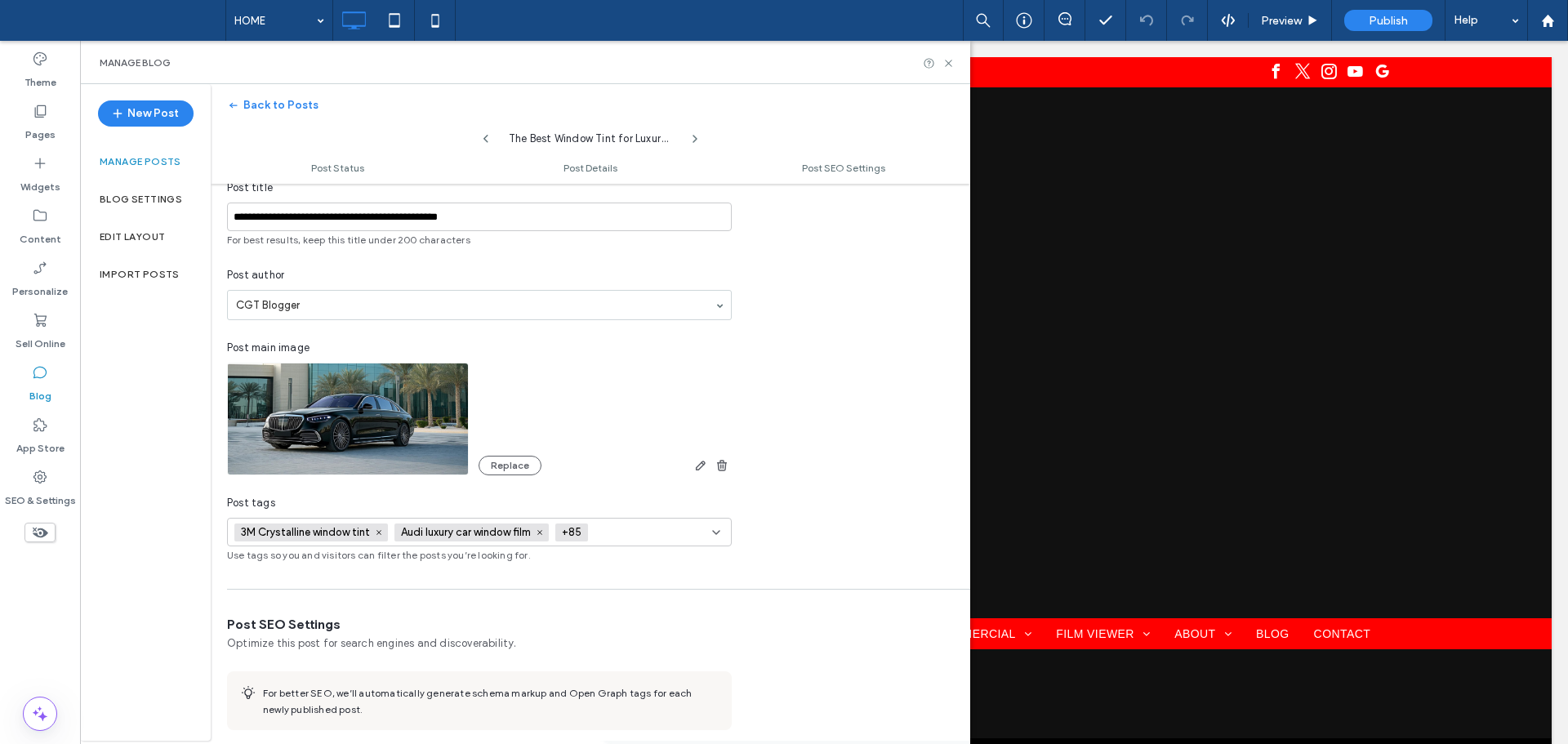
scroll to position [410, 0]
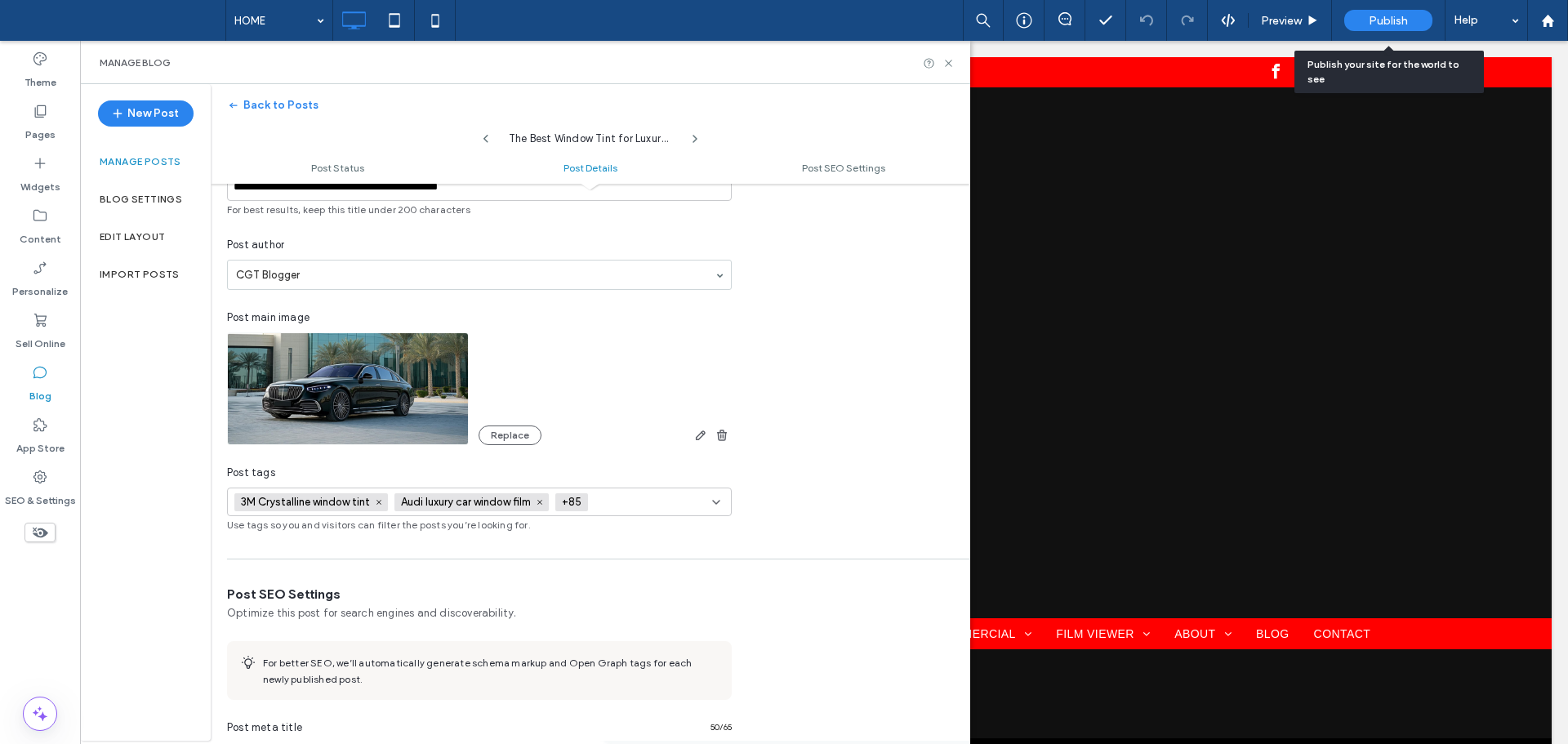
click at [1366, 19] on div "Publish" at bounding box center [1389, 20] width 88 height 21
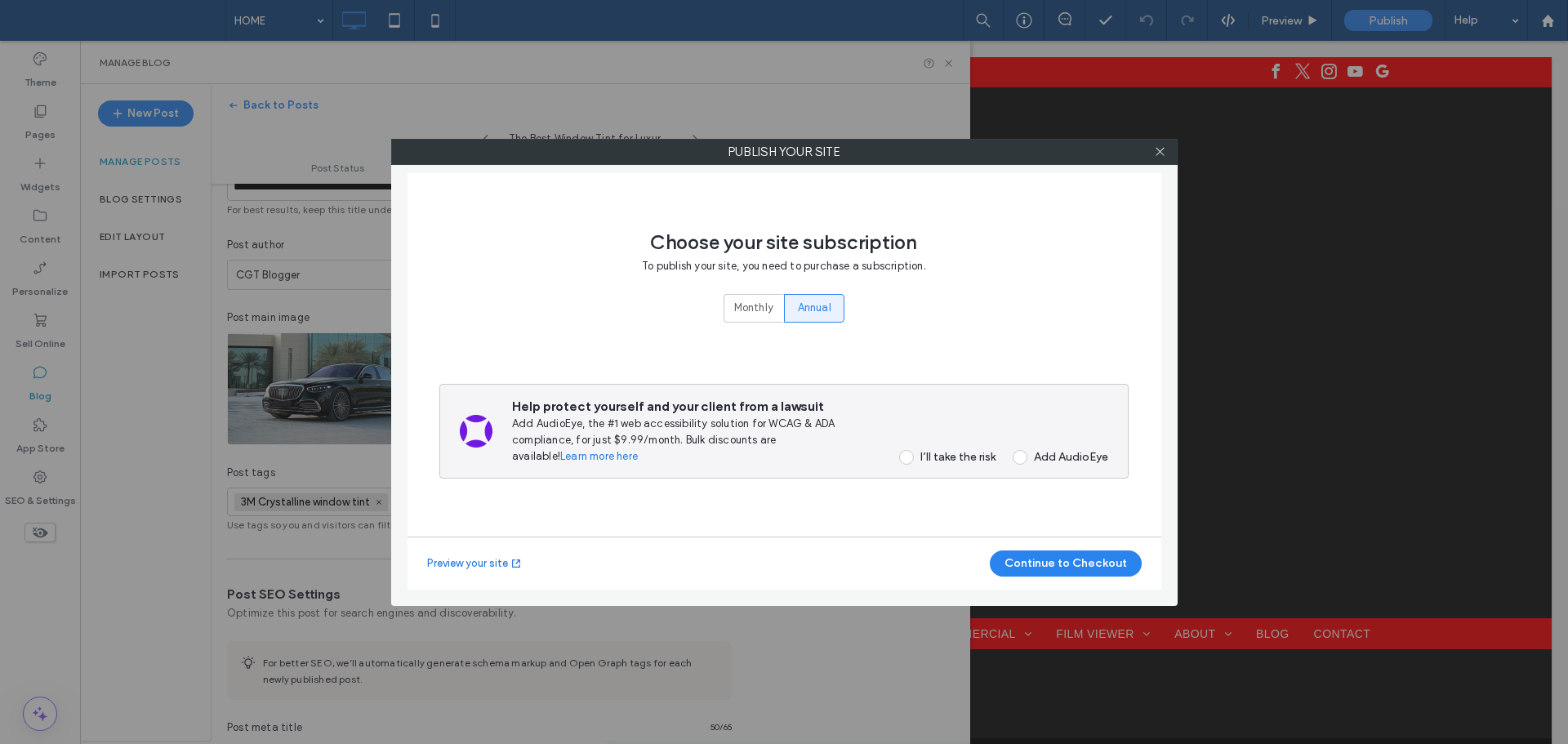
click at [906, 460] on span at bounding box center [906, 457] width 14 height 14
click at [1005, 571] on button "Continue to Checkout" at bounding box center [1065, 563] width 152 height 26
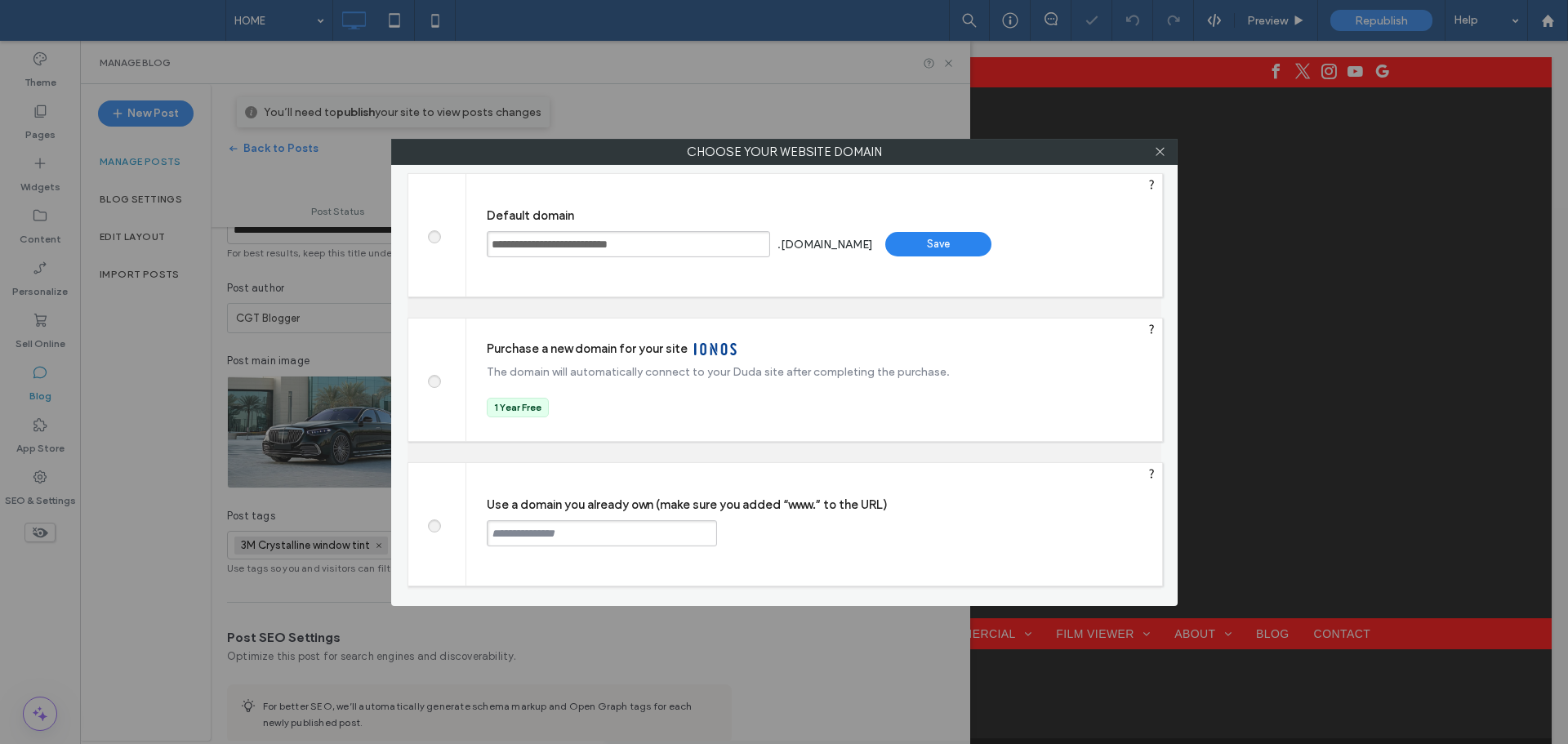
click at [974, 248] on div "Save" at bounding box center [938, 244] width 106 height 25
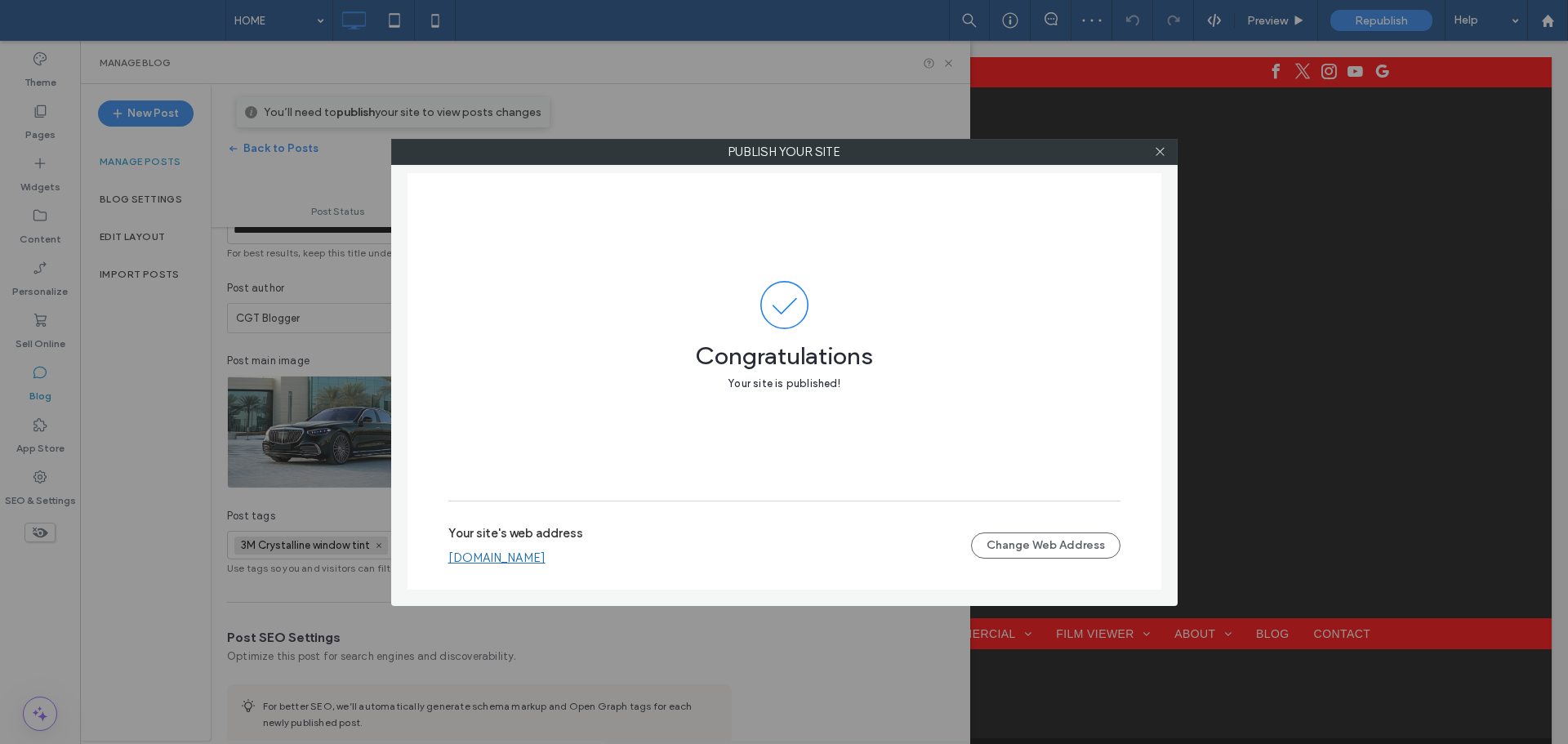
drag, startPoint x: 1152, startPoint y: 154, endPoint x: 517, endPoint y: 385, distance: 675.7
click at [1152, 155] on div at bounding box center [1161, 152] width 25 height 25
click at [1159, 151] on icon at bounding box center [1160, 151] width 12 height 12
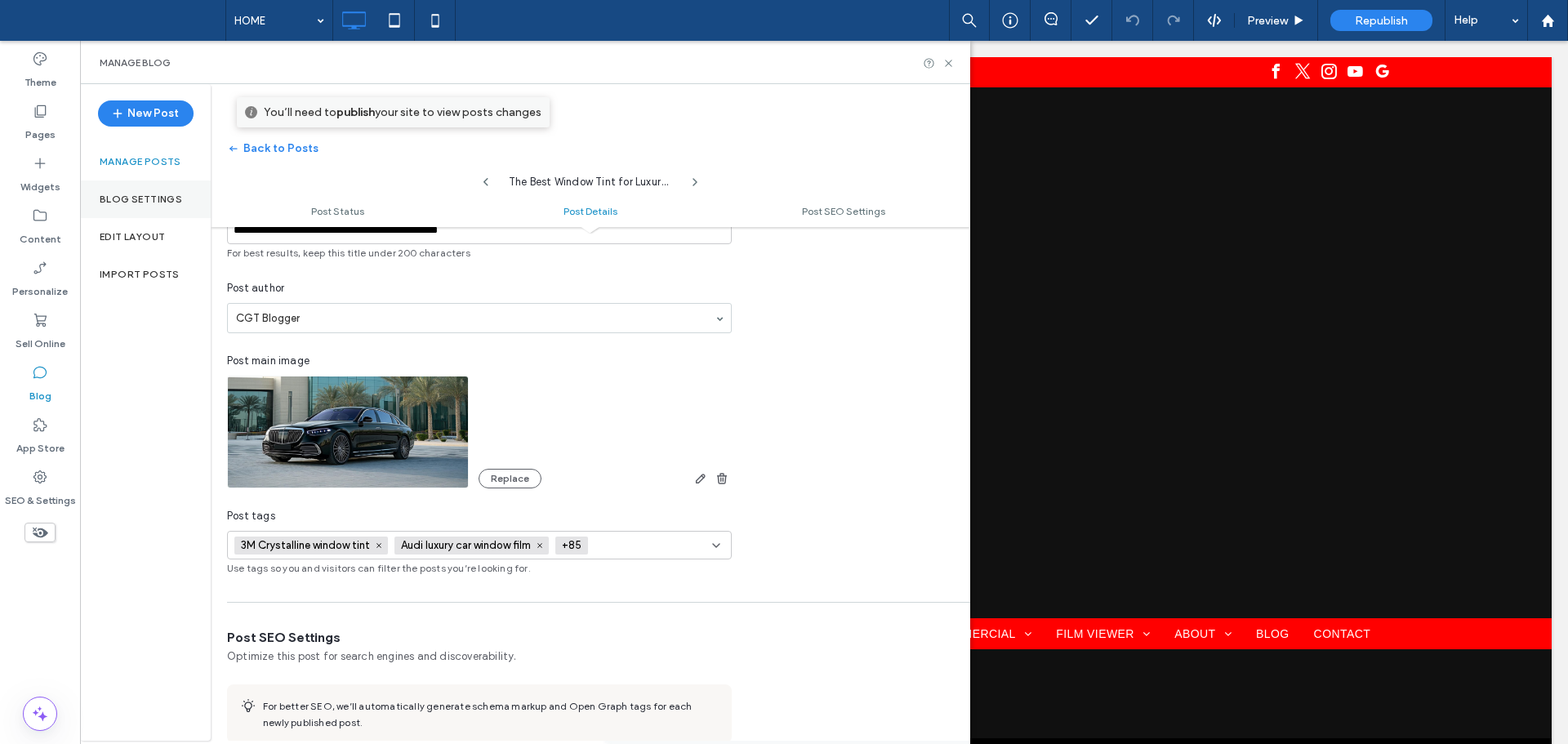
click at [163, 186] on div "Blog Settings" at bounding box center [146, 199] width 131 height 37
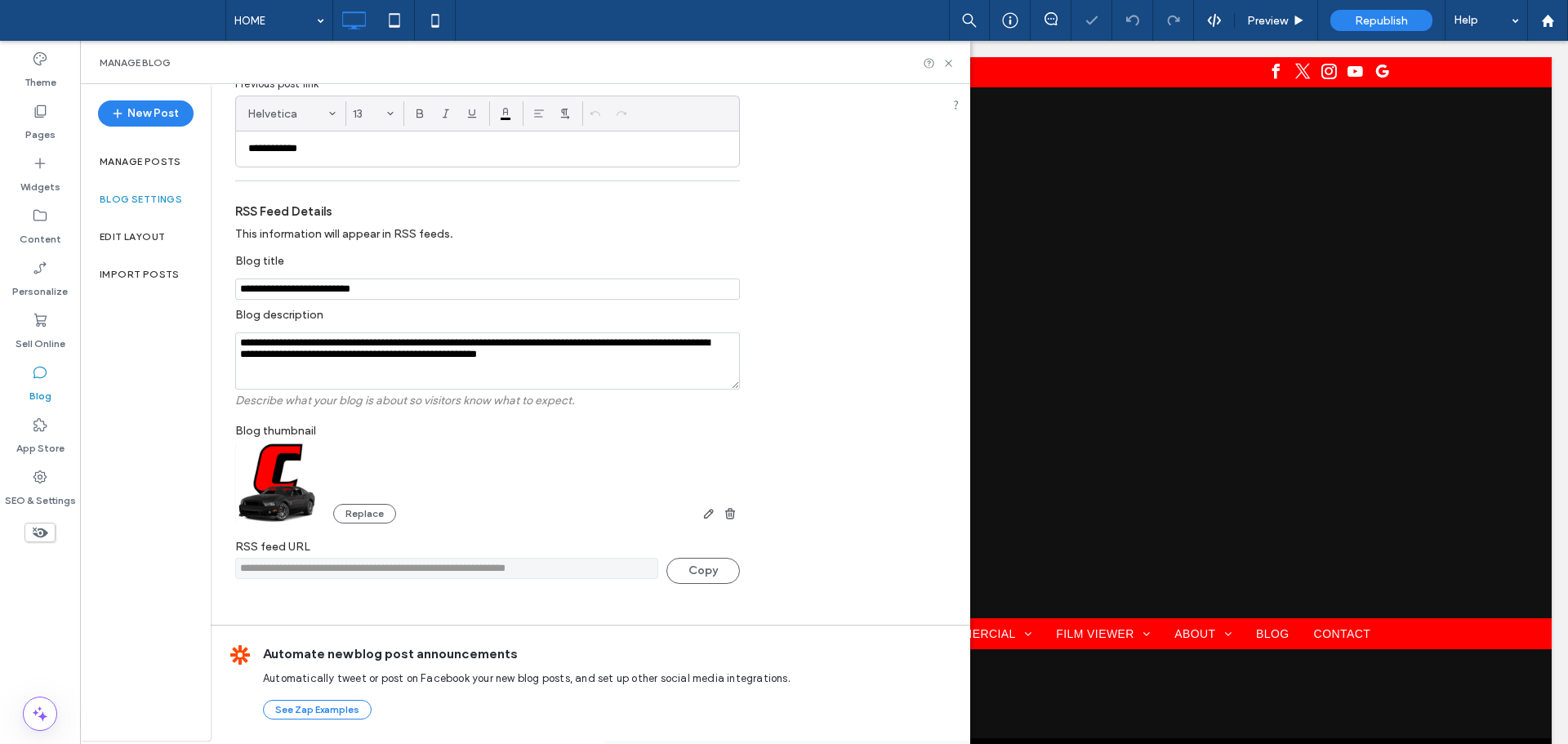
scroll to position [317, 0]
drag, startPoint x: 600, startPoint y: 573, endPoint x: 264, endPoint y: 552, distance: 336.7
click at [231, 569] on div "**********" at bounding box center [591, 197] width 760 height 856
